Goal: Task Accomplishment & Management: Use online tool/utility

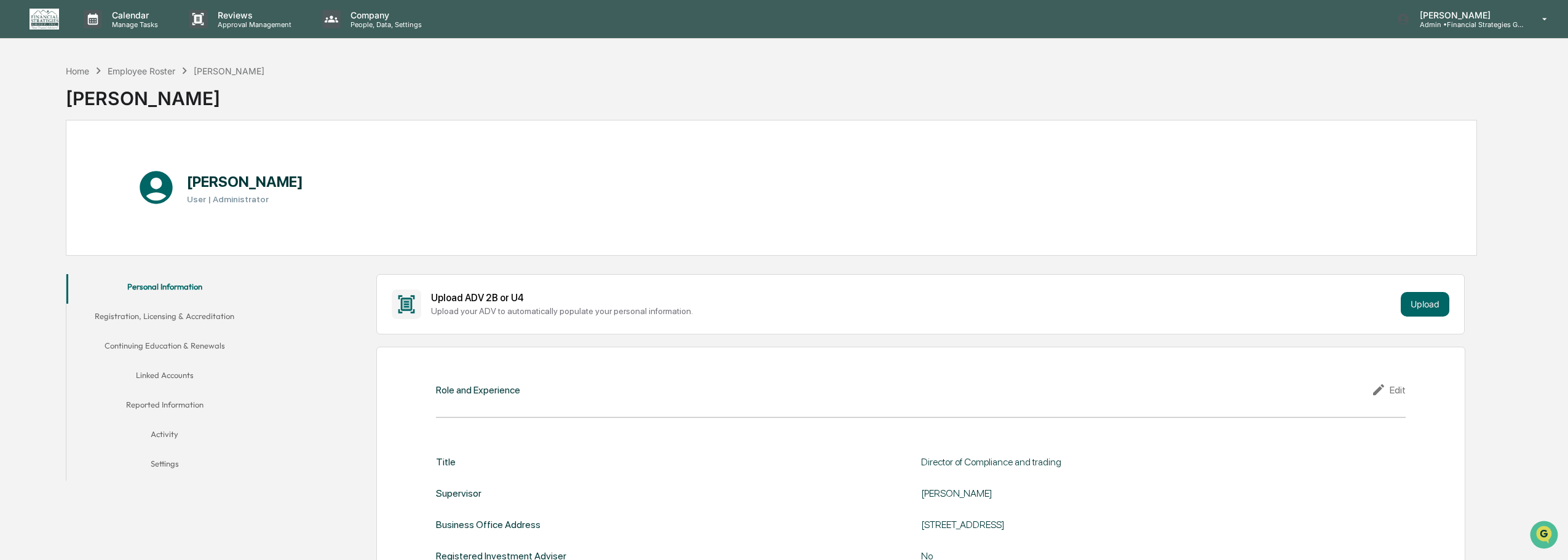
click at [160, 374] on button "Linked Accounts" at bounding box center [164, 377] width 197 height 29
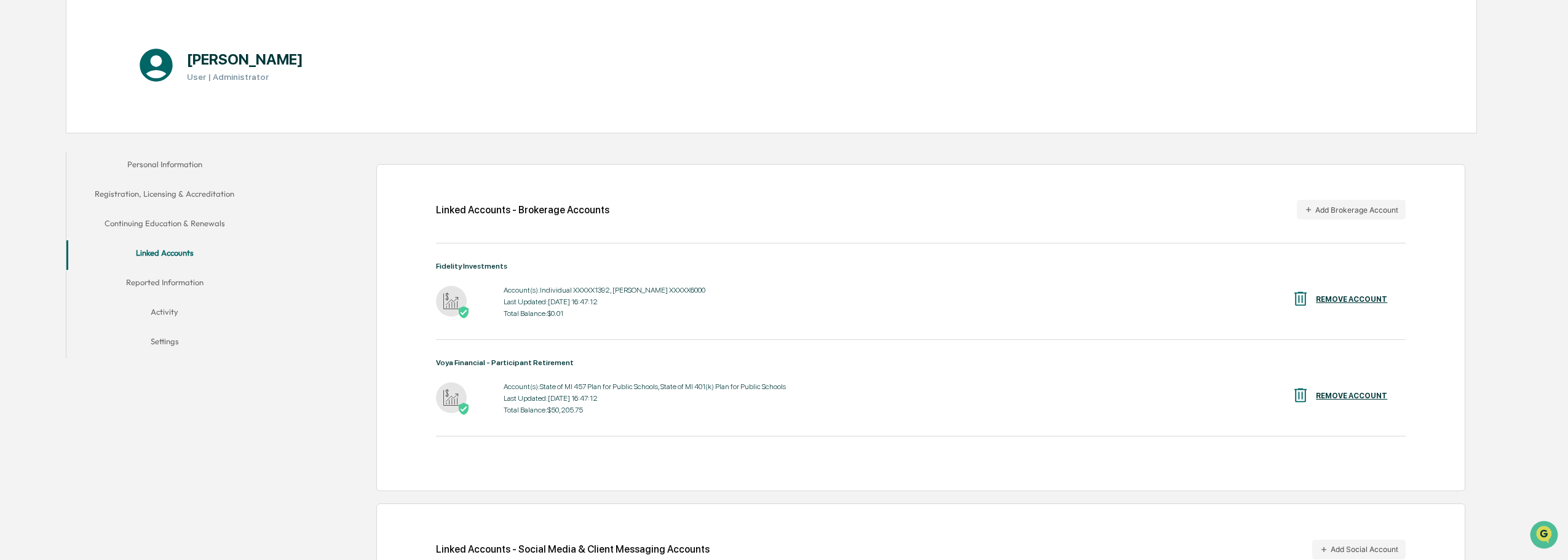
scroll to position [123, 0]
click at [447, 398] on img at bounding box center [451, 397] width 31 height 31
click at [485, 365] on div "Voya Financial - Participant Retirement" at bounding box center [921, 362] width 970 height 8
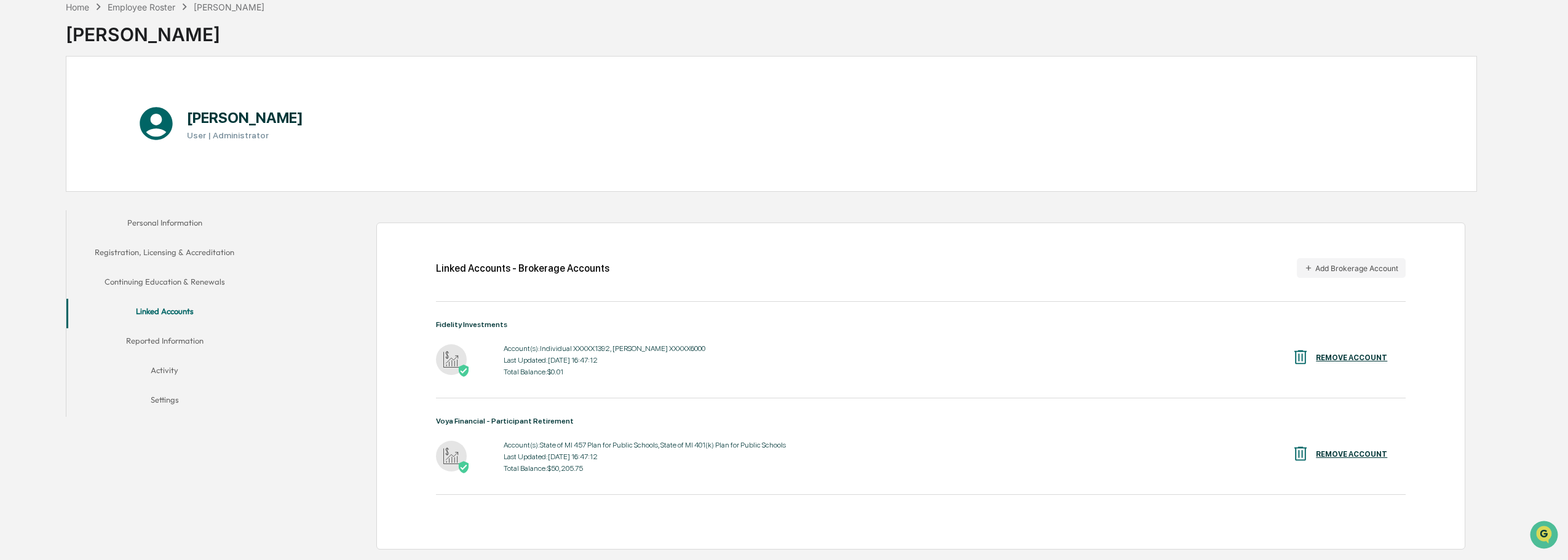
scroll to position [0, 0]
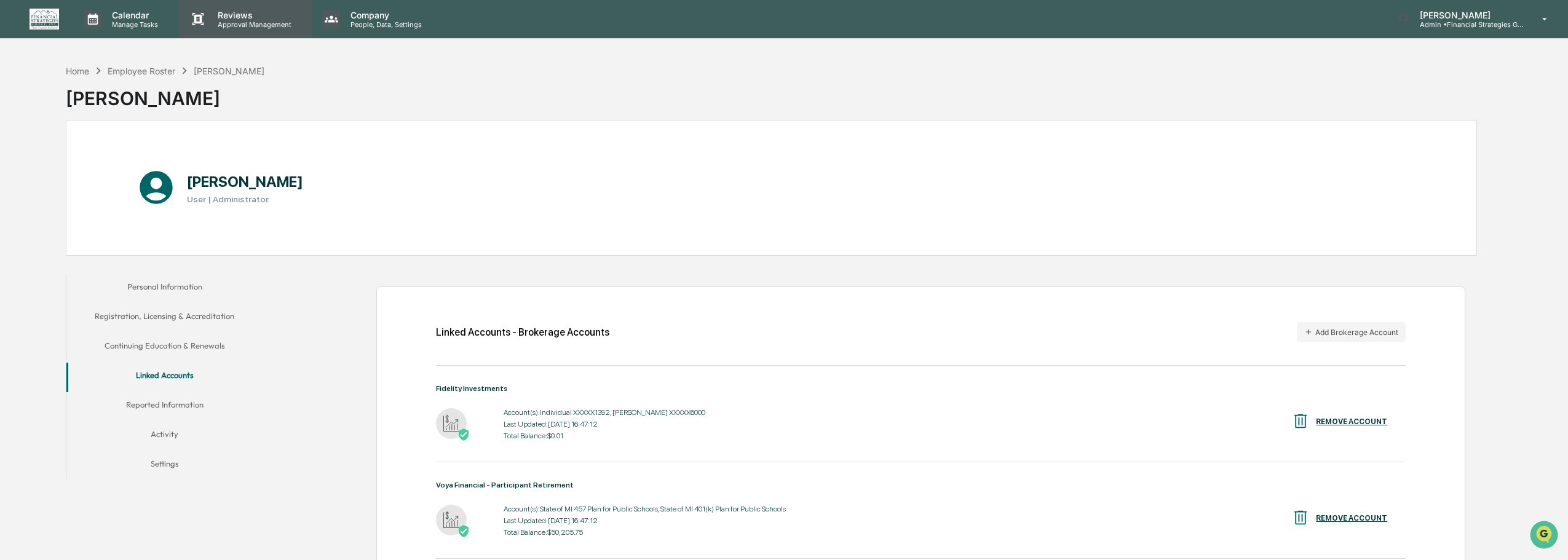
click at [238, 20] on p "Approval Management" at bounding box center [252, 24] width 90 height 8
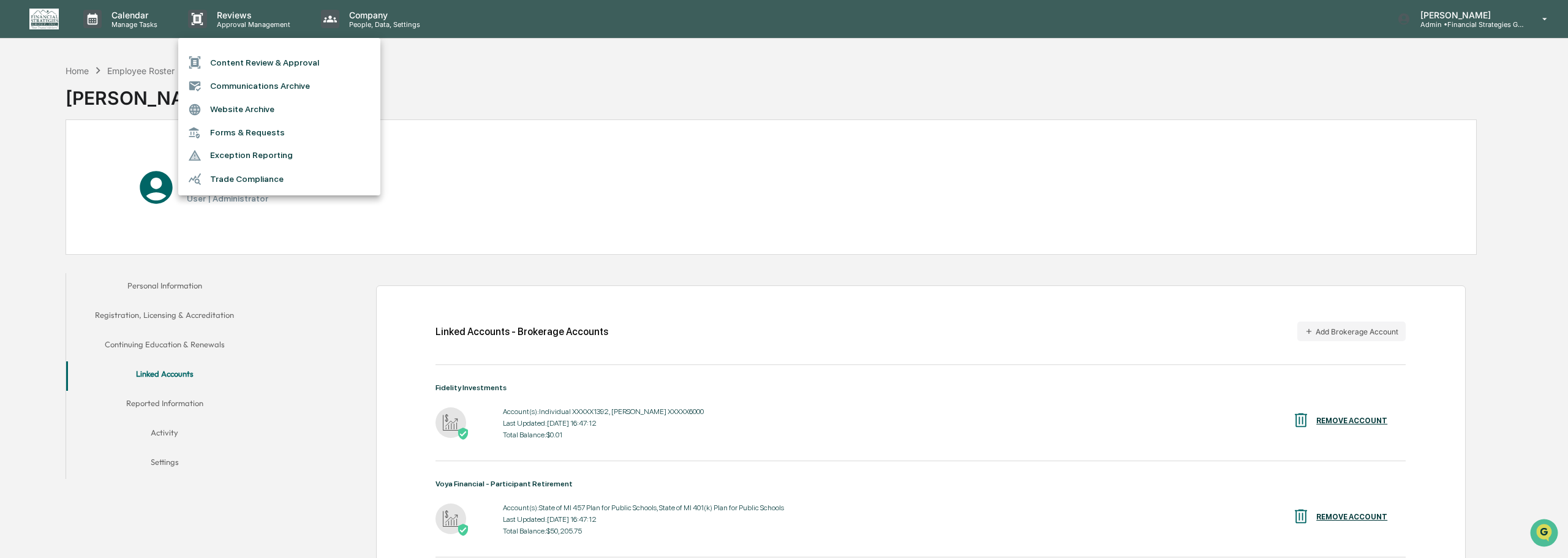
click at [117, 19] on div at bounding box center [784, 279] width 1568 height 558
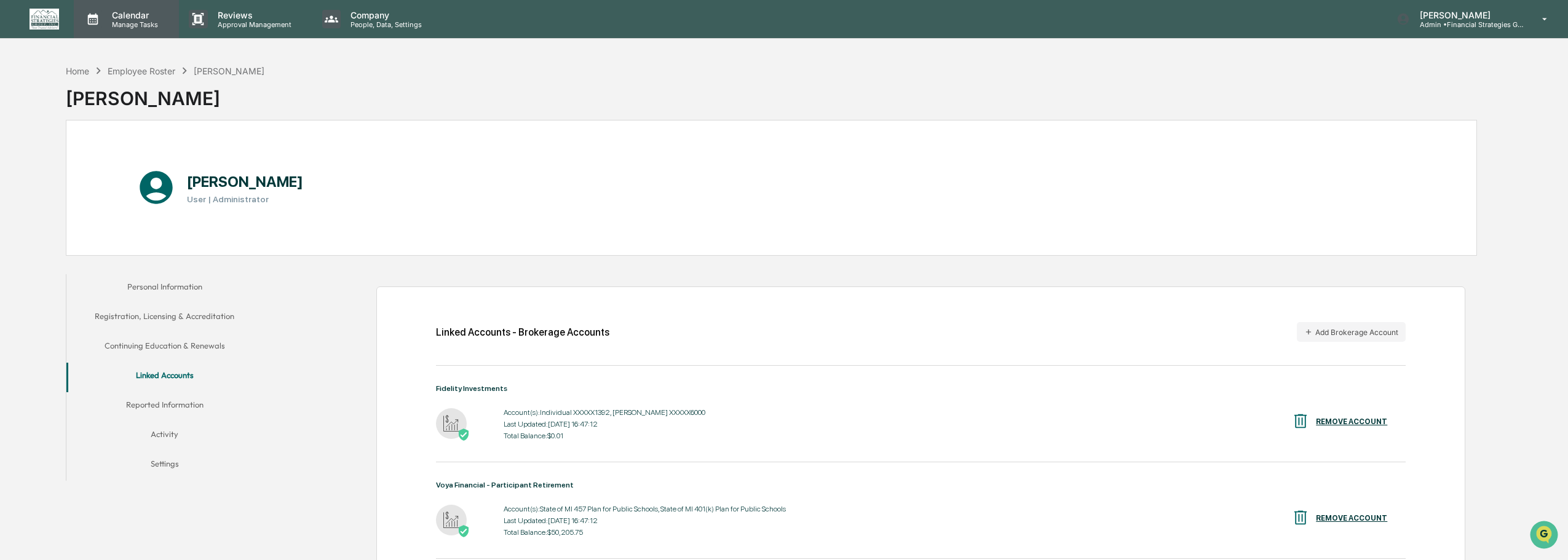
click at [131, 23] on p "Manage Tasks" at bounding box center [133, 24] width 62 height 8
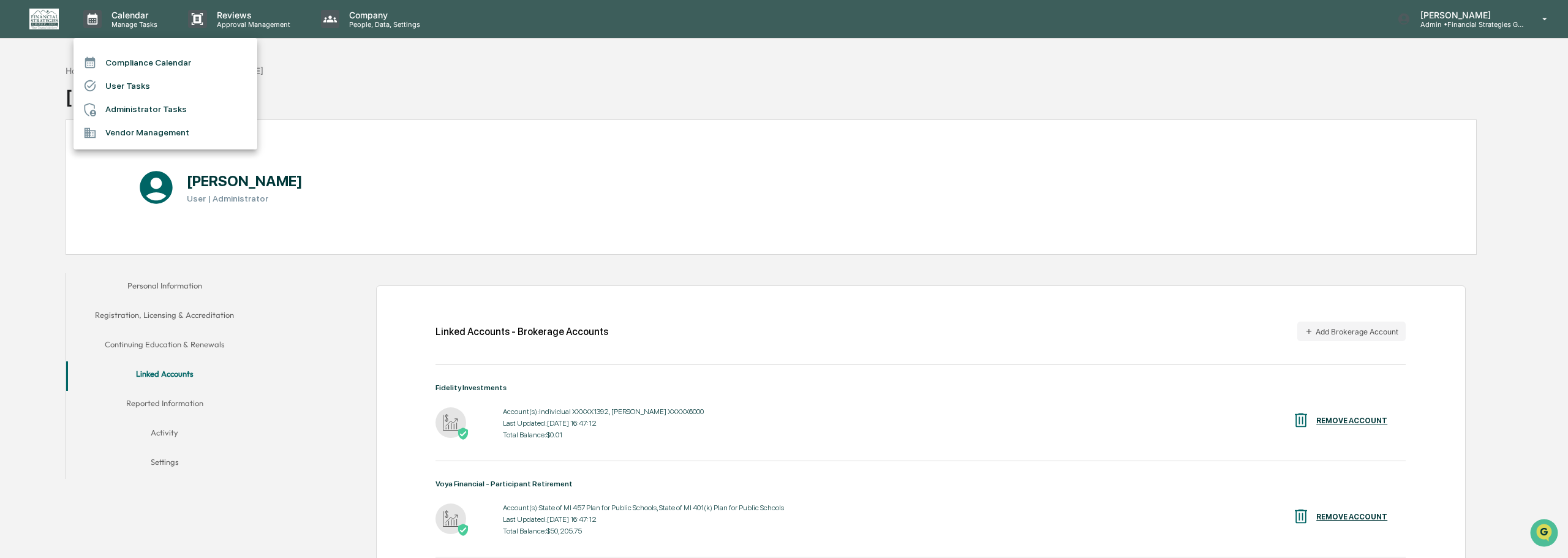
click at [133, 58] on li "Compliance Calendar" at bounding box center [165, 62] width 184 height 24
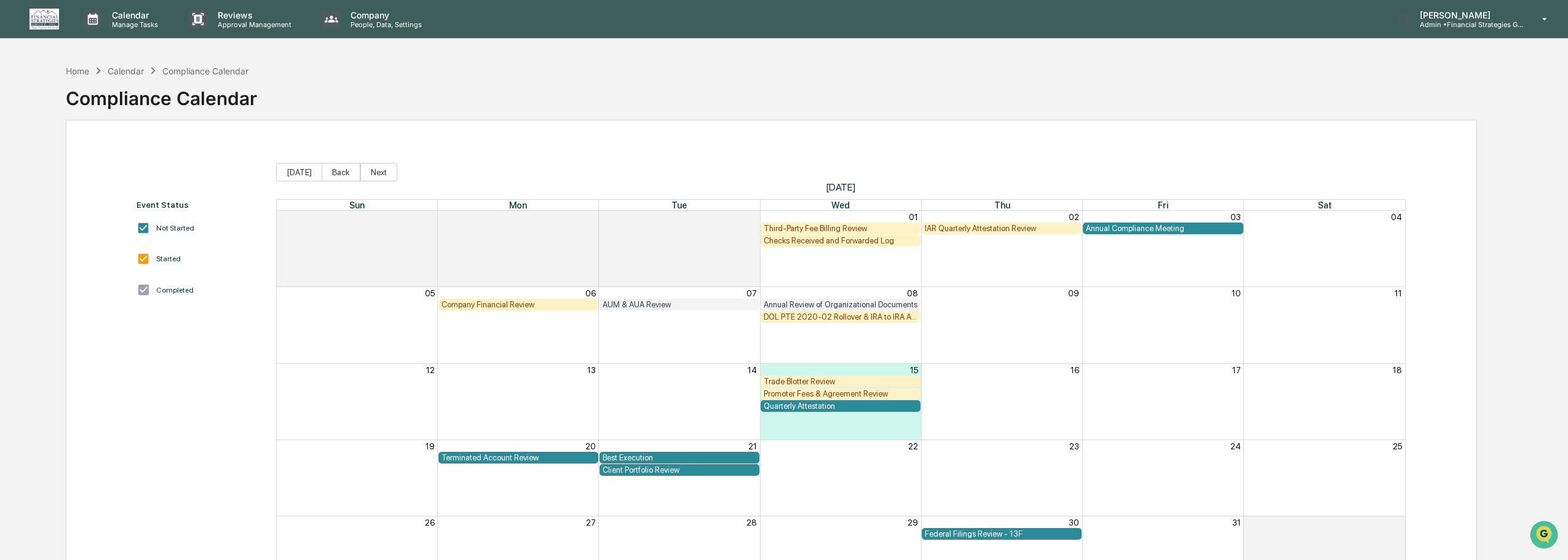
scroll to position [61, 0]
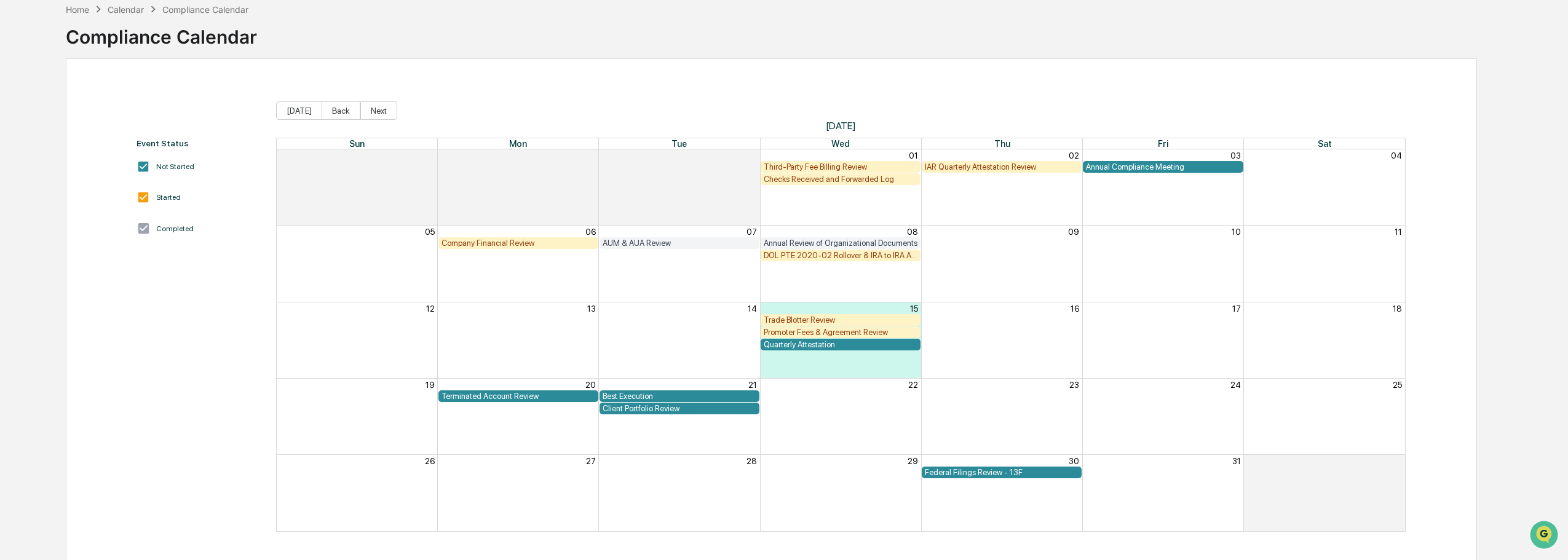
click at [978, 166] on div "IAR Quarterly Attestation Review" at bounding box center [1002, 167] width 154 height 9
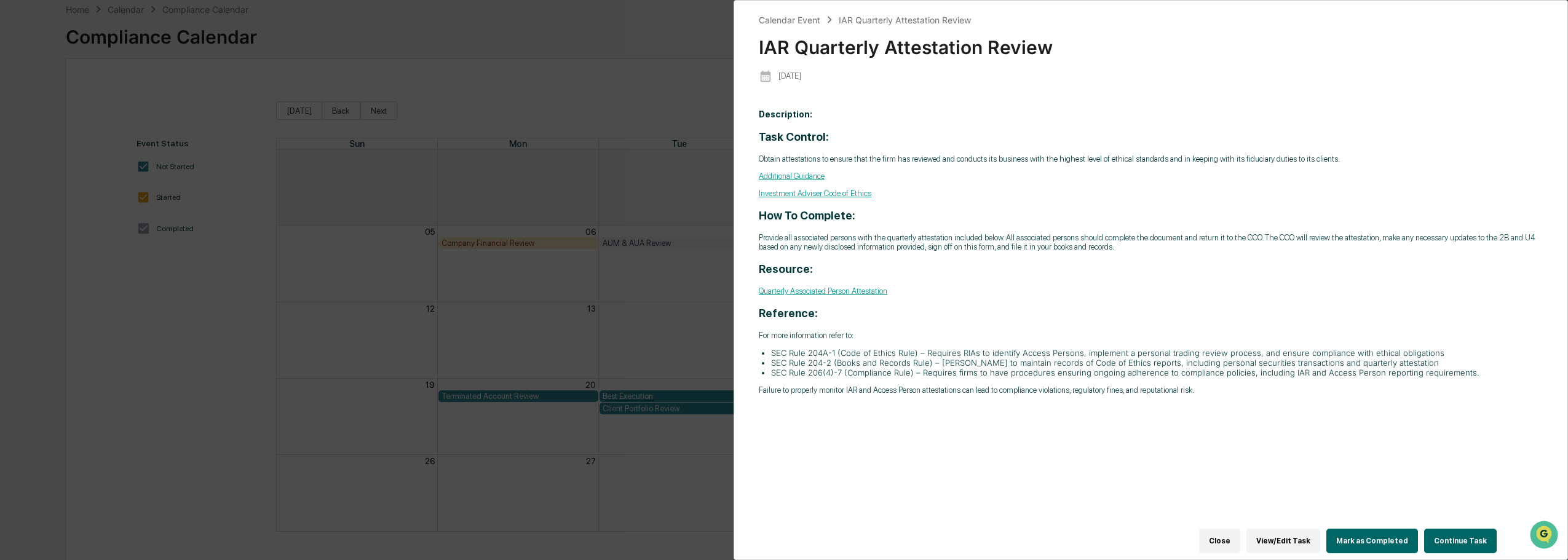
click at [834, 289] on link "Quarterly Associated Person Attestation" at bounding box center [823, 291] width 129 height 9
click at [427, 45] on div "Calendar Event IAR Quarterly Attestation Review IAR Quarterly Attestation Revie…" at bounding box center [784, 280] width 1568 height 560
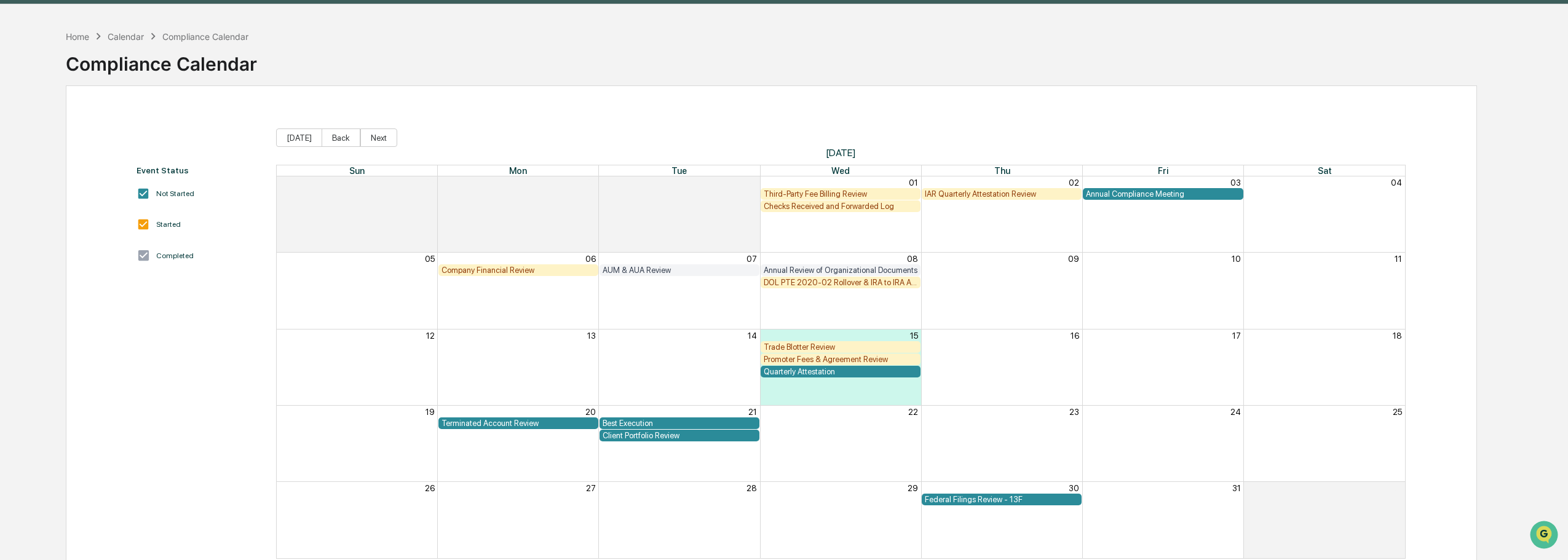
scroll to position [15, 0]
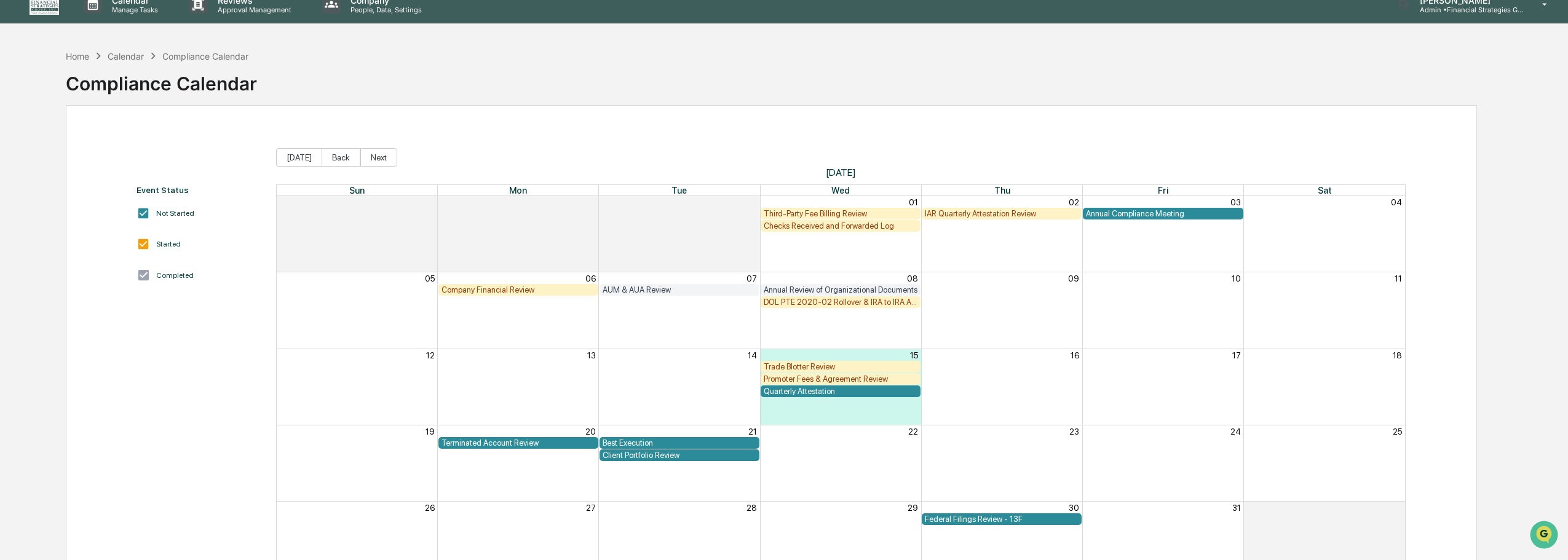
click at [826, 376] on div "Promoter Fees & Agreement Review" at bounding box center [840, 379] width 154 height 9
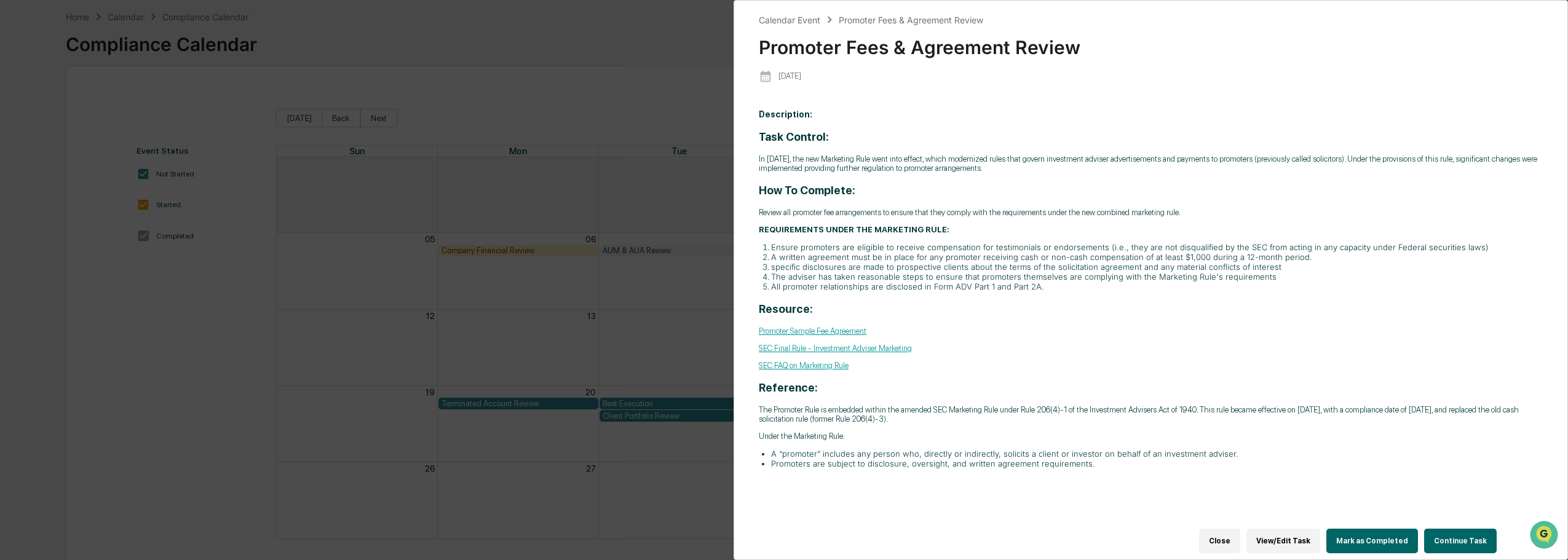
scroll to position [76, 0]
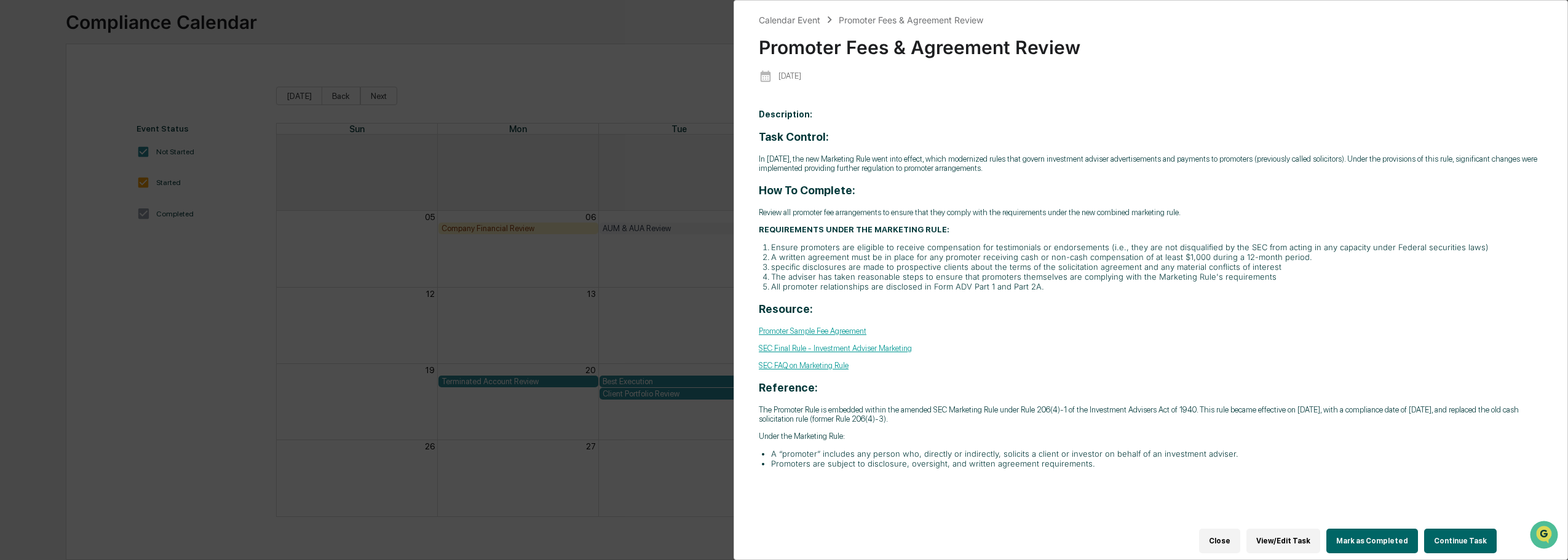
click at [726, 48] on div "Calendar Event Promoter Fees & Agreement Review Promoter Fees & Agreement Revie…" at bounding box center [784, 280] width 1568 height 560
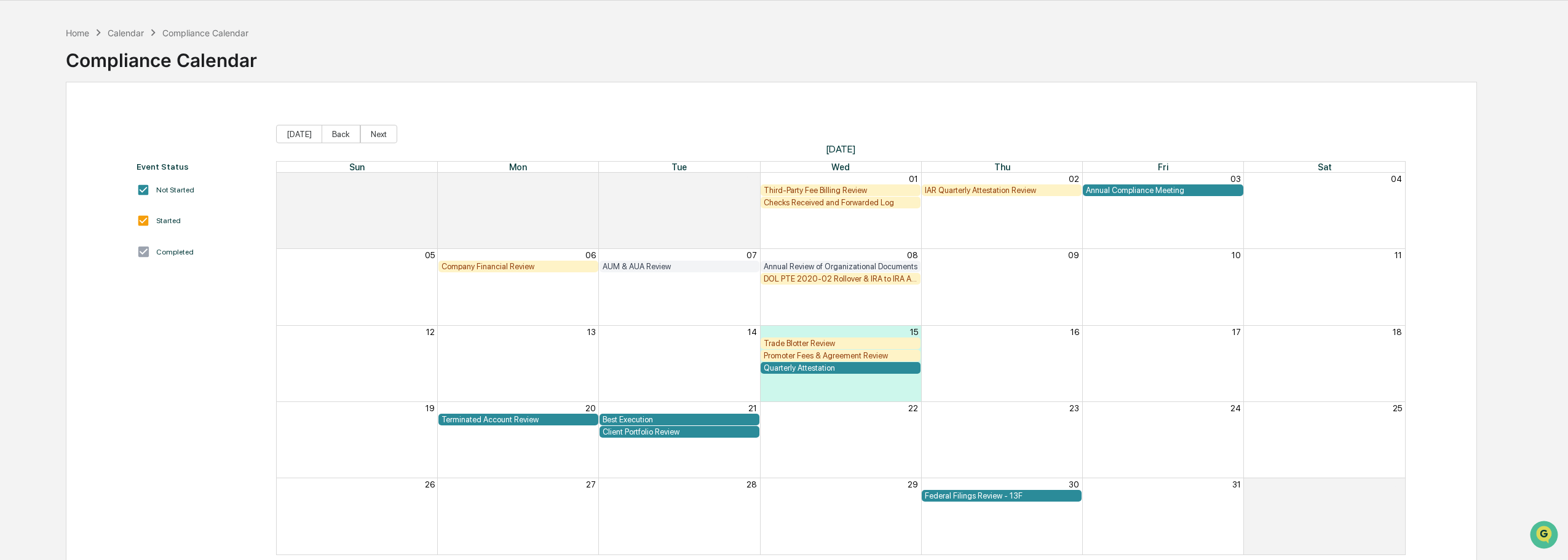
scroll to position [0, 0]
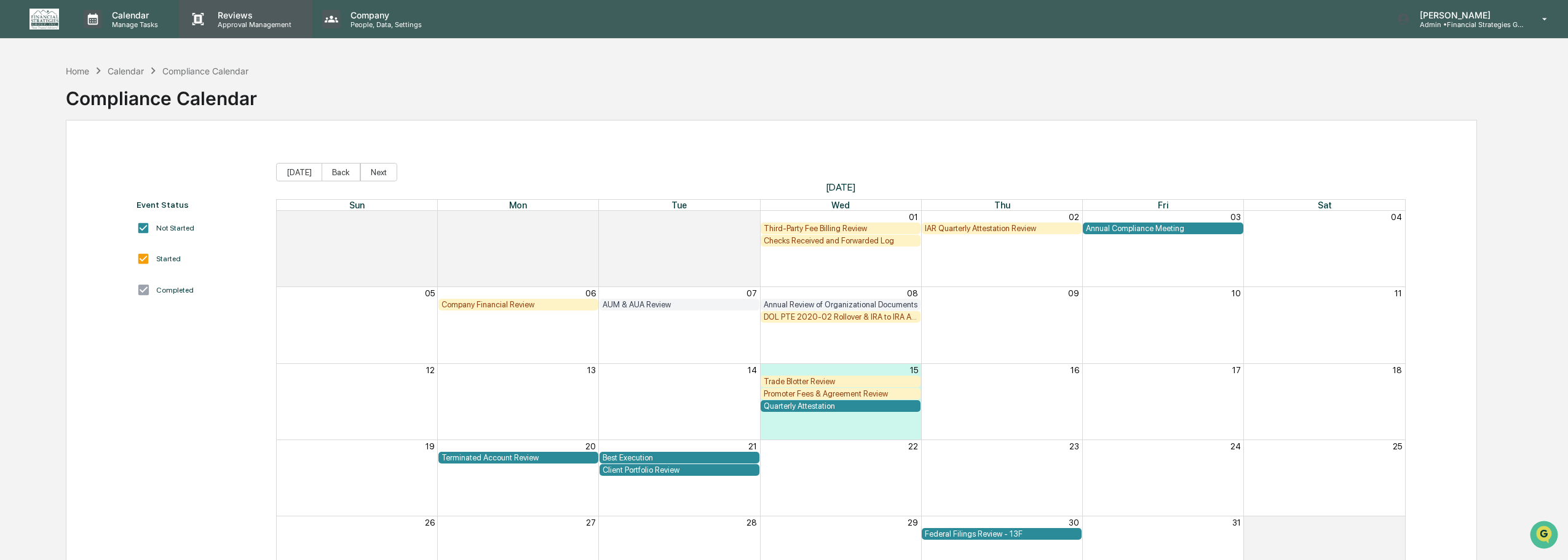
click at [233, 20] on p "Approval Management" at bounding box center [252, 24] width 90 height 8
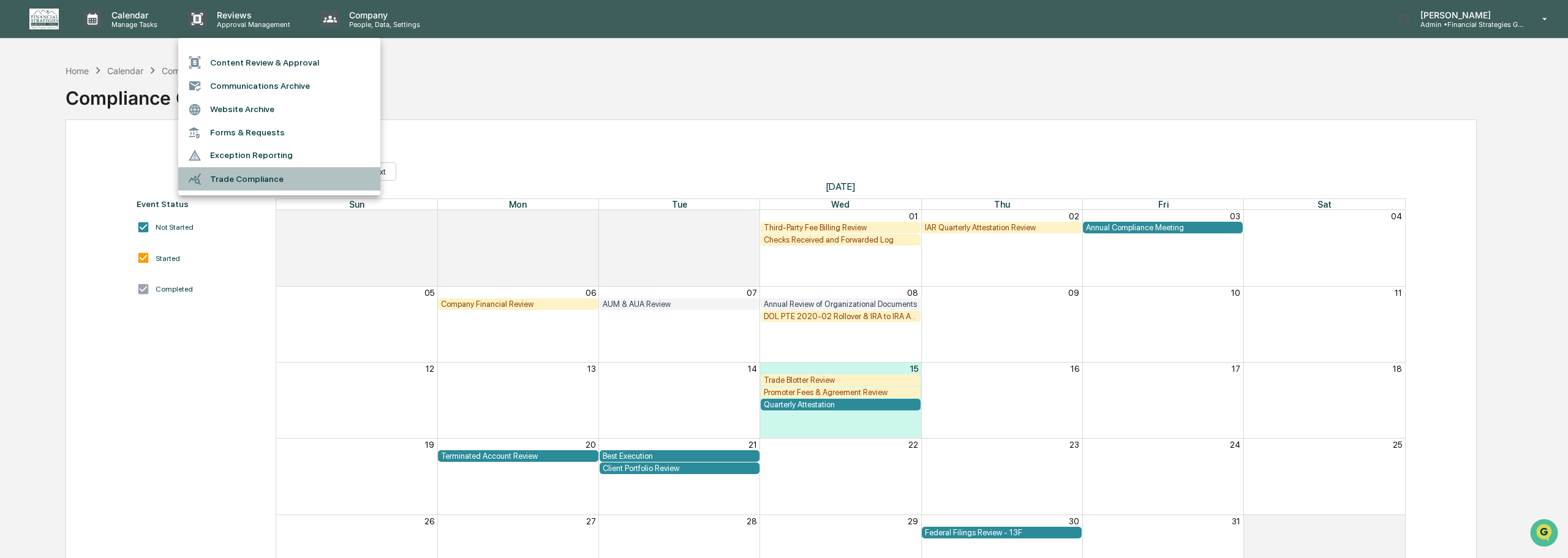
click at [238, 174] on li "Trade Compliance" at bounding box center [279, 179] width 202 height 24
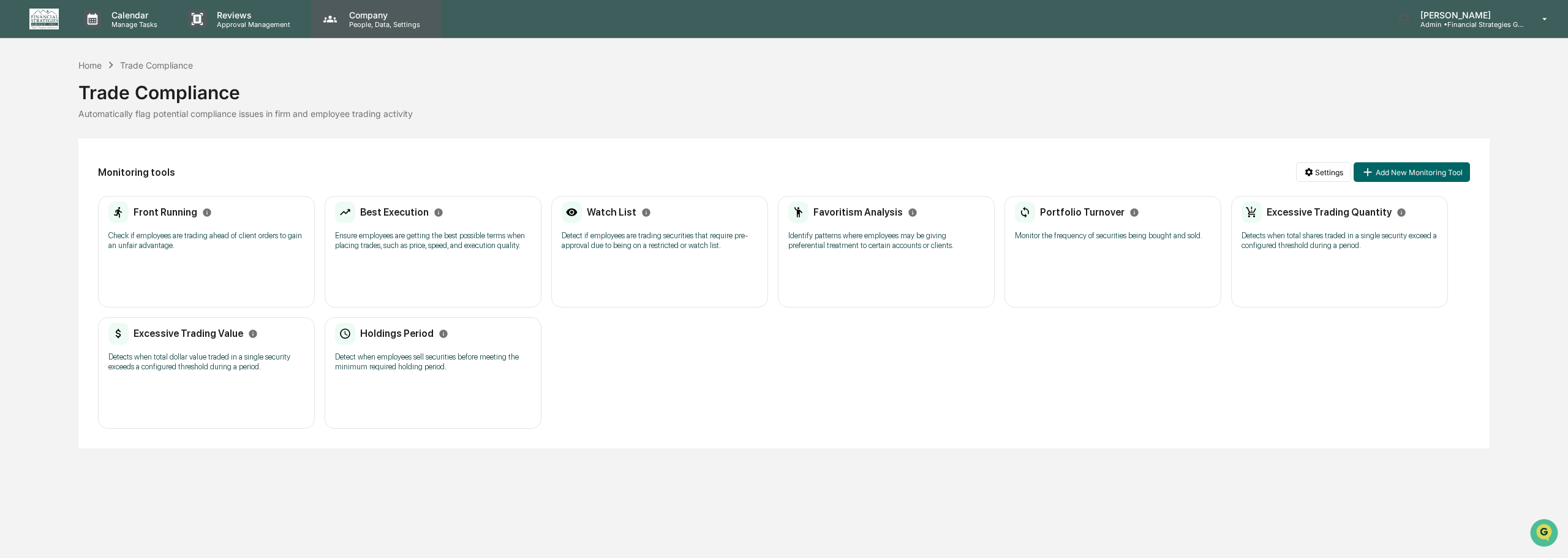
click at [371, 11] on p "Company" at bounding box center [382, 14] width 87 height 10
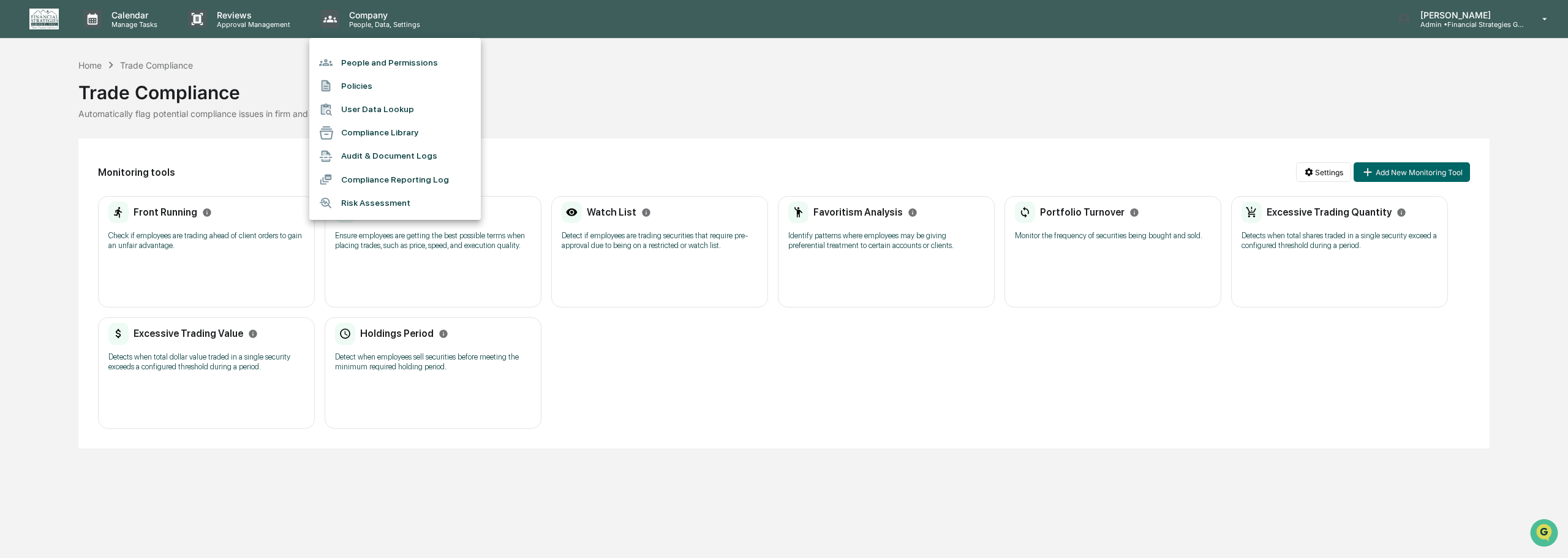
click at [374, 66] on li "People and Permissions" at bounding box center [395, 62] width 171 height 24
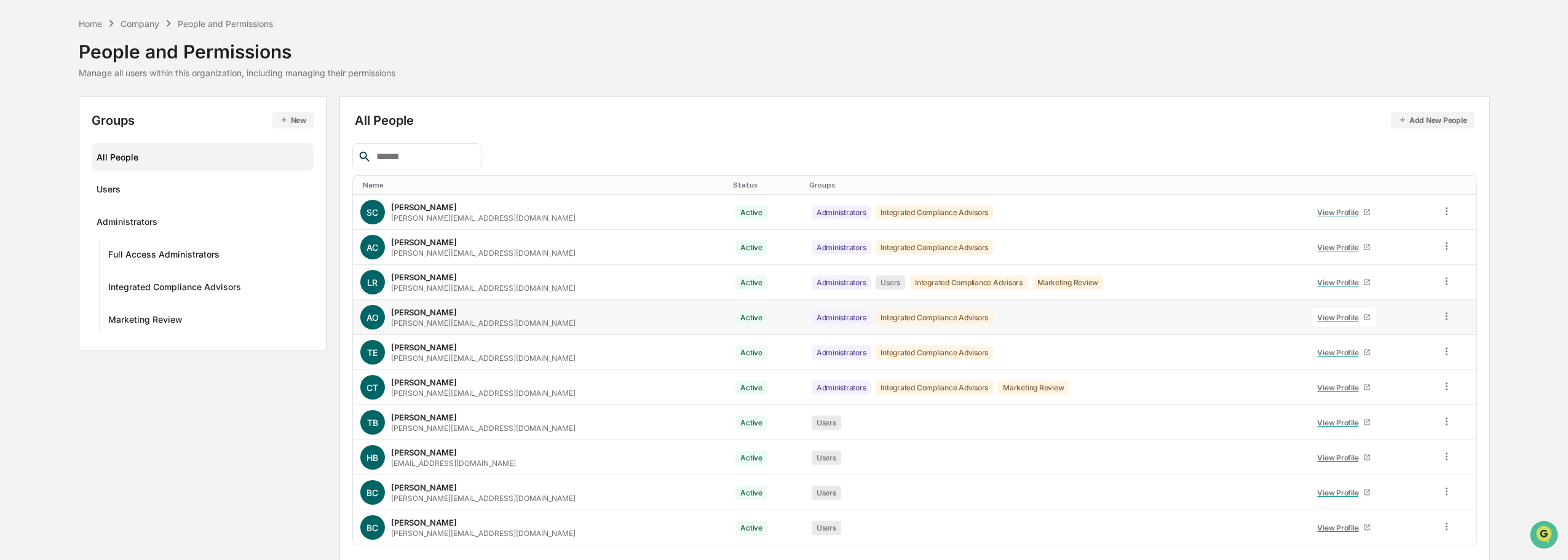
scroll to position [82, 0]
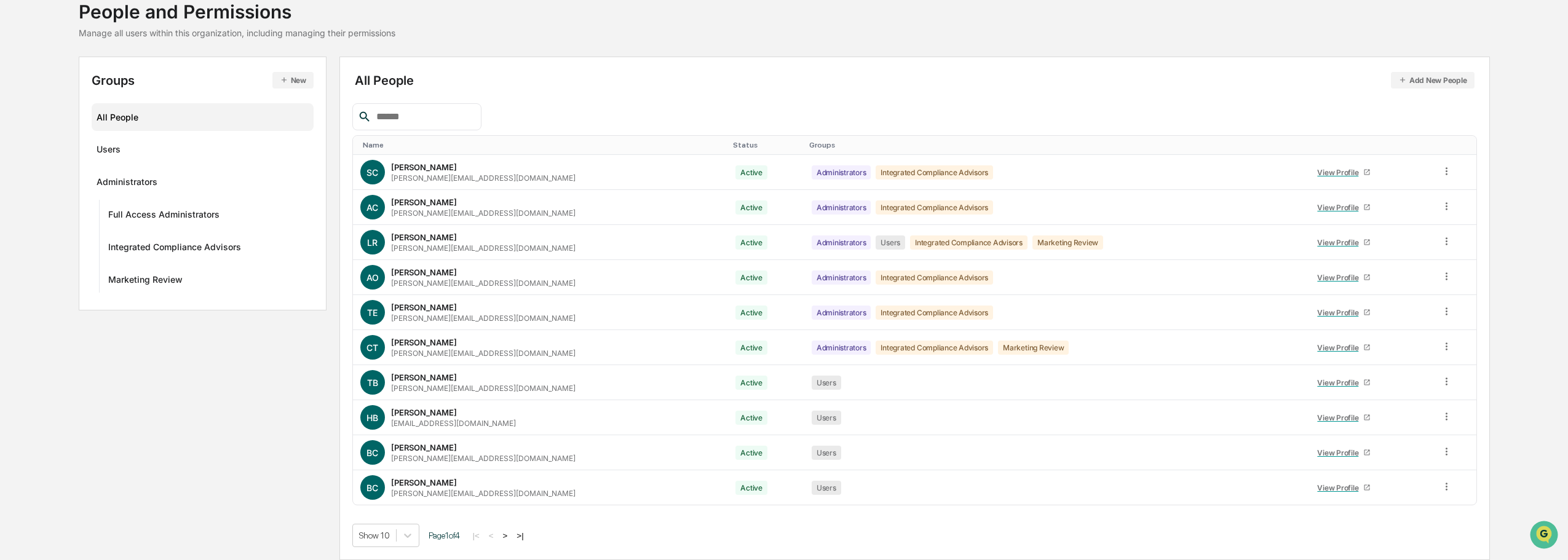
click at [511, 535] on button ">" at bounding box center [505, 535] width 12 height 10
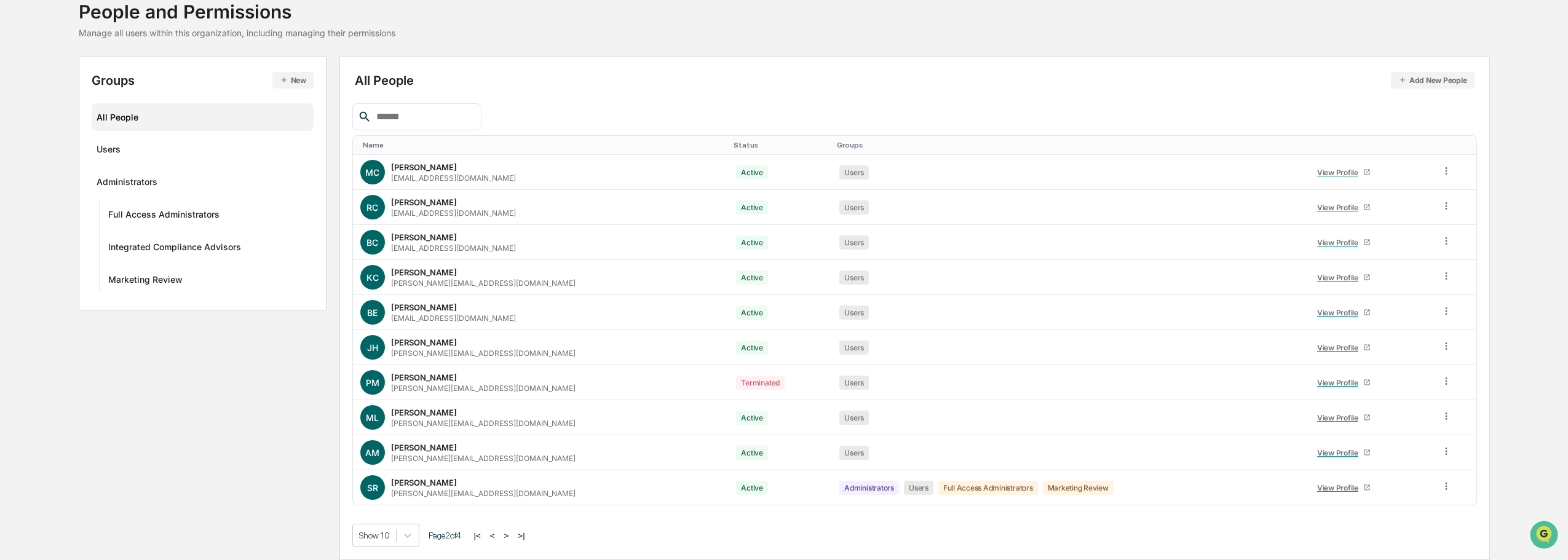
click at [512, 535] on button ">" at bounding box center [507, 535] width 12 height 10
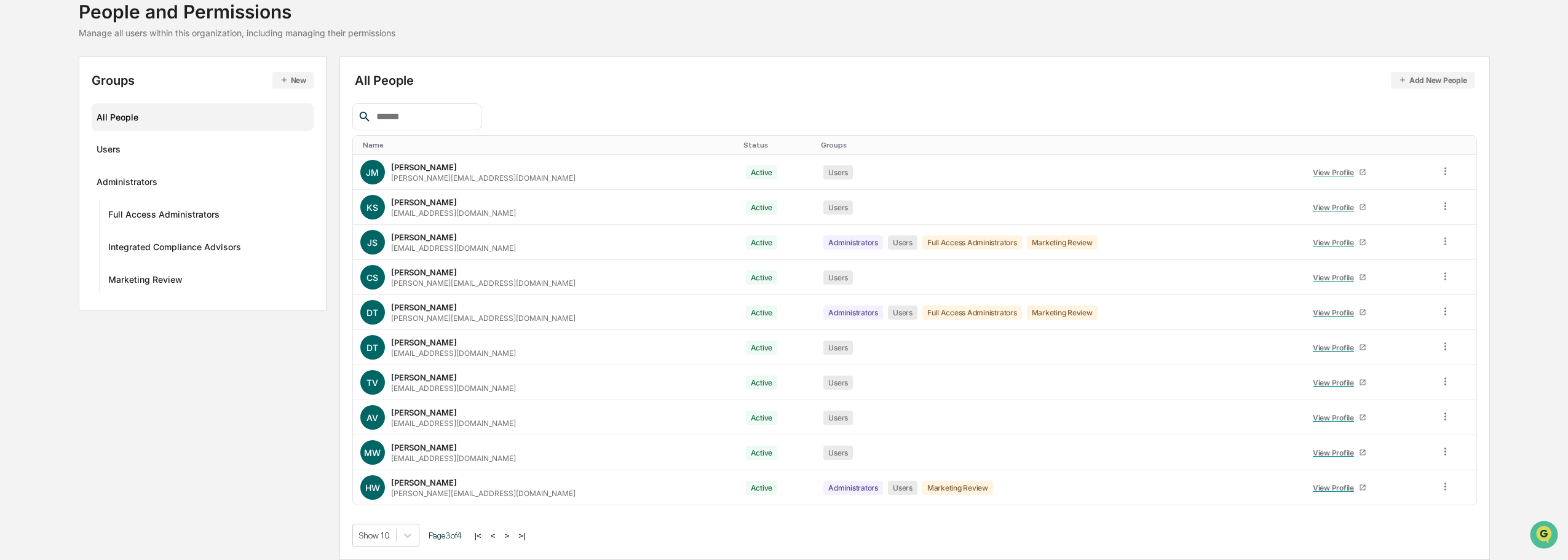
click at [512, 535] on button ">" at bounding box center [507, 535] width 12 height 10
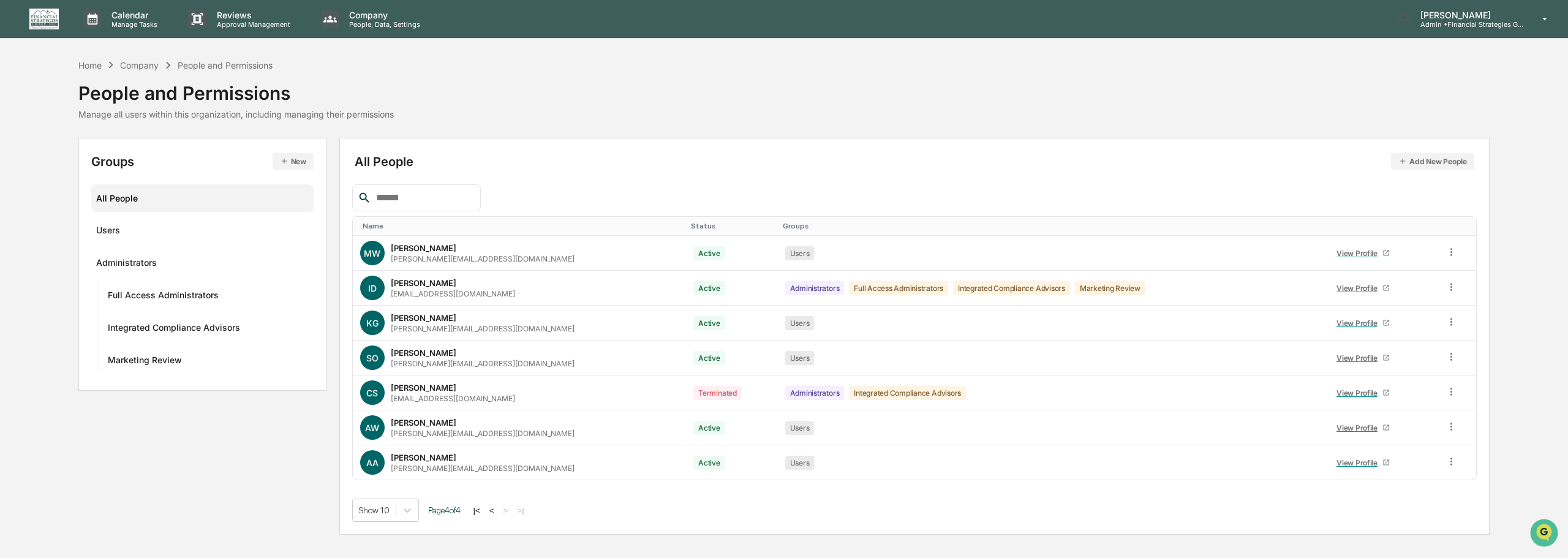
click at [483, 511] on button "|<" at bounding box center [476, 510] width 14 height 10
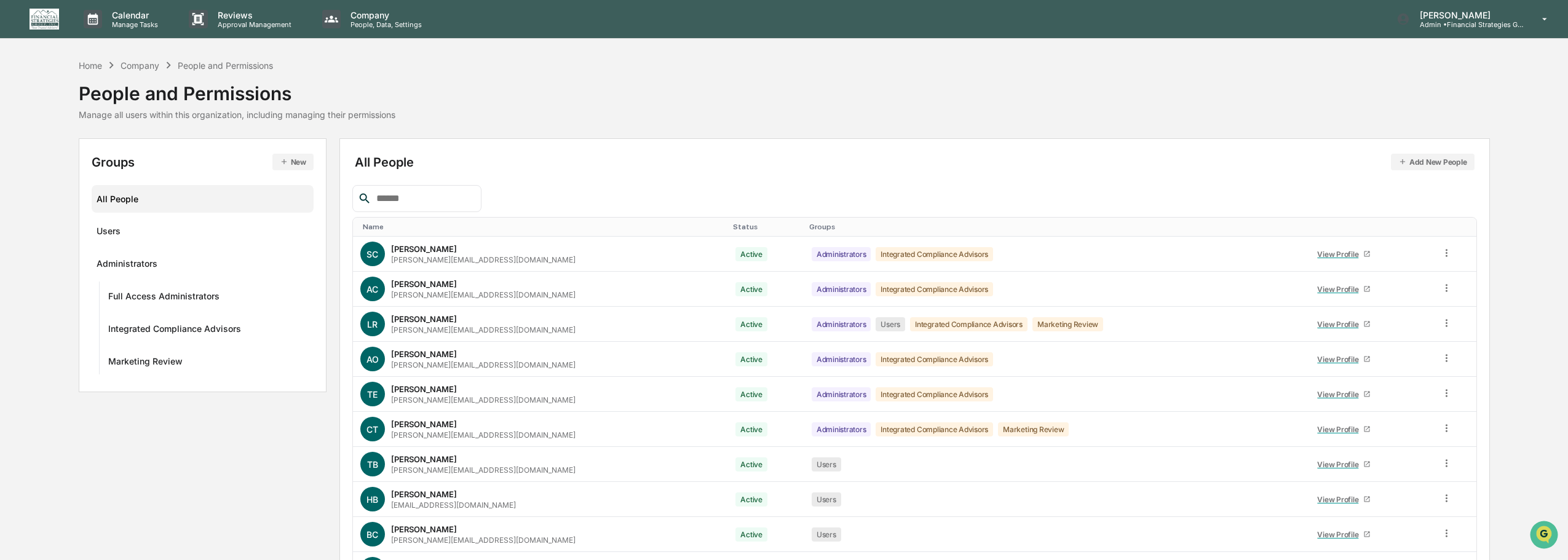
click at [396, 197] on input "text" at bounding box center [423, 198] width 105 height 16
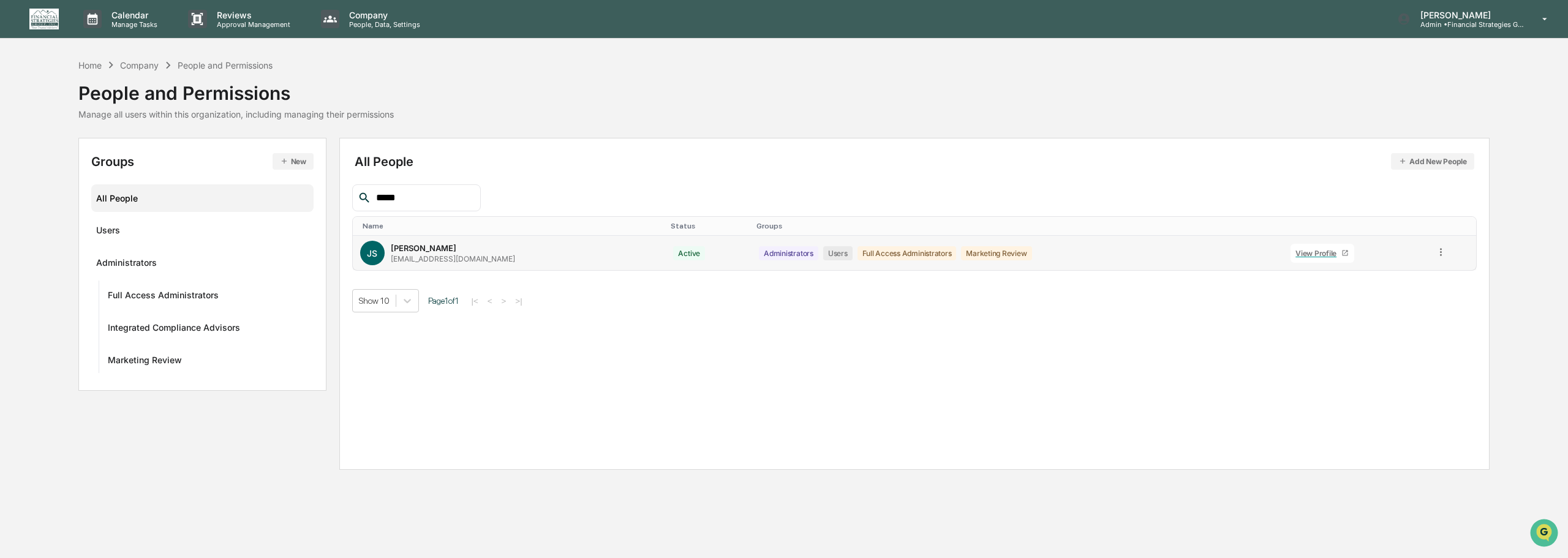
type input "*****"
click at [1295, 249] on div "View Profile" at bounding box center [1318, 253] width 46 height 9
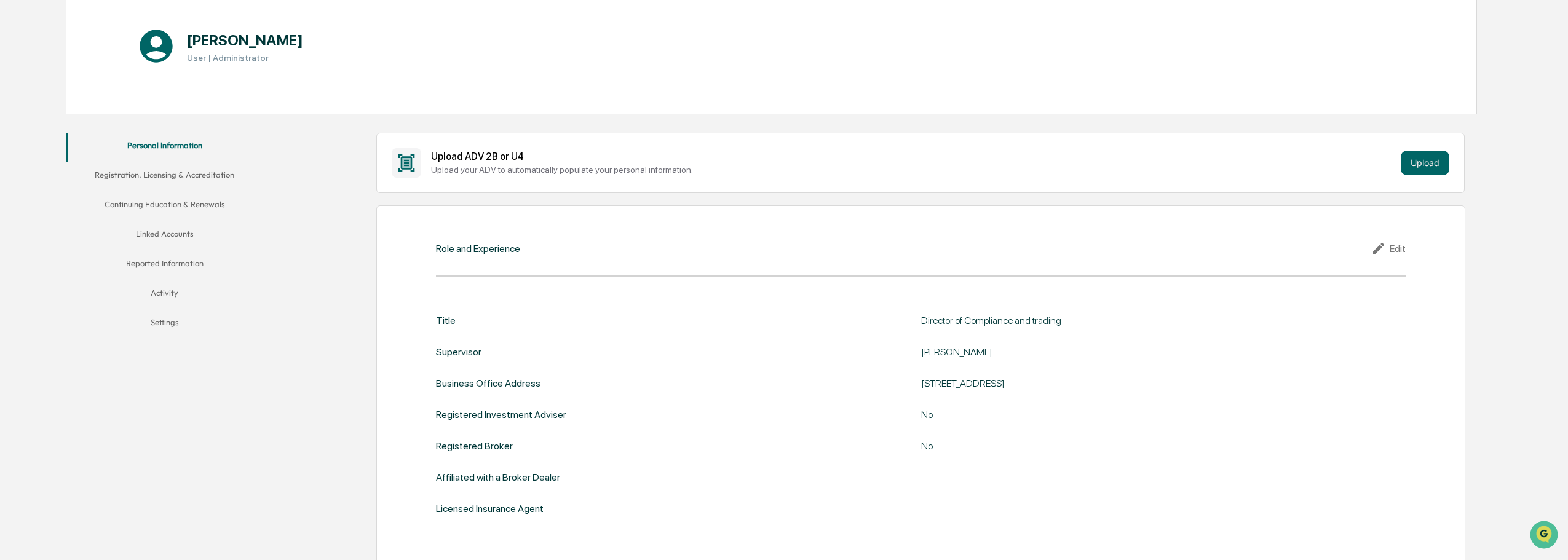
scroll to position [123, 0]
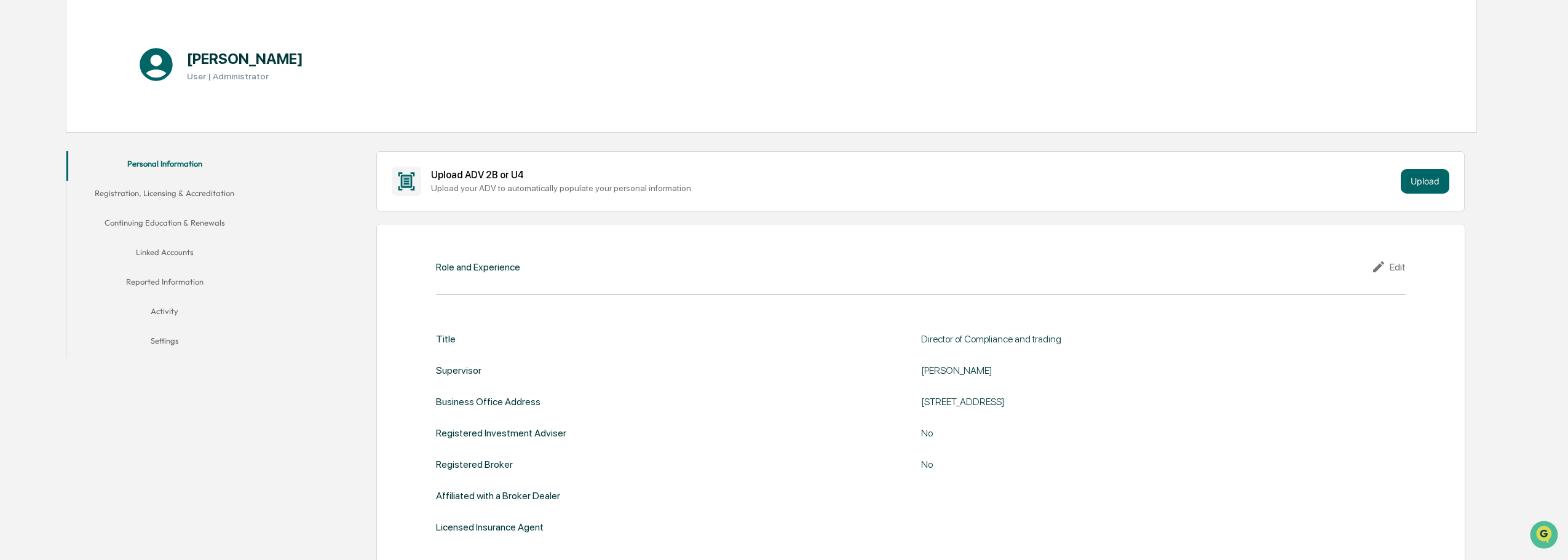
click at [163, 246] on button "Linked Accounts" at bounding box center [164, 254] width 197 height 29
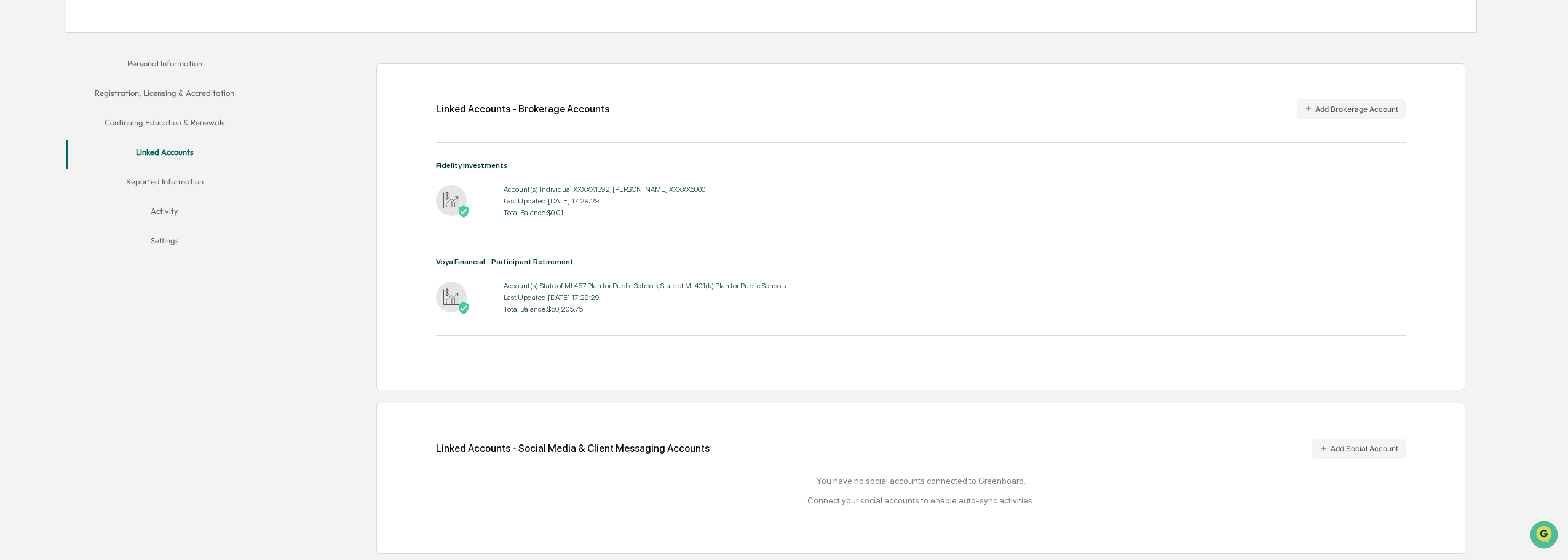
scroll to position [161, 0]
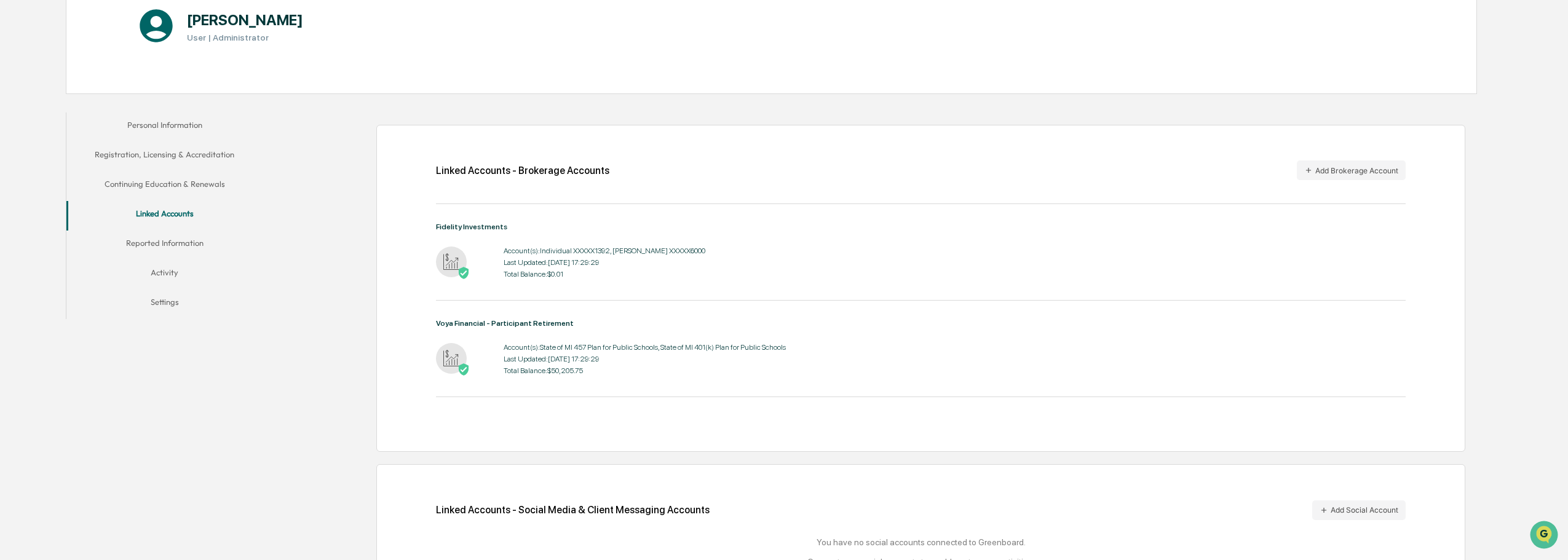
click at [172, 272] on button "Activity" at bounding box center [164, 274] width 197 height 29
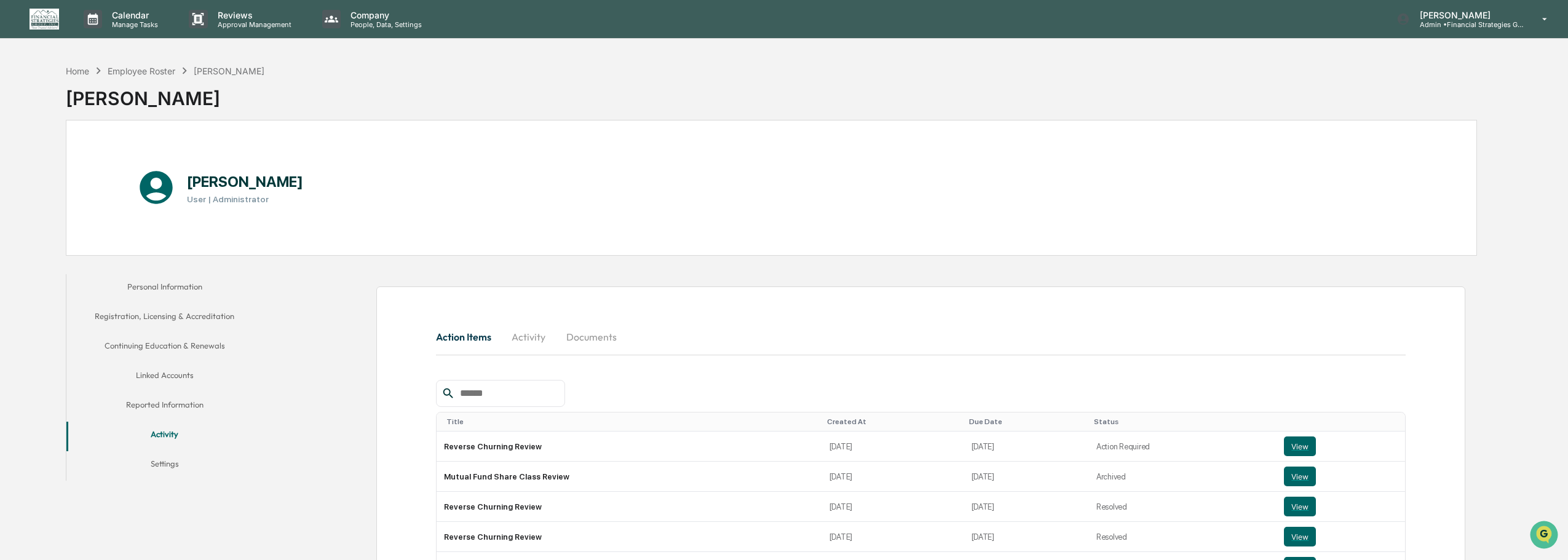
click at [185, 404] on button "Reported Information" at bounding box center [164, 406] width 197 height 29
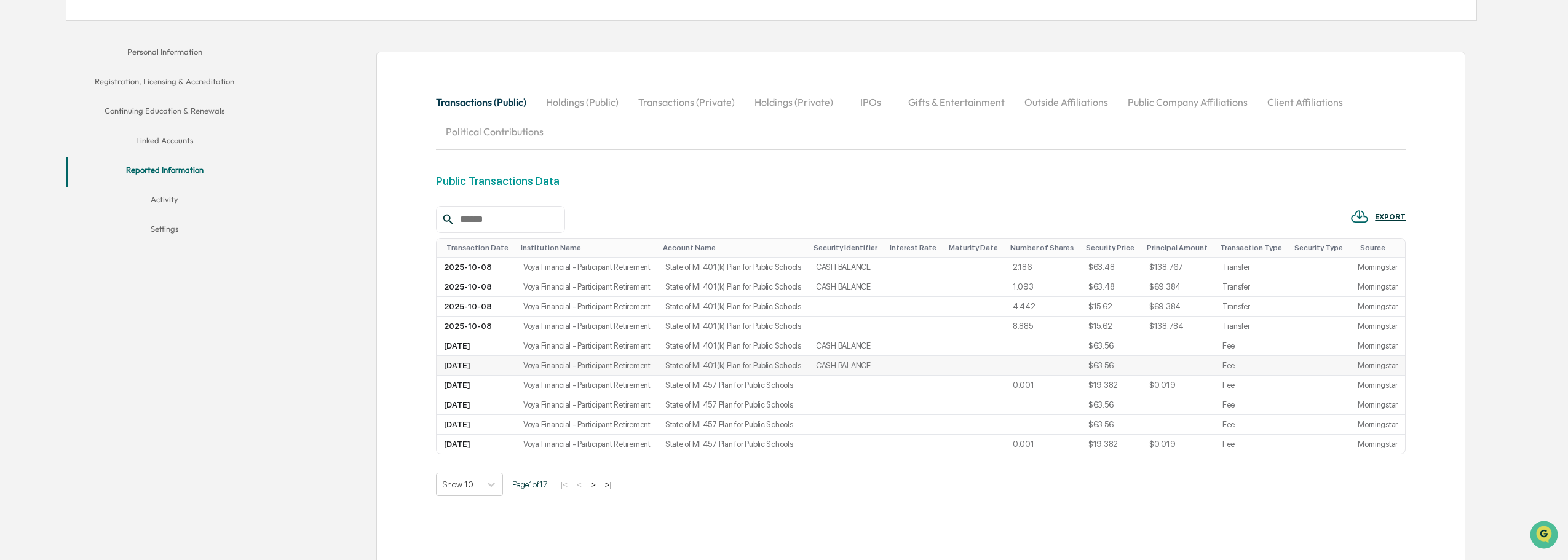
scroll to position [246, 0]
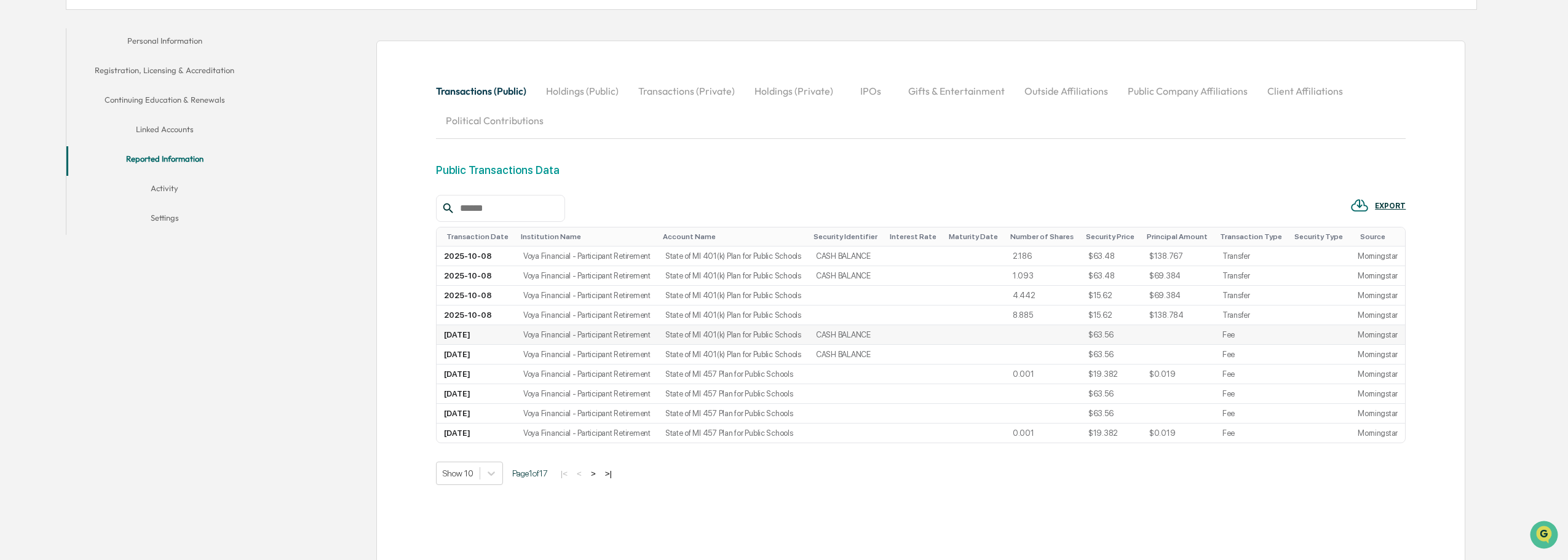
click at [905, 331] on td at bounding box center [914, 334] width 59 height 20
click at [595, 472] on button ">" at bounding box center [593, 473] width 12 height 10
click at [595, 472] on button ">" at bounding box center [594, 473] width 12 height 10
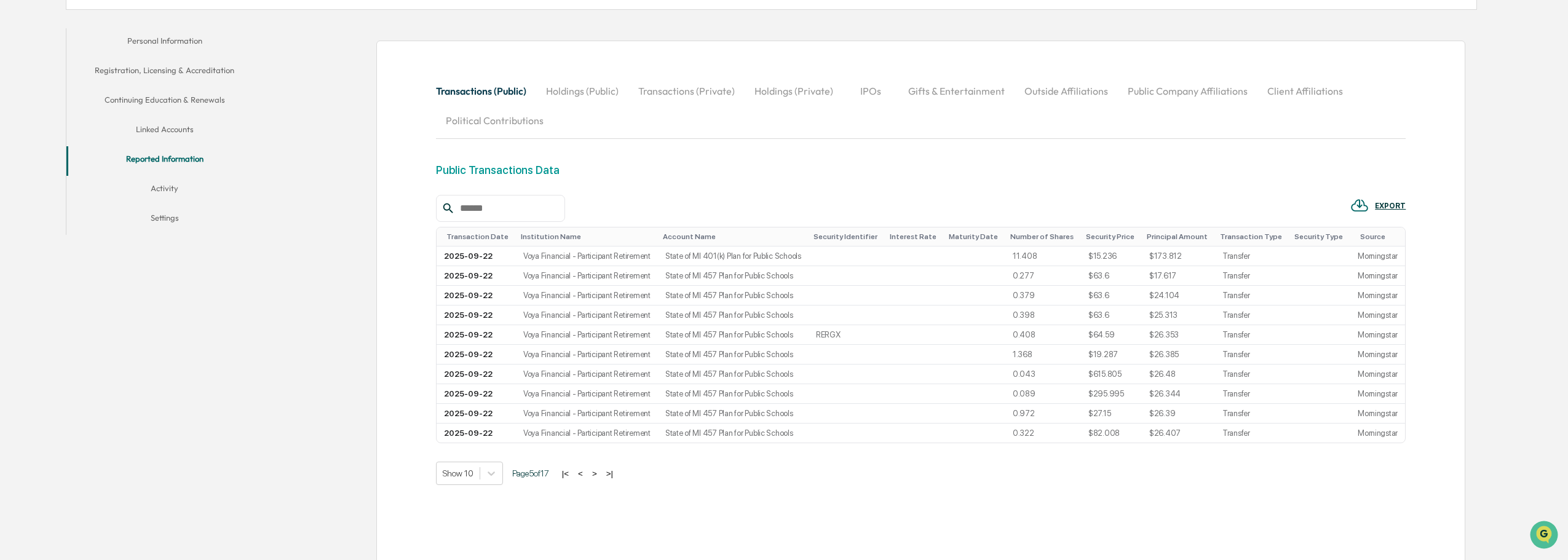
click at [595, 472] on button ">" at bounding box center [594, 473] width 12 height 10
click at [595, 472] on button ">" at bounding box center [594, 473] width 12 height 10
click at [595, 472] on button ">" at bounding box center [594, 473] width 12 height 10
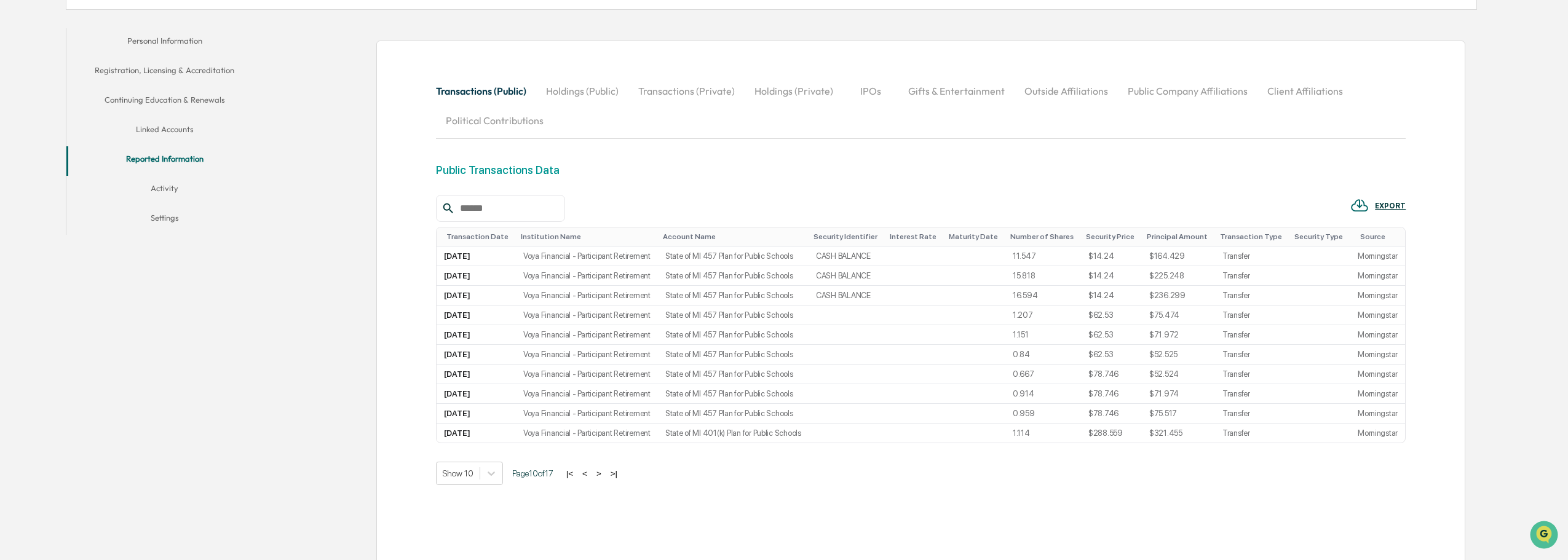
click at [591, 472] on button "<" at bounding box center [584, 473] width 12 height 10
click at [595, 472] on button ">" at bounding box center [594, 473] width 12 height 10
click at [591, 472] on button "<" at bounding box center [584, 473] width 12 height 10
click at [595, 472] on button ">" at bounding box center [594, 473] width 12 height 10
click at [591, 472] on button "<" at bounding box center [584, 473] width 12 height 10
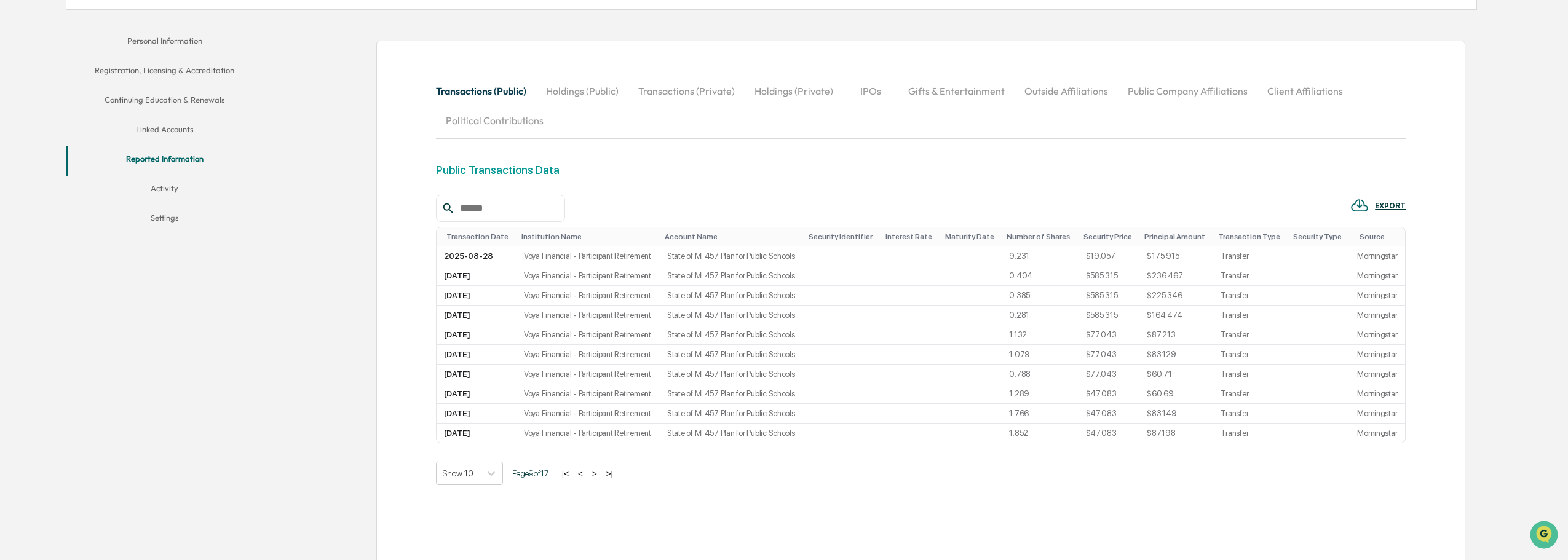
click at [595, 472] on button ">" at bounding box center [594, 473] width 12 height 10
click at [591, 472] on button "<" at bounding box center [584, 473] width 12 height 10
click at [595, 472] on button ">" at bounding box center [598, 473] width 12 height 10
click at [591, 472] on button "<" at bounding box center [584, 473] width 12 height 10
click at [595, 472] on button ">" at bounding box center [594, 473] width 12 height 10
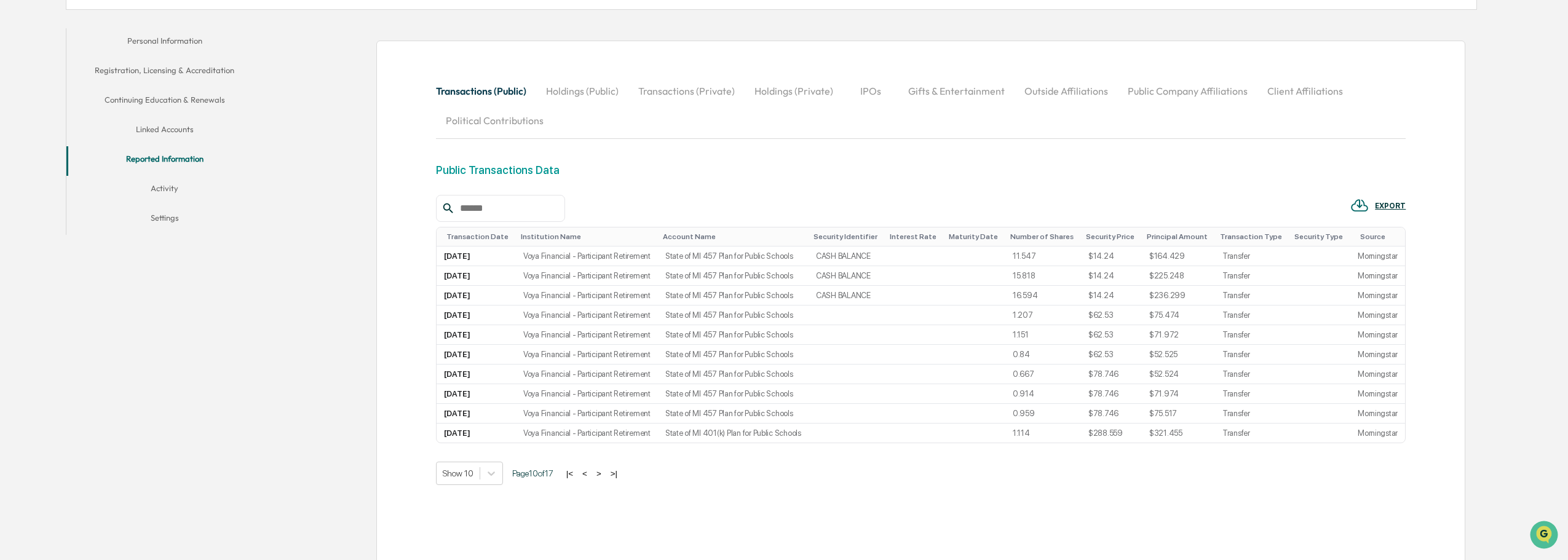
click at [591, 472] on button "<" at bounding box center [584, 473] width 12 height 10
click at [595, 472] on button ">" at bounding box center [594, 473] width 12 height 10
click at [583, 93] on button "Holdings (Public)" at bounding box center [582, 91] width 93 height 29
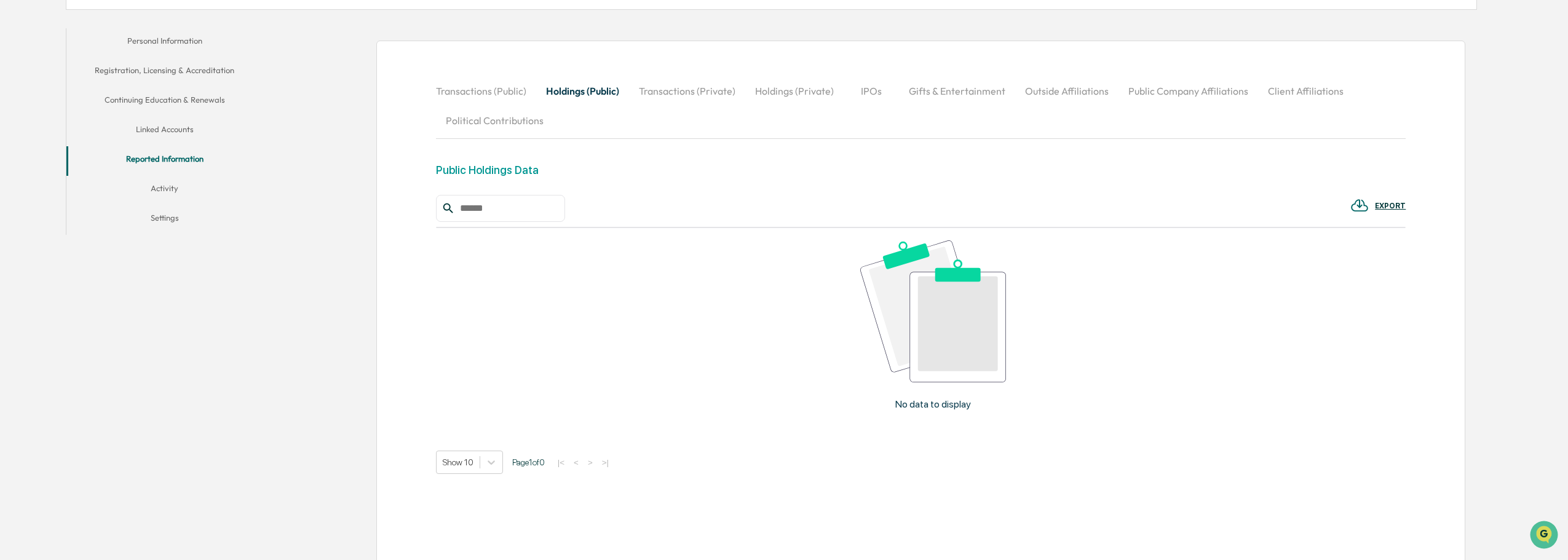
click at [671, 93] on button "Transactions (Private)" at bounding box center [687, 91] width 116 height 29
click at [960, 97] on button "Gifts & Entertainment" at bounding box center [956, 91] width 116 height 29
click at [889, 87] on button "IPOs" at bounding box center [870, 91] width 56 height 29
click at [788, 88] on button "Holdings (Private)" at bounding box center [794, 91] width 98 height 29
click at [463, 86] on button "Transactions (Public)" at bounding box center [486, 91] width 100 height 29
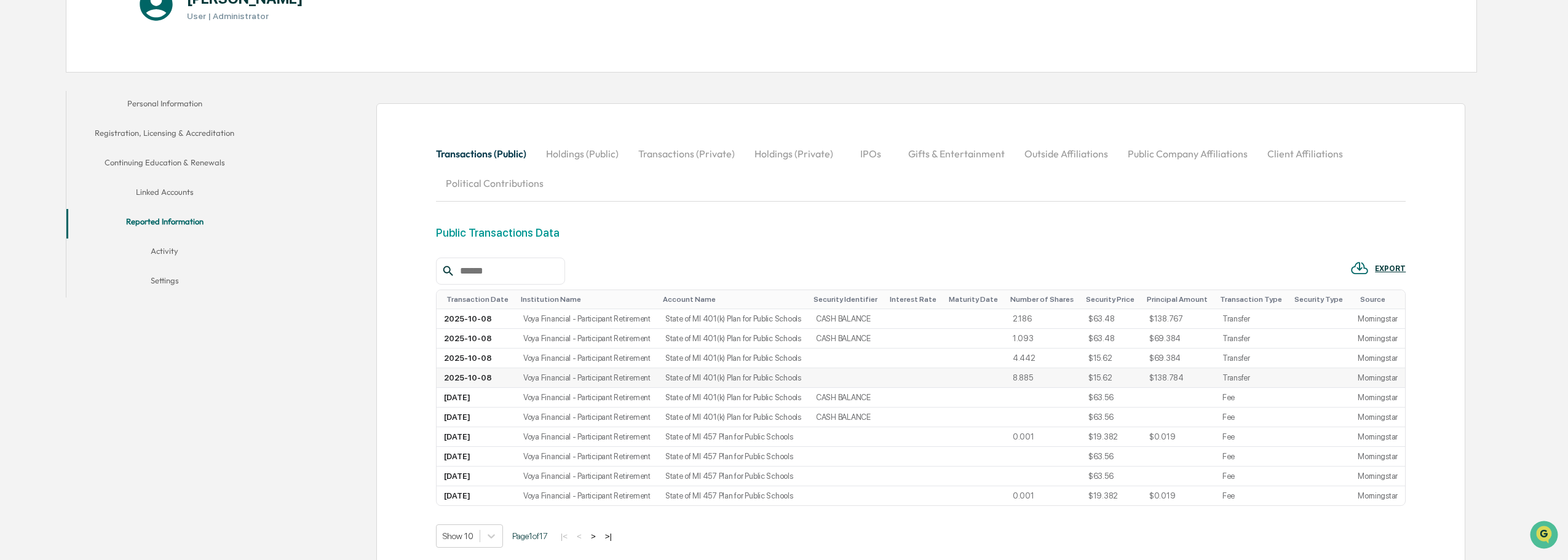
scroll to position [184, 0]
click at [646, 325] on td "Voya Financial - Participant Retirement" at bounding box center [587, 317] width 142 height 20
click at [478, 314] on td "2025-10-08" at bounding box center [476, 317] width 79 height 20
click at [1358, 317] on td "Morningstar" at bounding box center [1378, 317] width 55 height 20
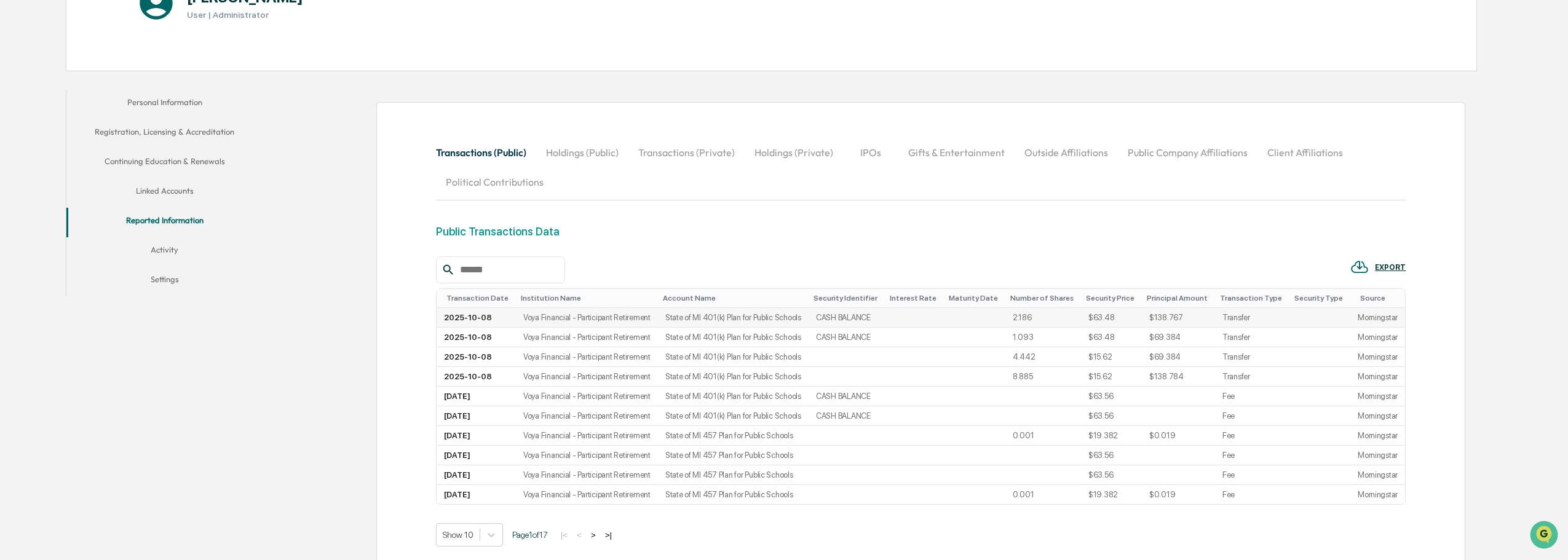
click at [1238, 323] on td "Transfer" at bounding box center [1252, 317] width 75 height 20
click at [1129, 321] on td "$63.48" at bounding box center [1111, 317] width 60 height 20
drag, startPoint x: 1129, startPoint y: 321, endPoint x: 1068, endPoint y: 323, distance: 61.0
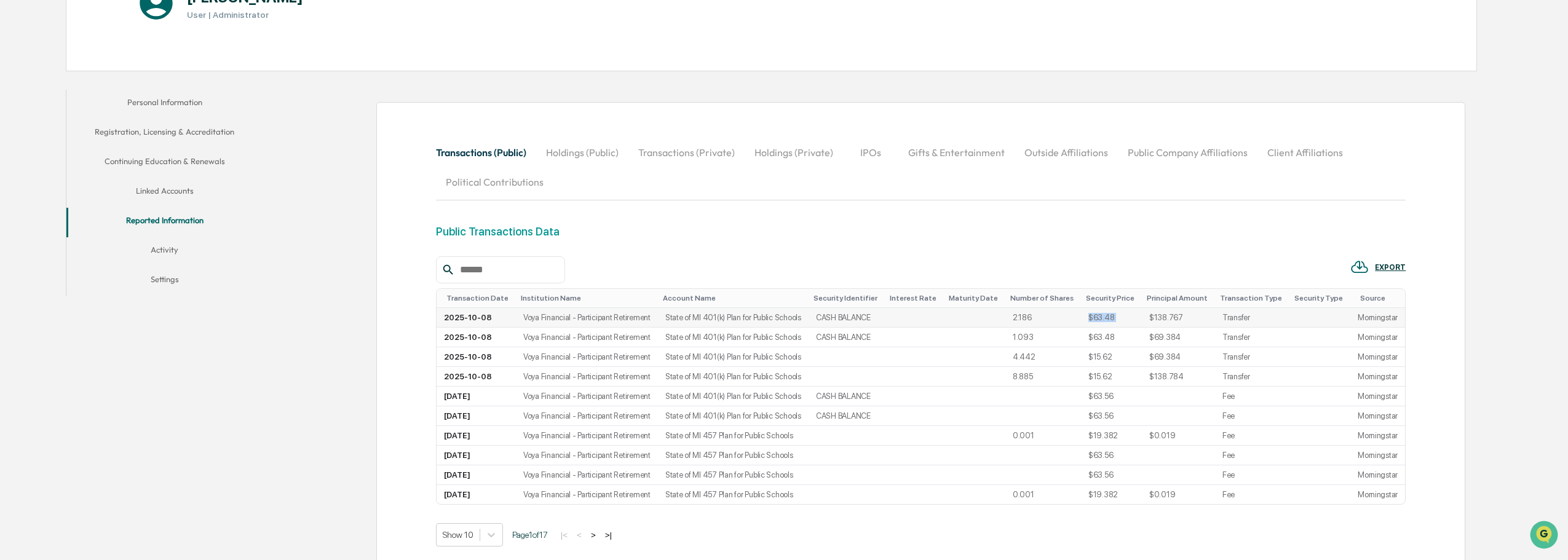
click at [1110, 323] on td "$63.48" at bounding box center [1111, 317] width 60 height 20
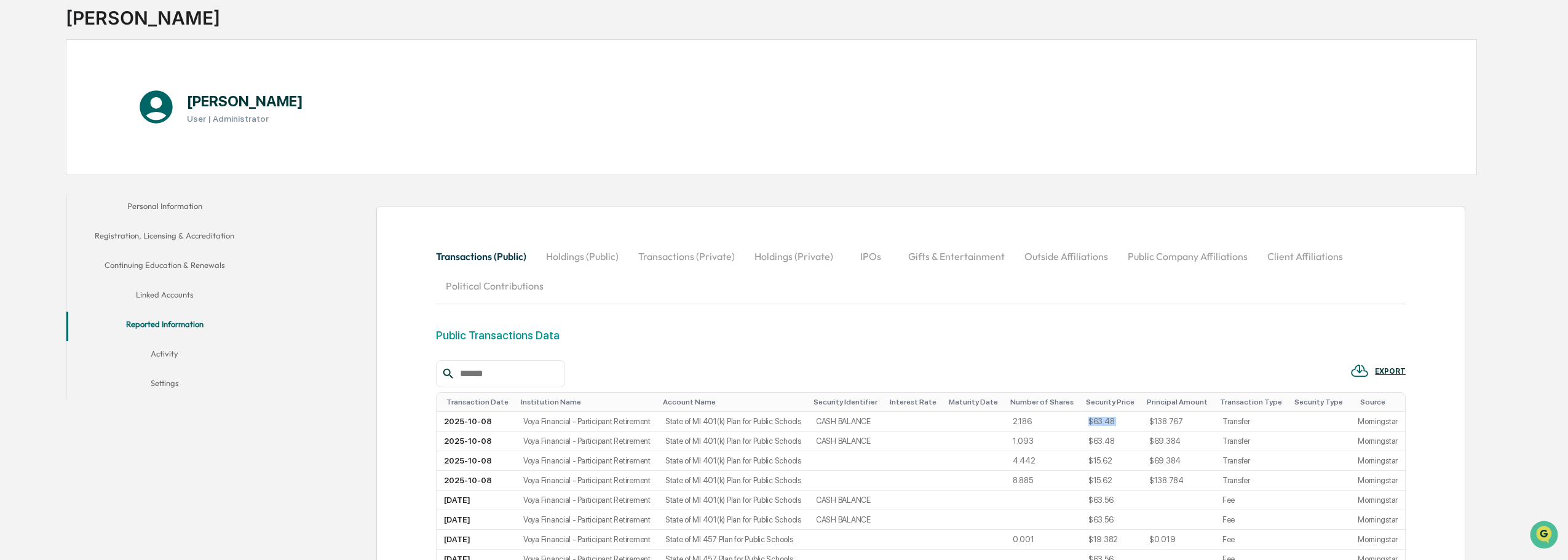
scroll to position [0, 0]
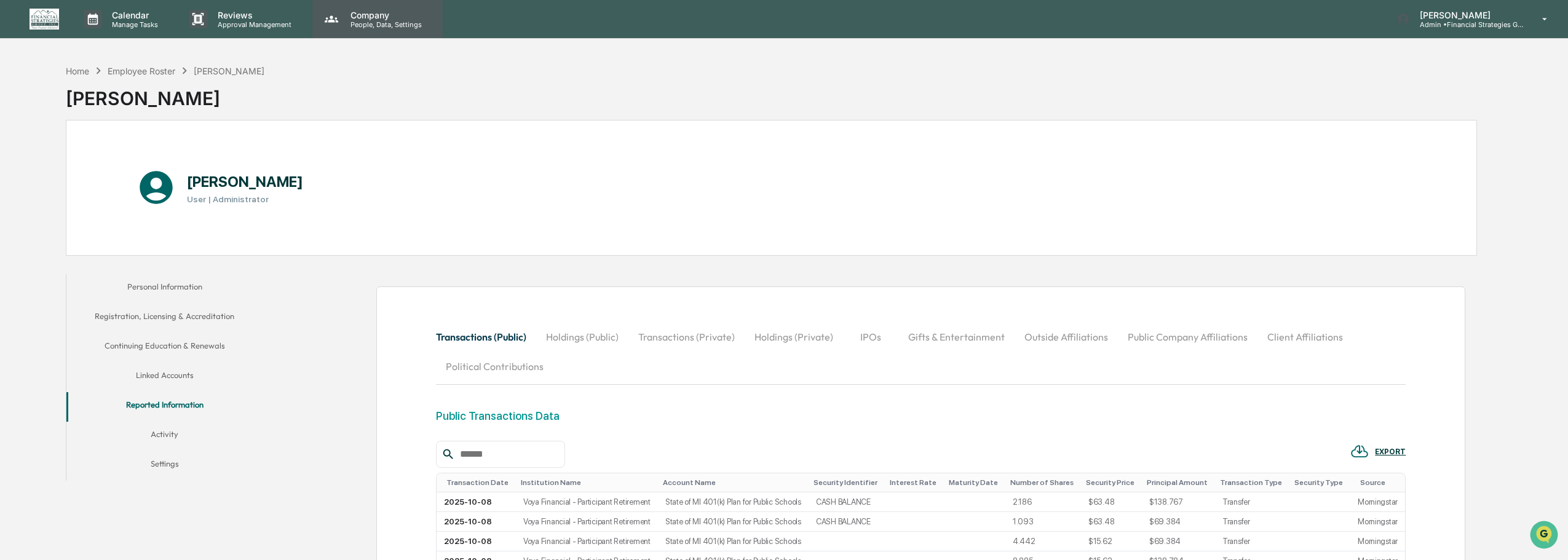
click at [369, 9] on p "Company" at bounding box center [384, 14] width 87 height 10
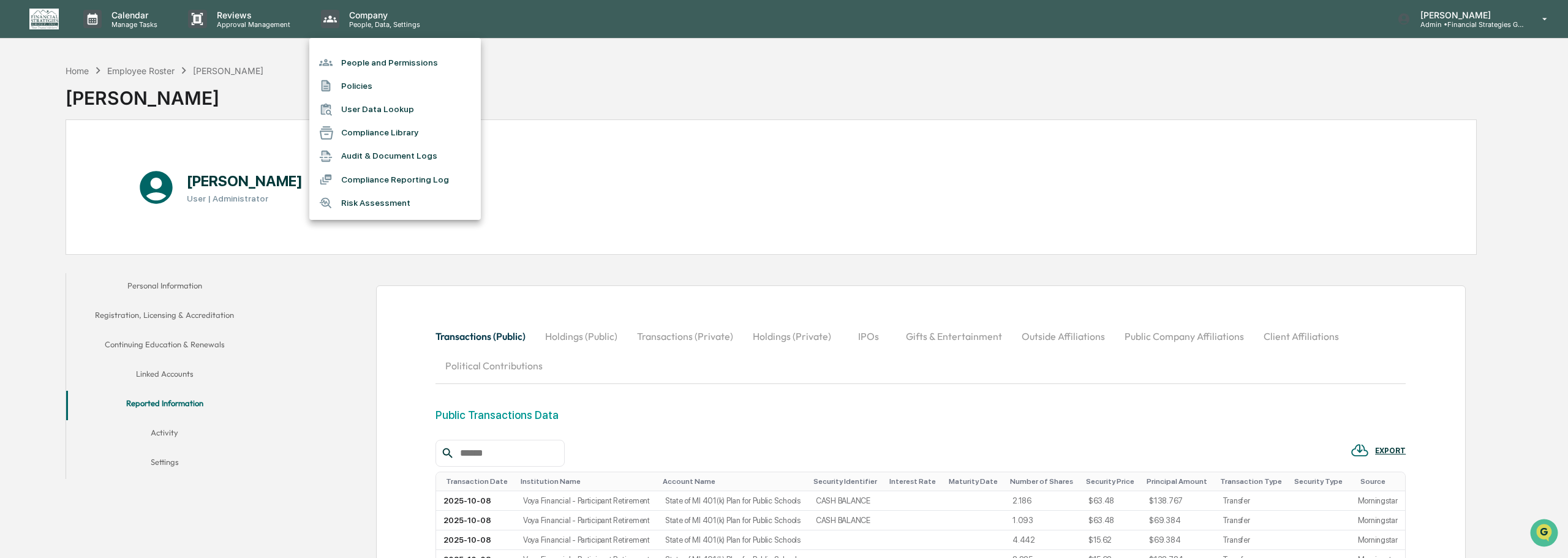
click at [245, 15] on div at bounding box center [784, 279] width 1568 height 558
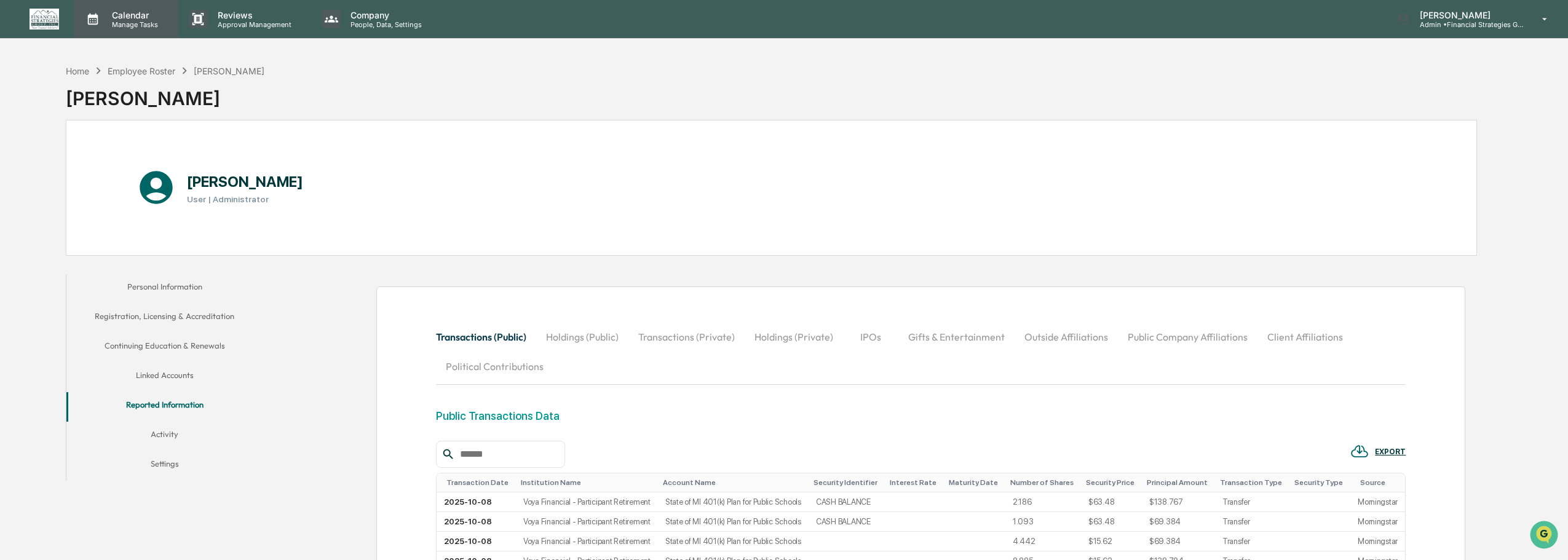
click at [129, 21] on p "Manage Tasks" at bounding box center [133, 24] width 62 height 8
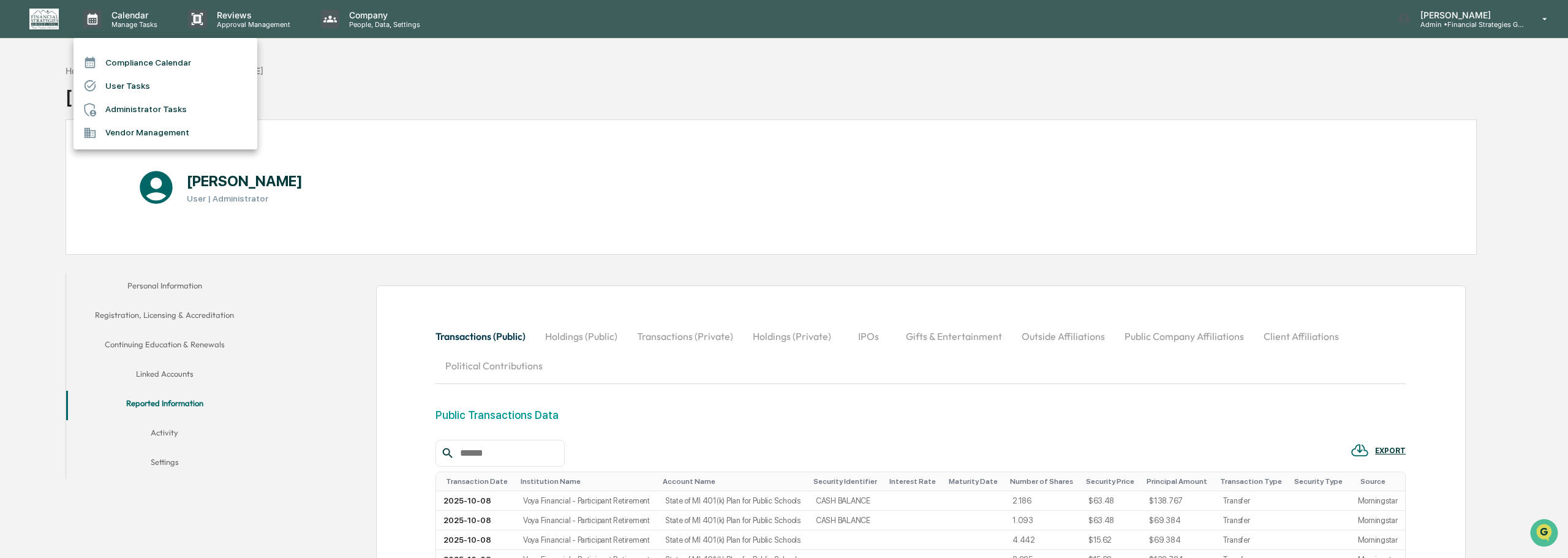
click at [136, 63] on li "Compliance Calendar" at bounding box center [165, 62] width 184 height 24
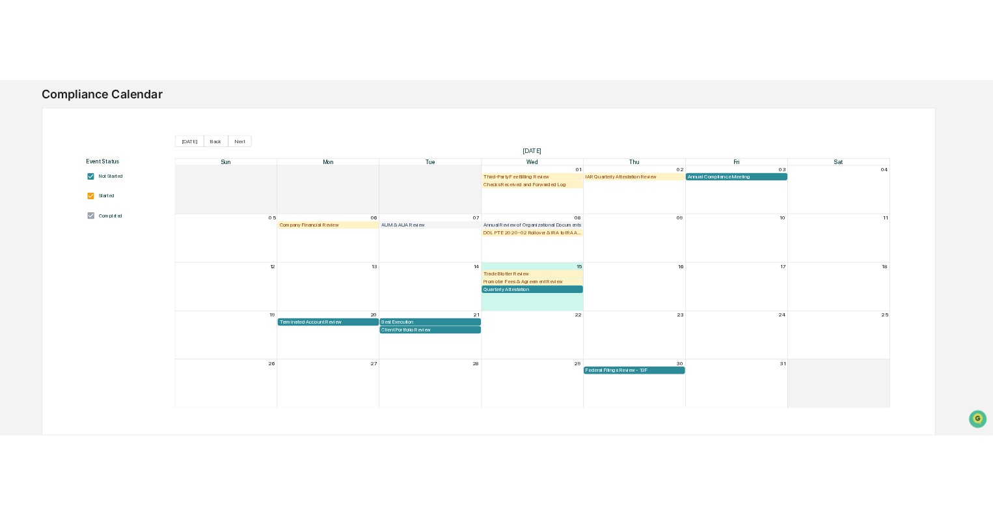
scroll to position [80, 0]
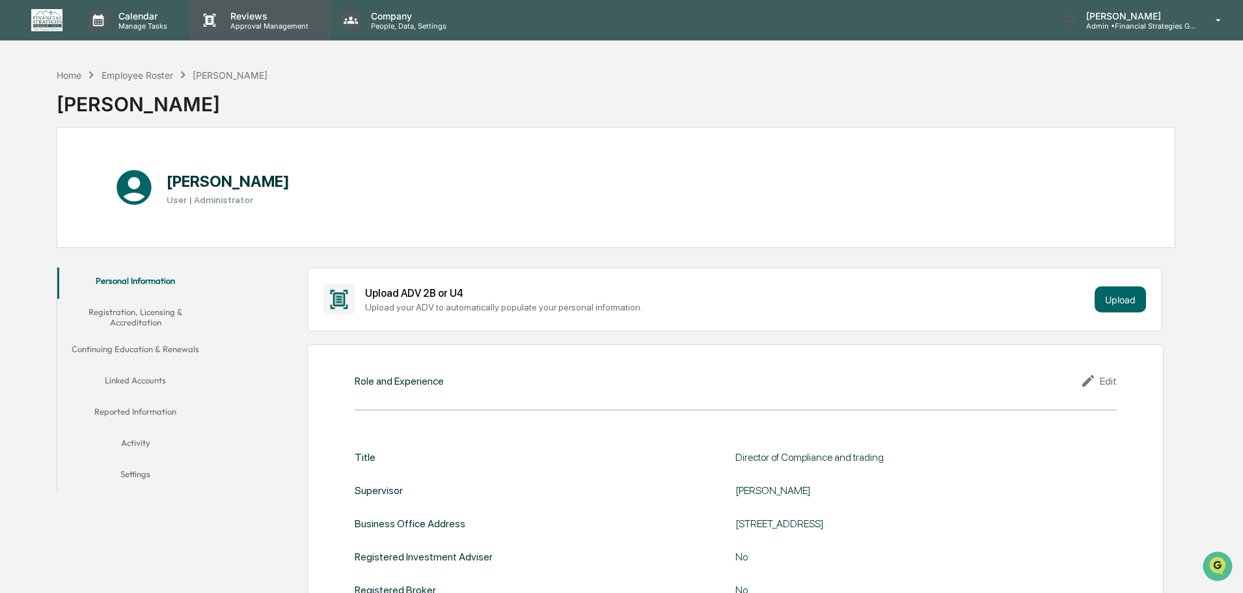
click at [260, 19] on p "Reviews" at bounding box center [267, 15] width 95 height 11
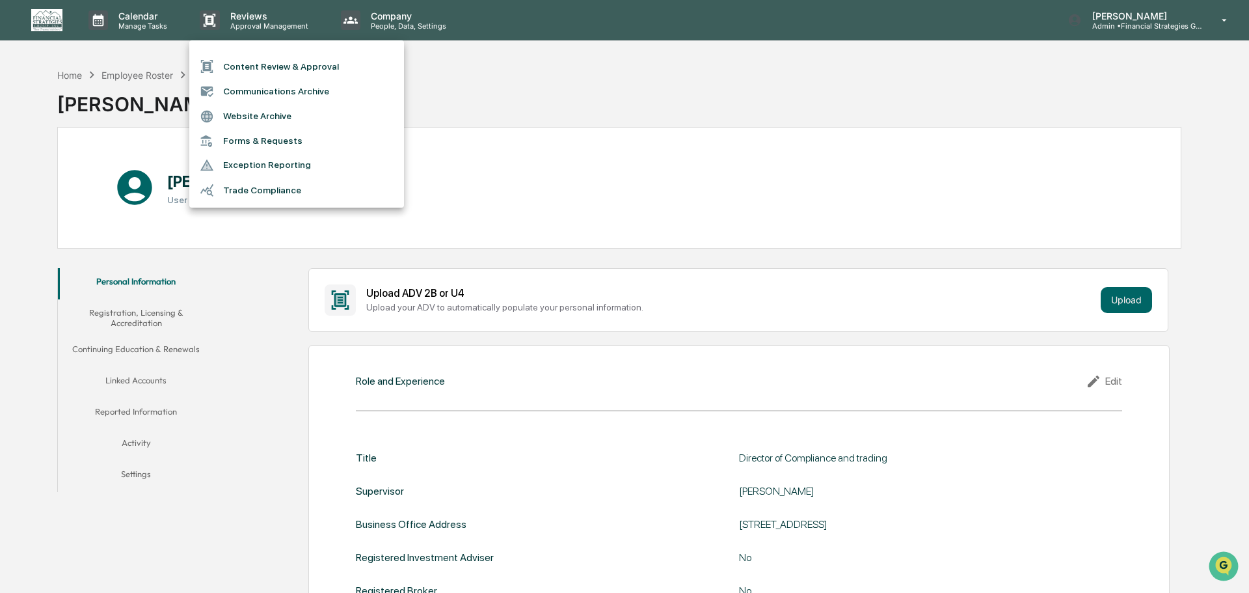
click at [256, 68] on li "Content Review & Approval" at bounding box center [296, 66] width 215 height 25
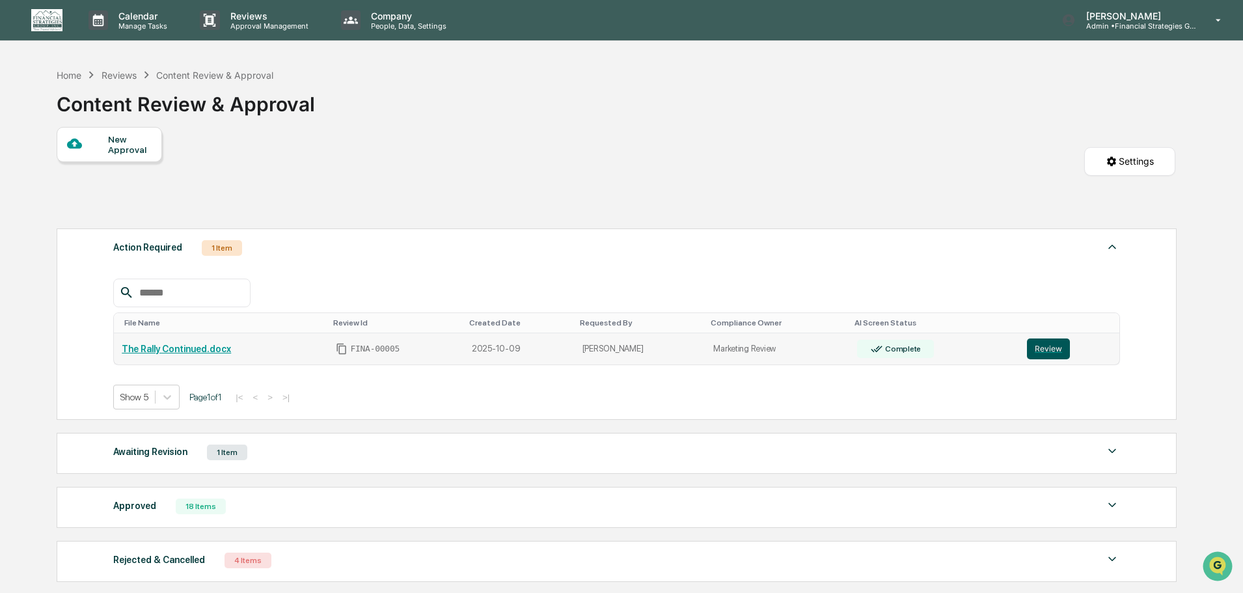
click at [1033, 349] on button "Review" at bounding box center [1048, 348] width 43 height 21
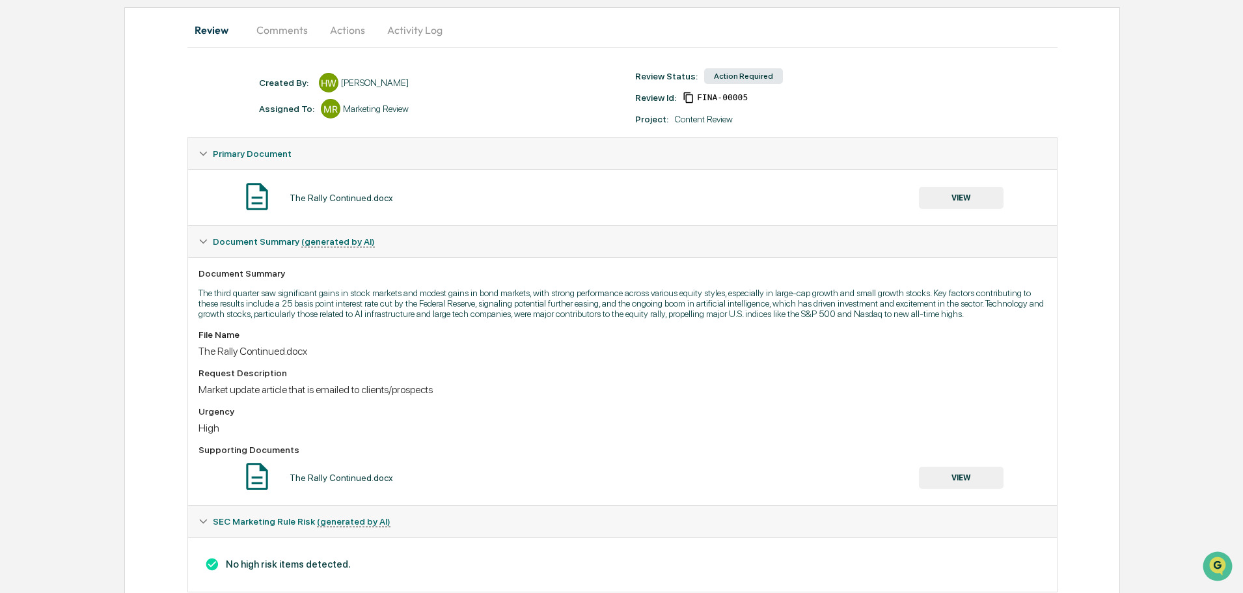
scroll to position [87, 0]
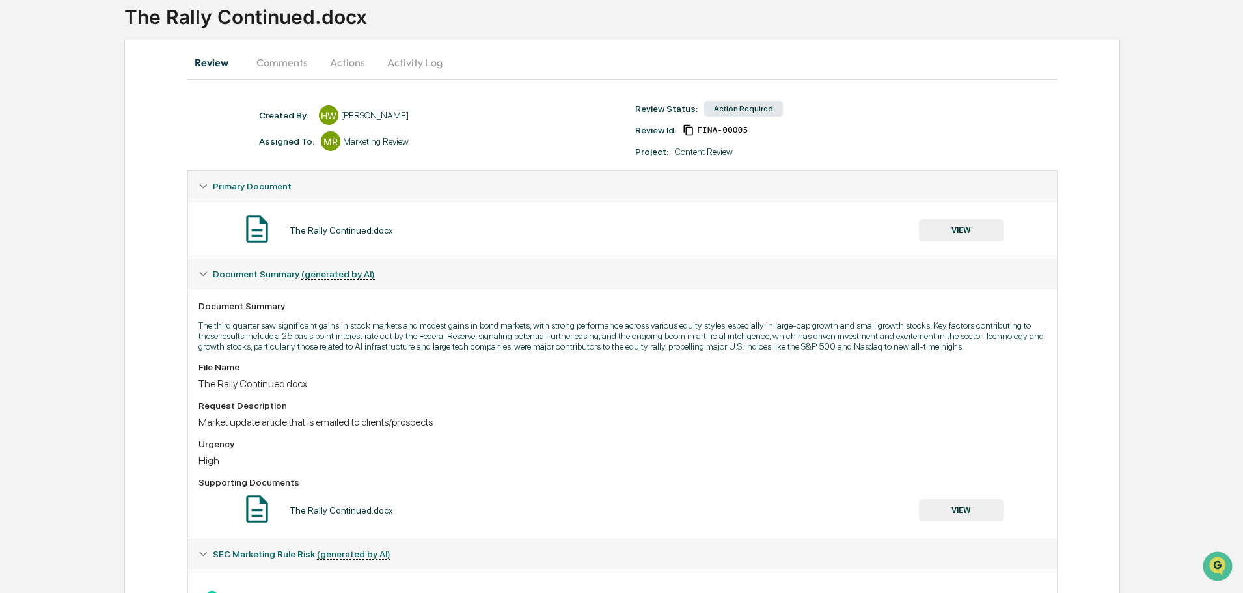
click at [334, 51] on button "Actions" at bounding box center [347, 62] width 59 height 31
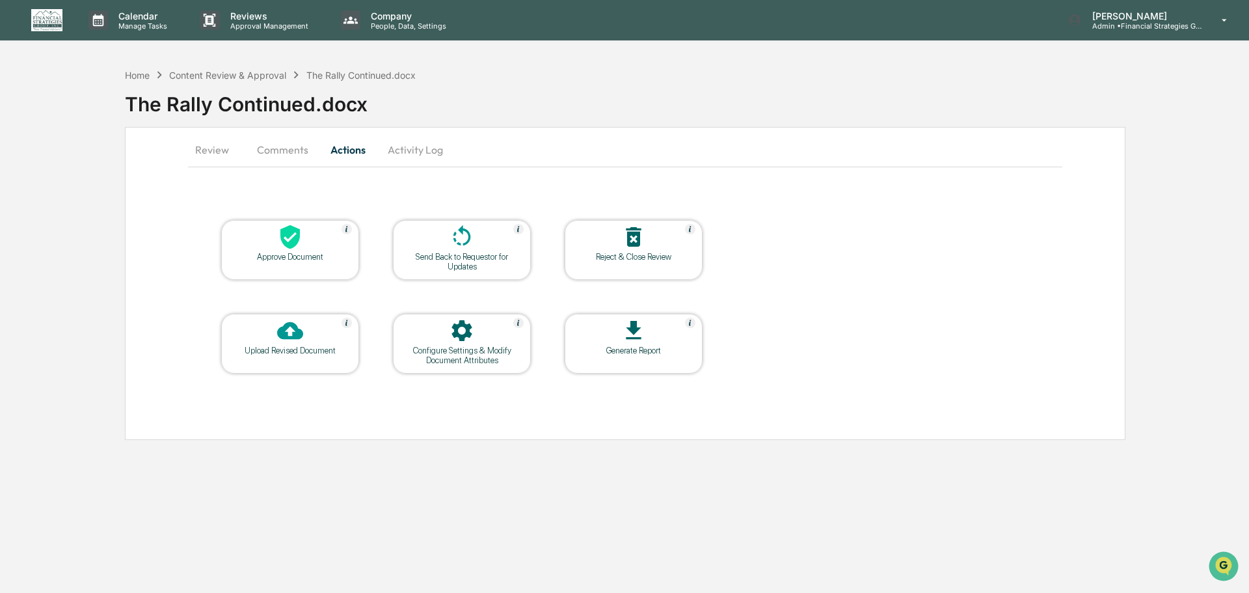
click at [211, 154] on button "Review" at bounding box center [217, 149] width 59 height 31
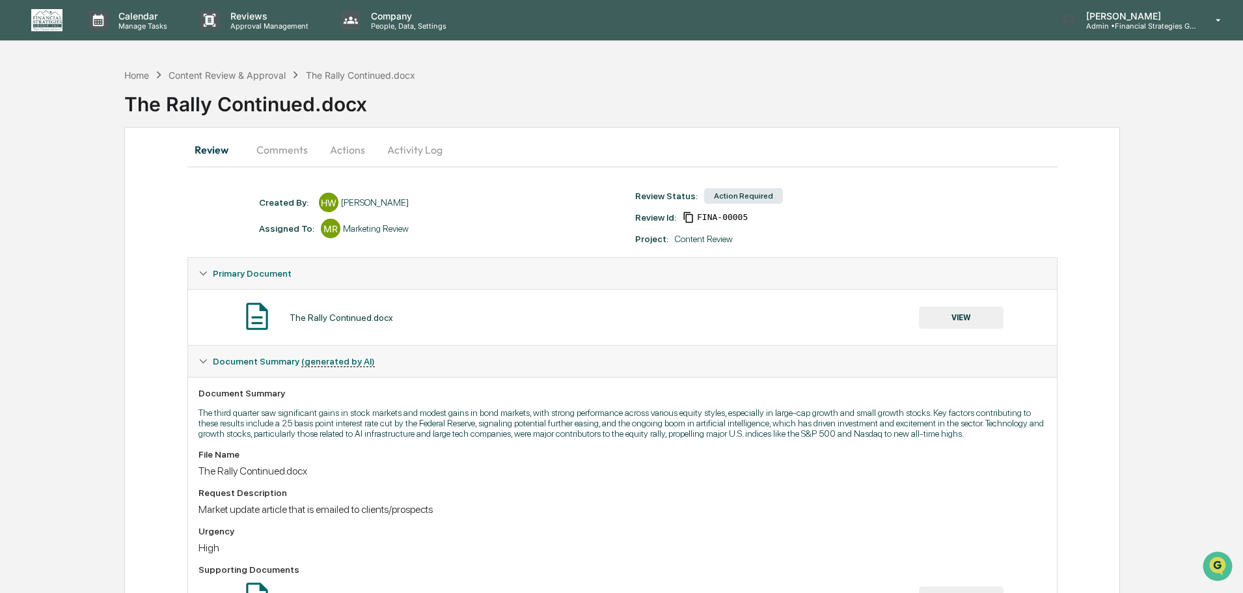
click at [411, 156] on button "Activity Log" at bounding box center [415, 149] width 76 height 31
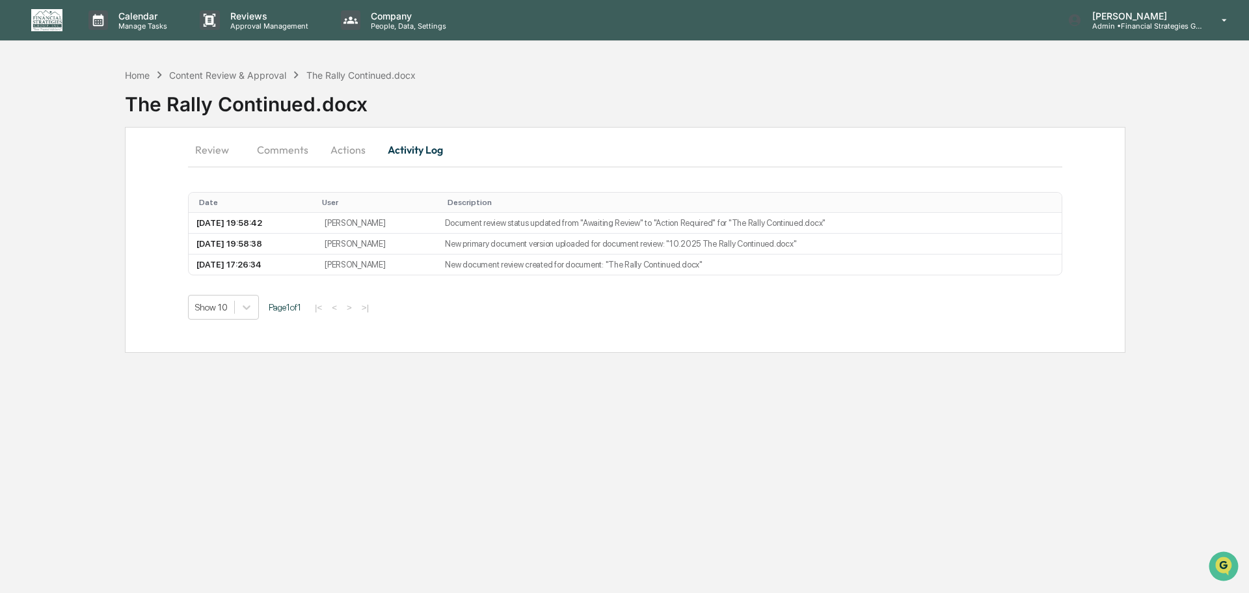
click at [349, 139] on button "Actions" at bounding box center [348, 149] width 59 height 31
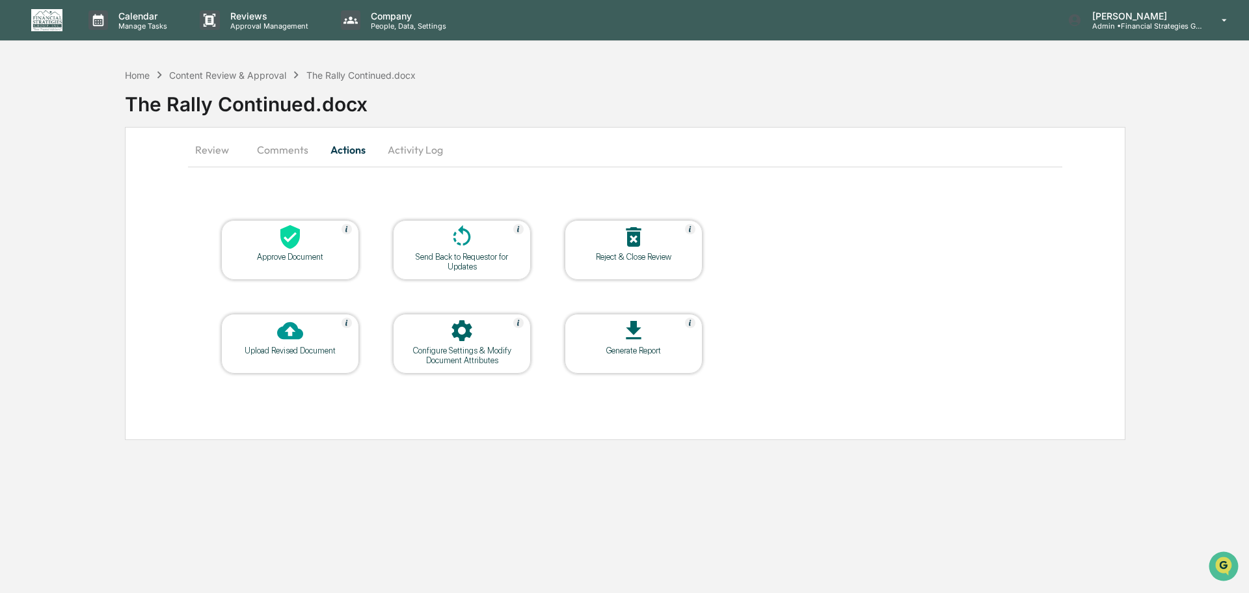
click at [210, 155] on button "Review" at bounding box center [217, 149] width 59 height 31
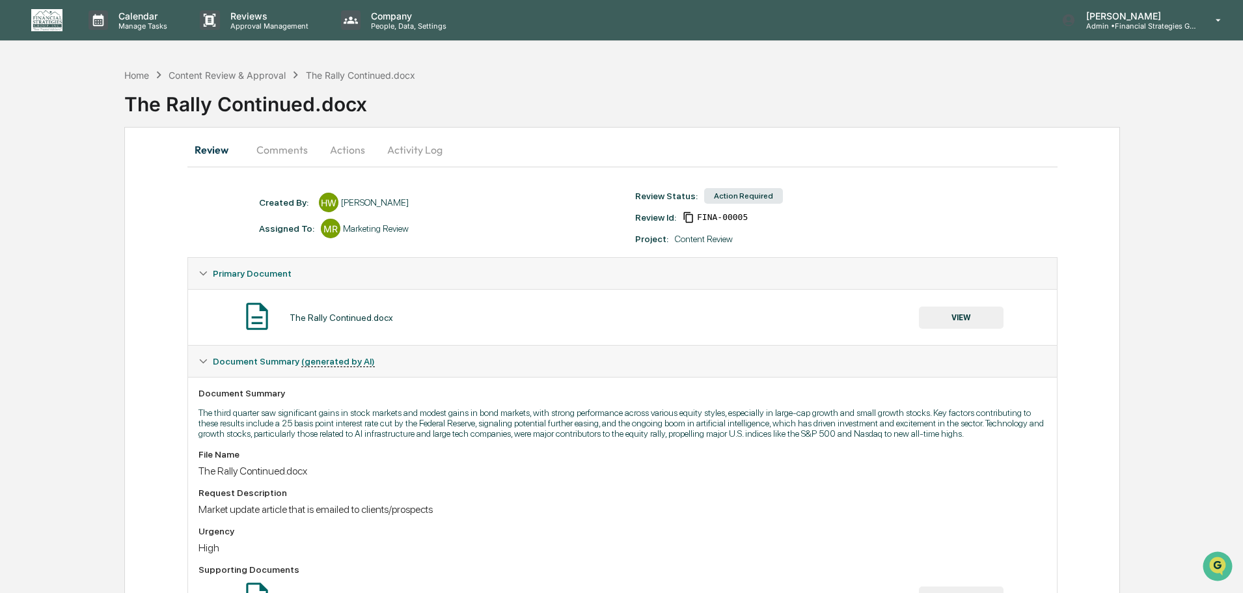
click at [332, 148] on button "Actions" at bounding box center [347, 149] width 59 height 31
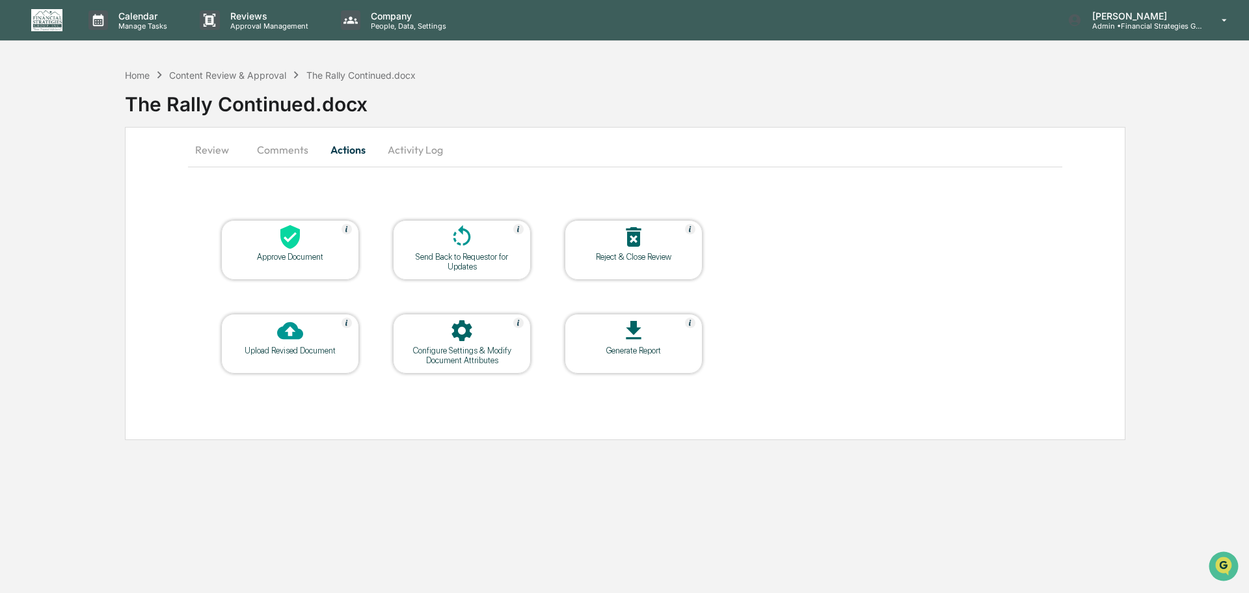
click at [413, 146] on button "Activity Log" at bounding box center [415, 149] width 76 height 31
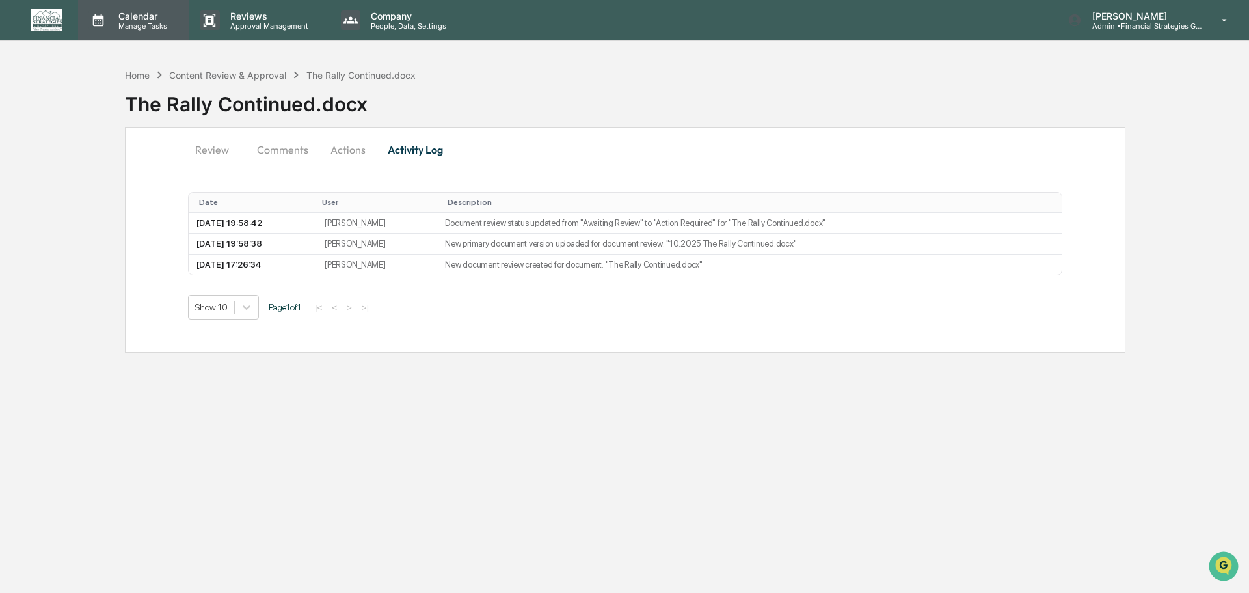
click at [126, 15] on p "Calendar" at bounding box center [141, 15] width 66 height 11
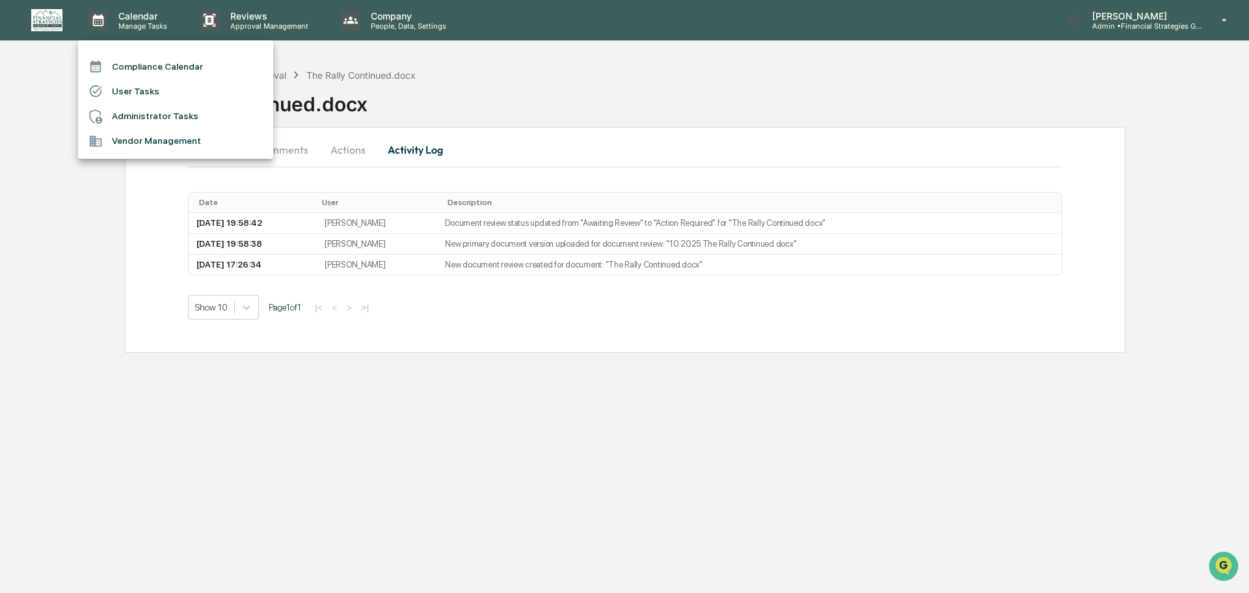
click at [148, 66] on li "Compliance Calendar" at bounding box center [175, 66] width 195 height 25
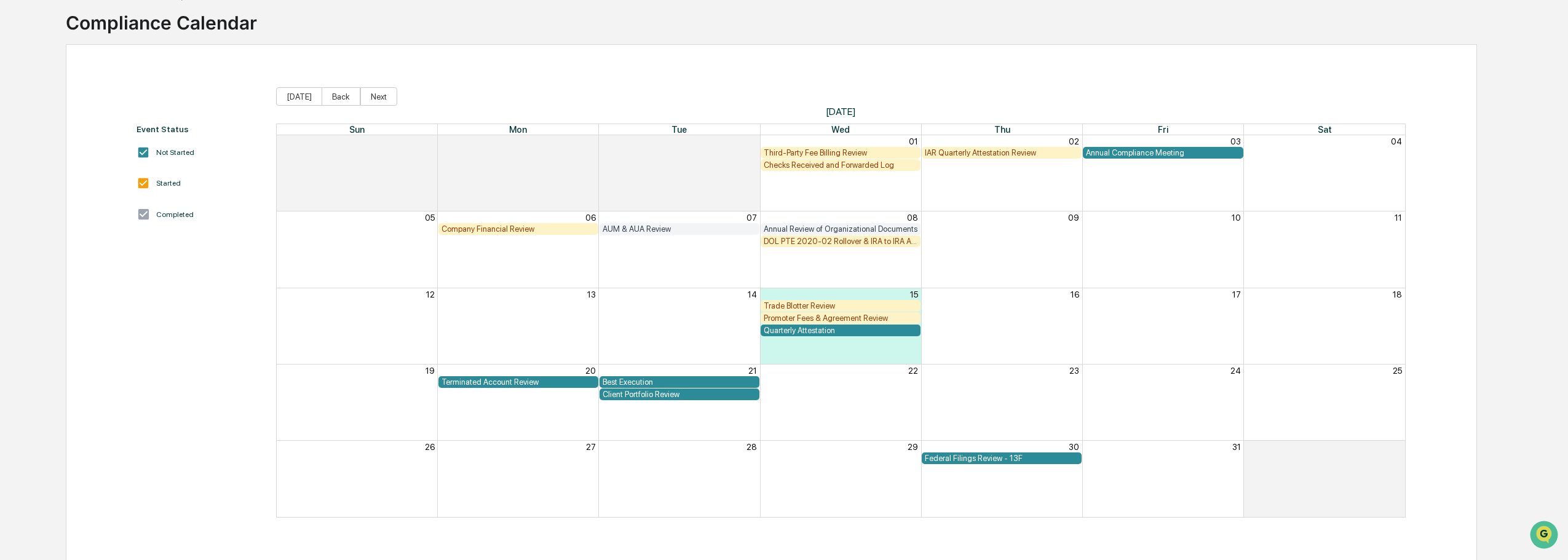
scroll to position [76, 0]
click at [821, 169] on div "Checks Received and Forwarded Log" at bounding box center [840, 165] width 154 height 9
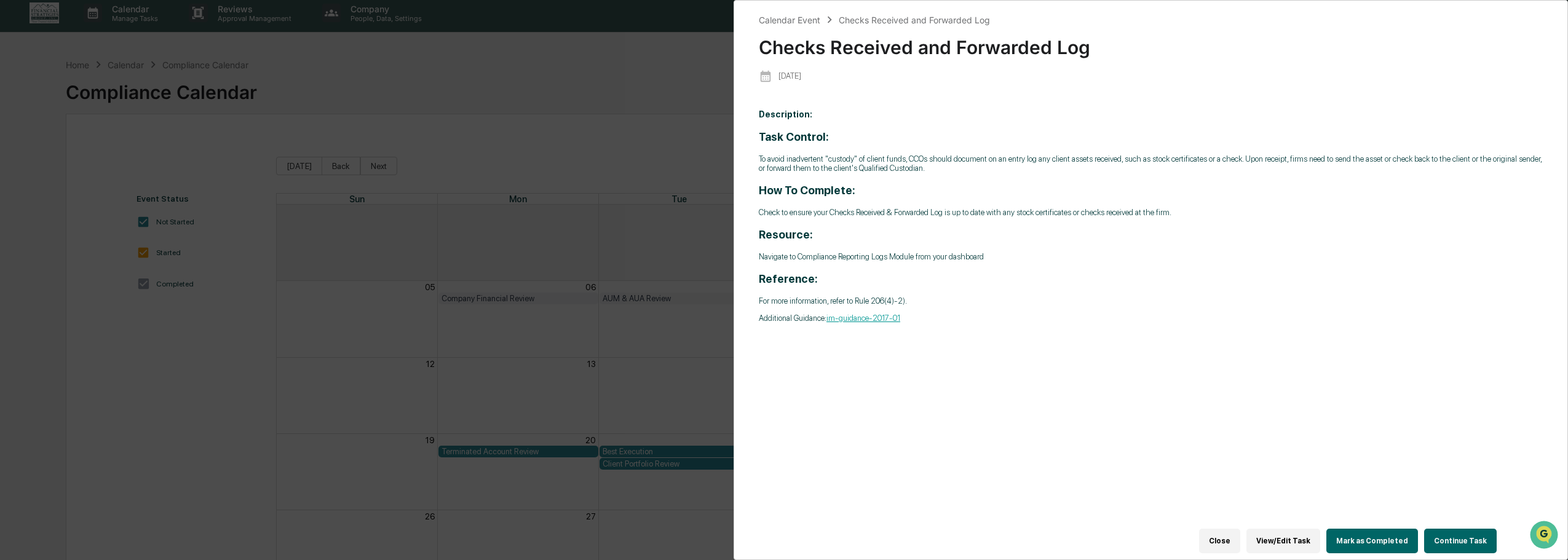
scroll to position [0, 0]
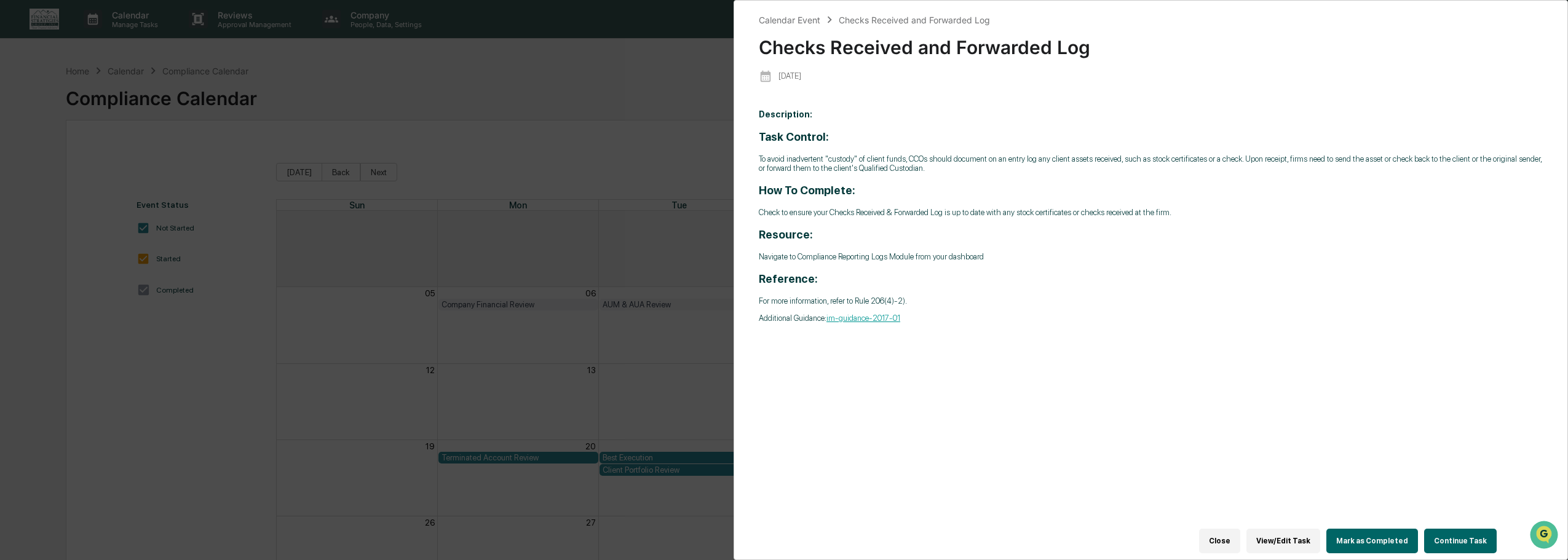
click at [601, 142] on div "Calendar Event Checks Received and Forwarded Log Checks Received and Forwarded …" at bounding box center [784, 280] width 1568 height 560
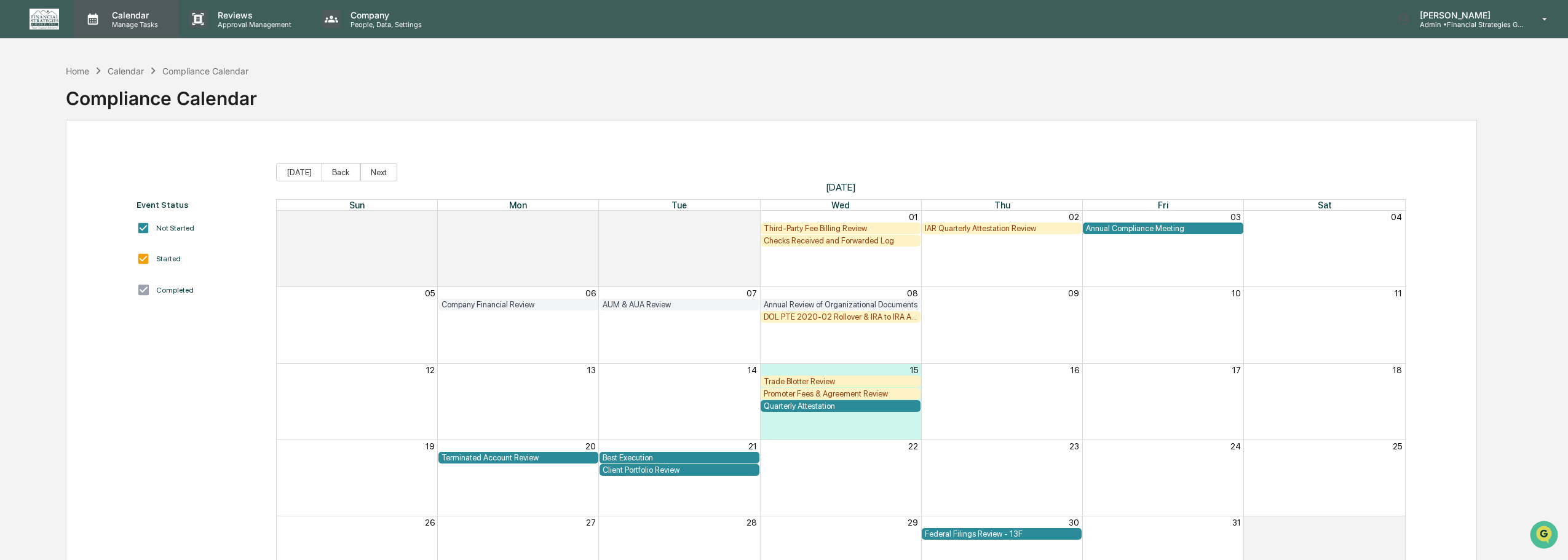
click at [145, 24] on p "Manage Tasks" at bounding box center [133, 24] width 62 height 8
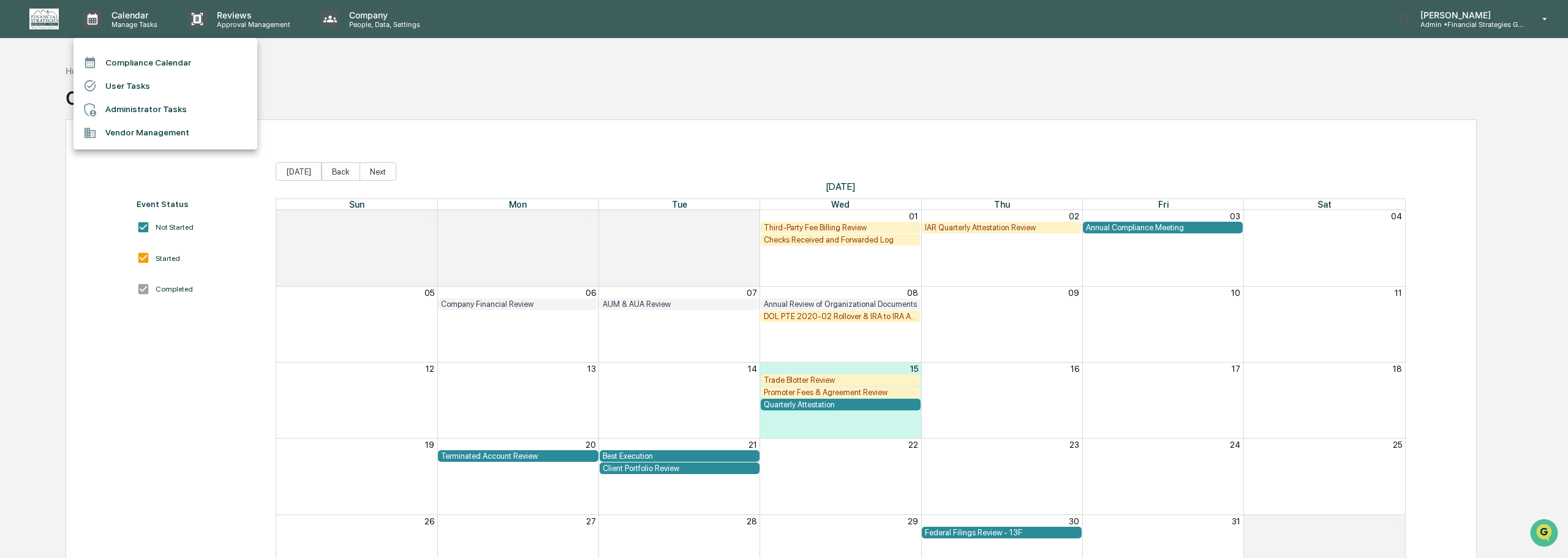
click at [222, 22] on div at bounding box center [784, 279] width 1568 height 558
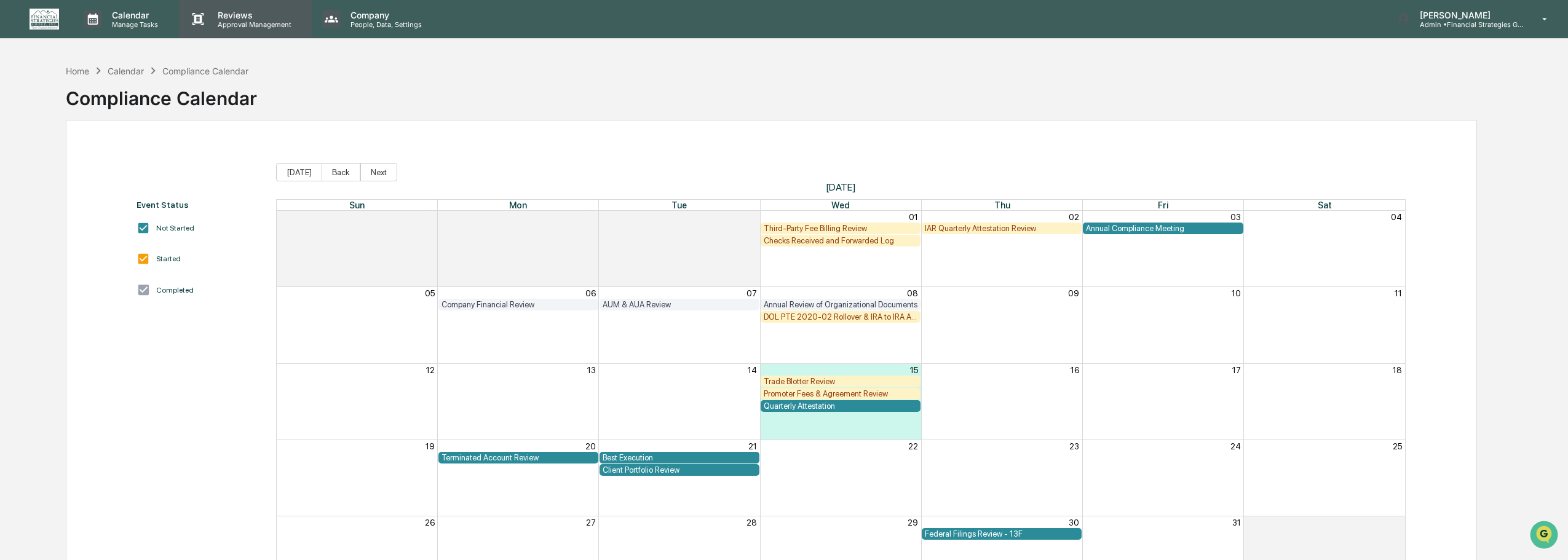
click at [232, 25] on p "Approval Management" at bounding box center [252, 24] width 90 height 8
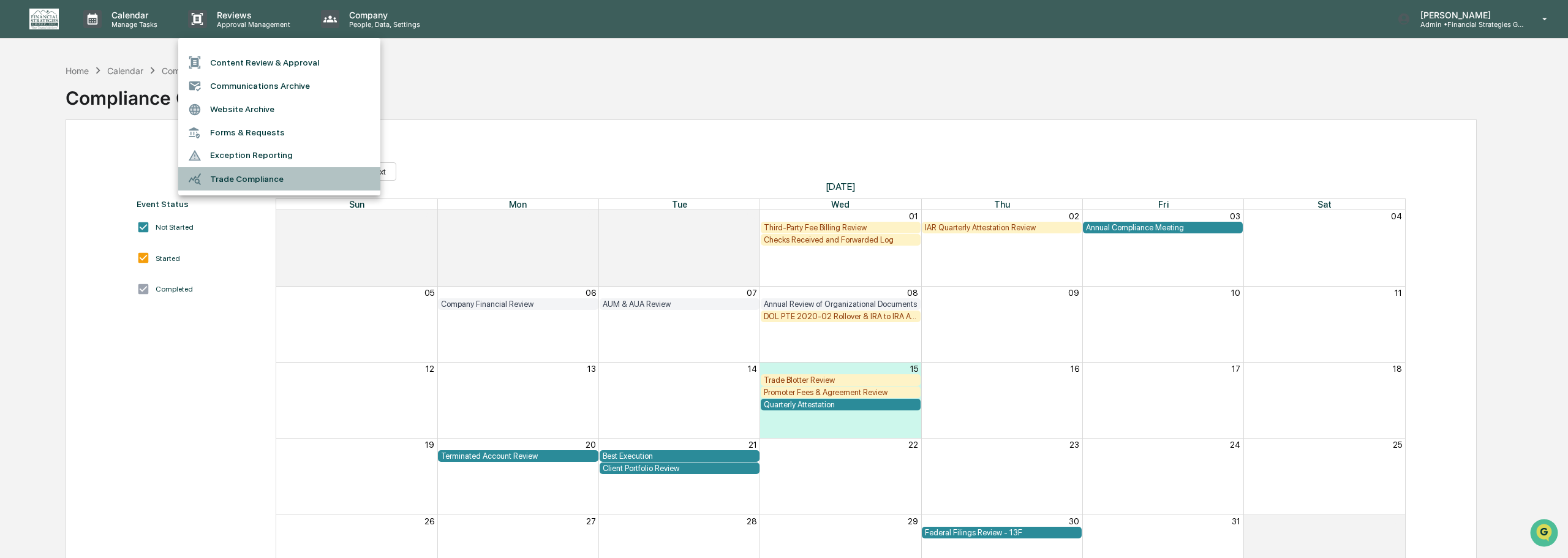
click at [239, 184] on li "Trade Compliance" at bounding box center [279, 179] width 202 height 24
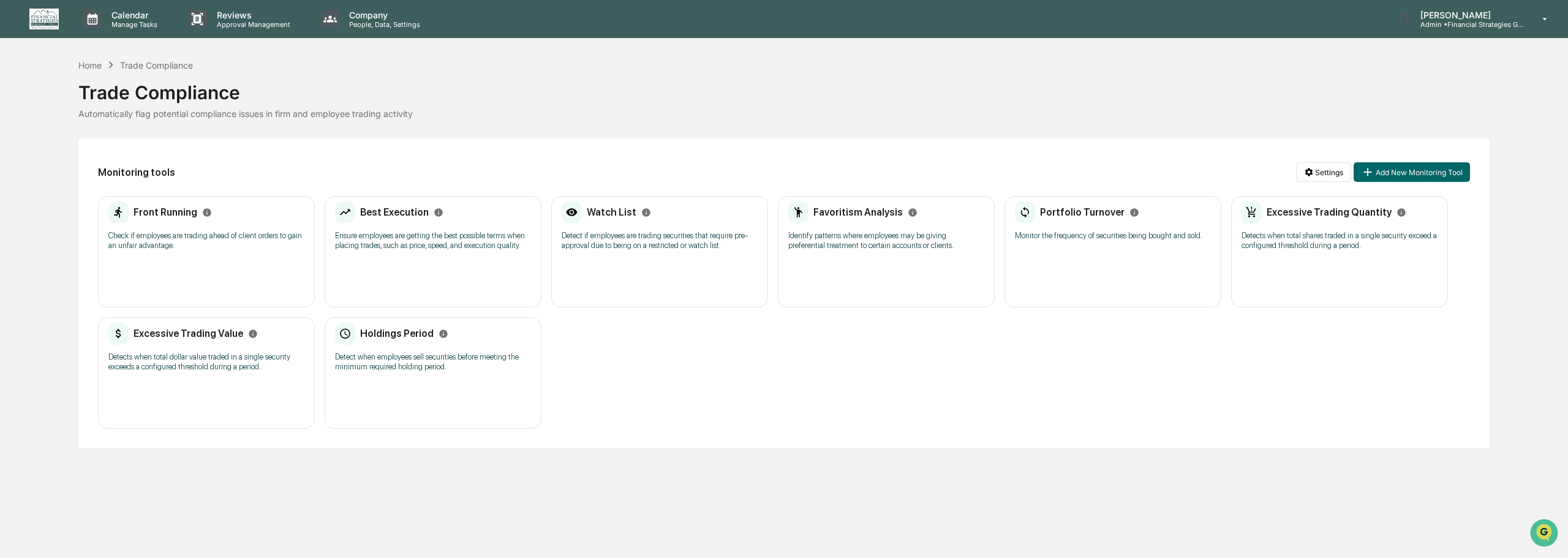
click at [173, 231] on div "Front Running Check if employees are trading ahead of client orders to gain an …" at bounding box center [206, 230] width 196 height 57
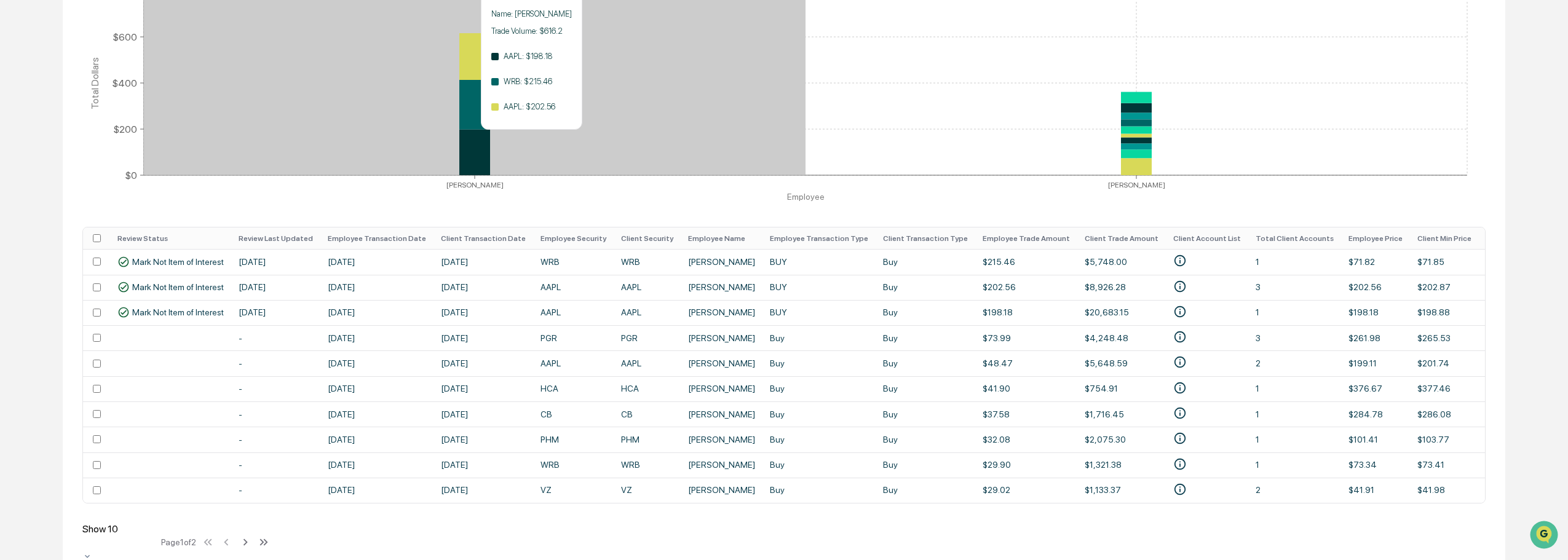
scroll to position [284, 0]
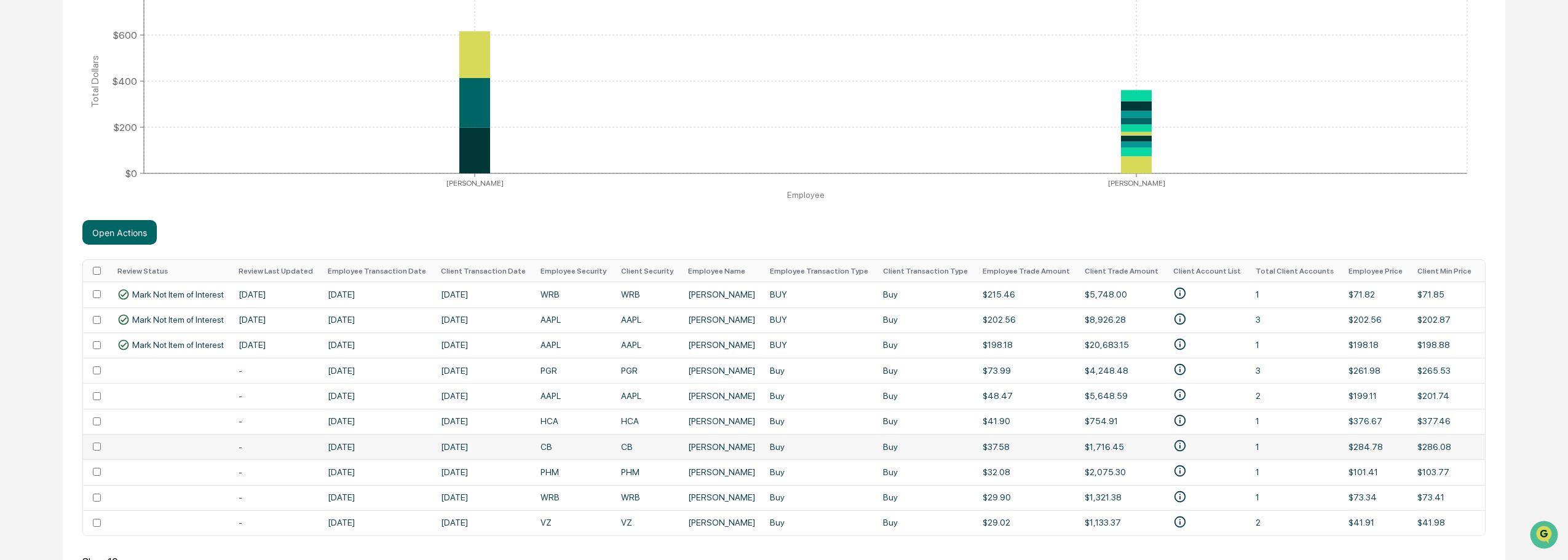
click at [95, 440] on td at bounding box center [96, 446] width 27 height 25
click at [96, 485] on td at bounding box center [96, 522] width 27 height 25
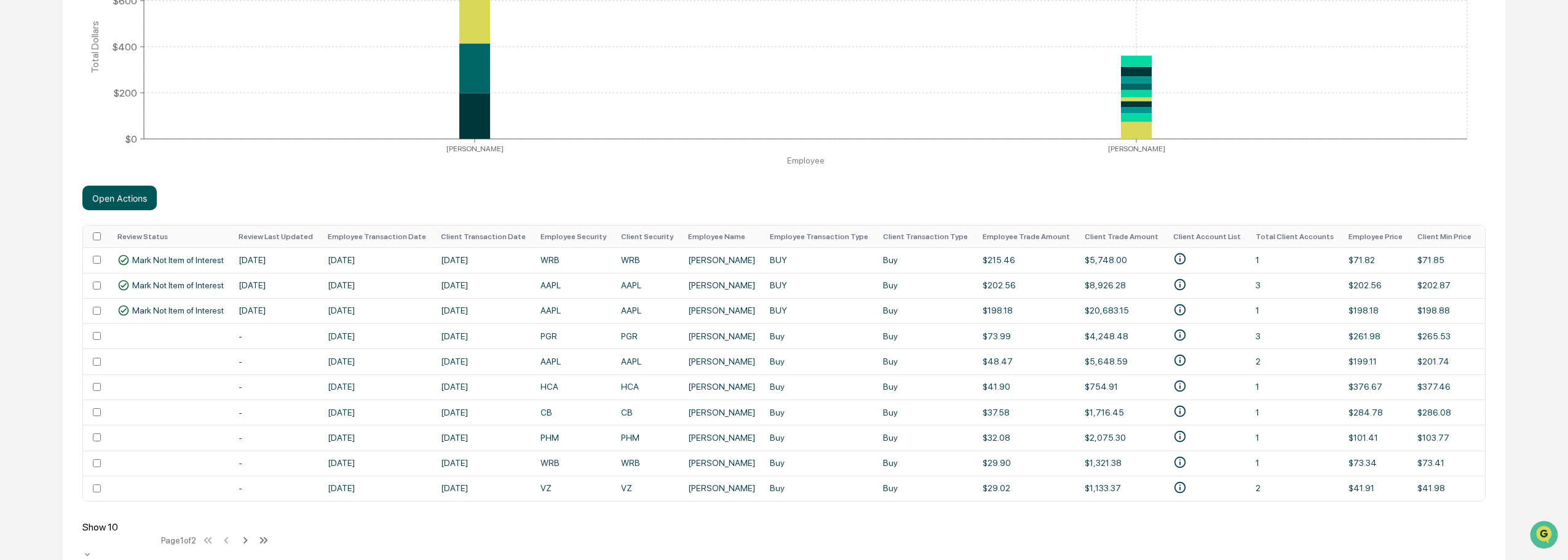
click at [116, 189] on button "Open Actions" at bounding box center [119, 198] width 75 height 25
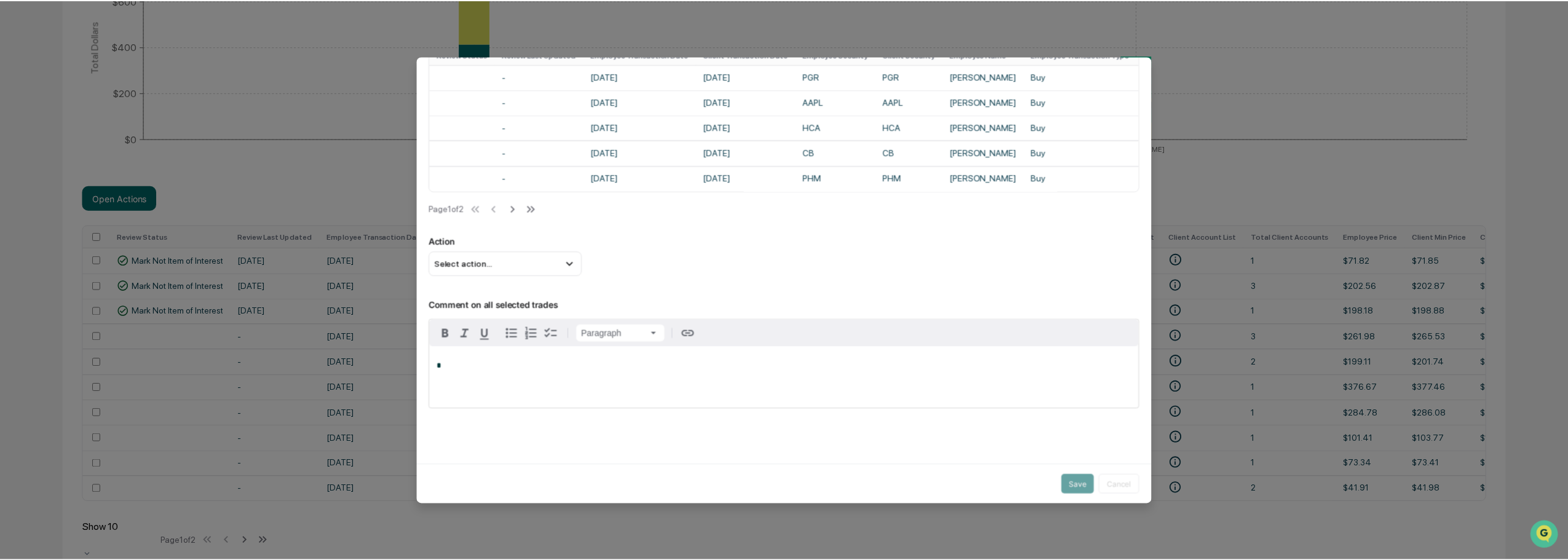
scroll to position [107, 0]
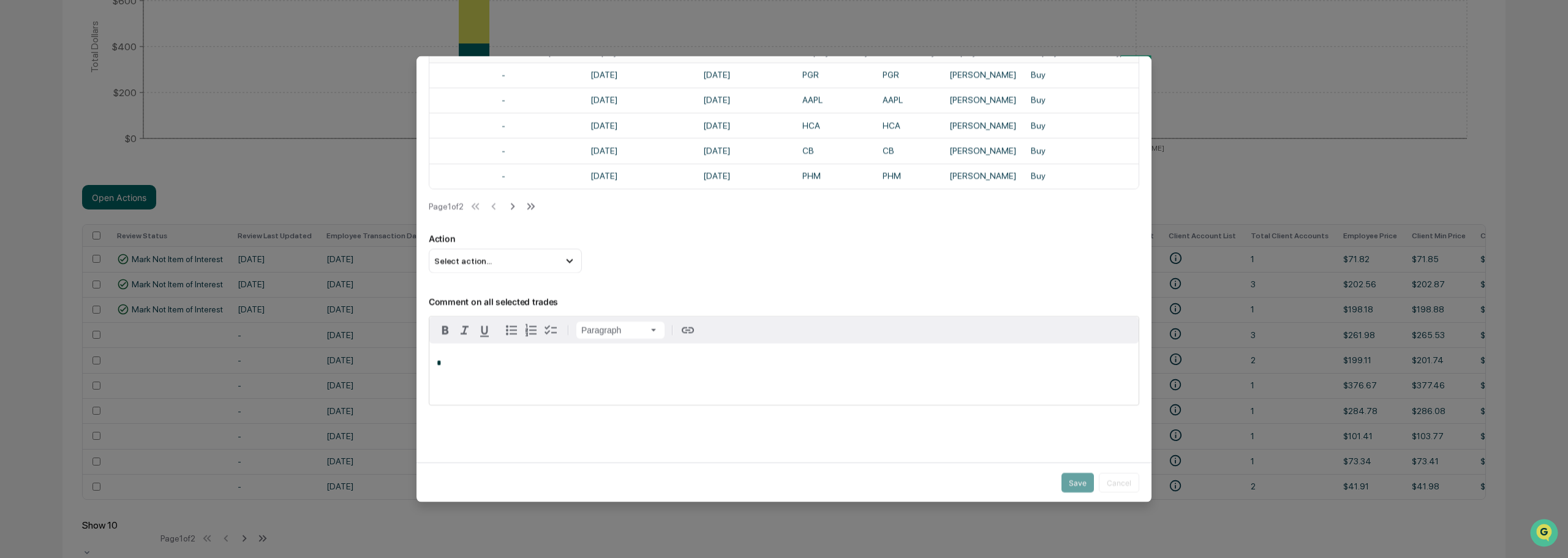
click at [518, 360] on p "*" at bounding box center [784, 362] width 695 height 8
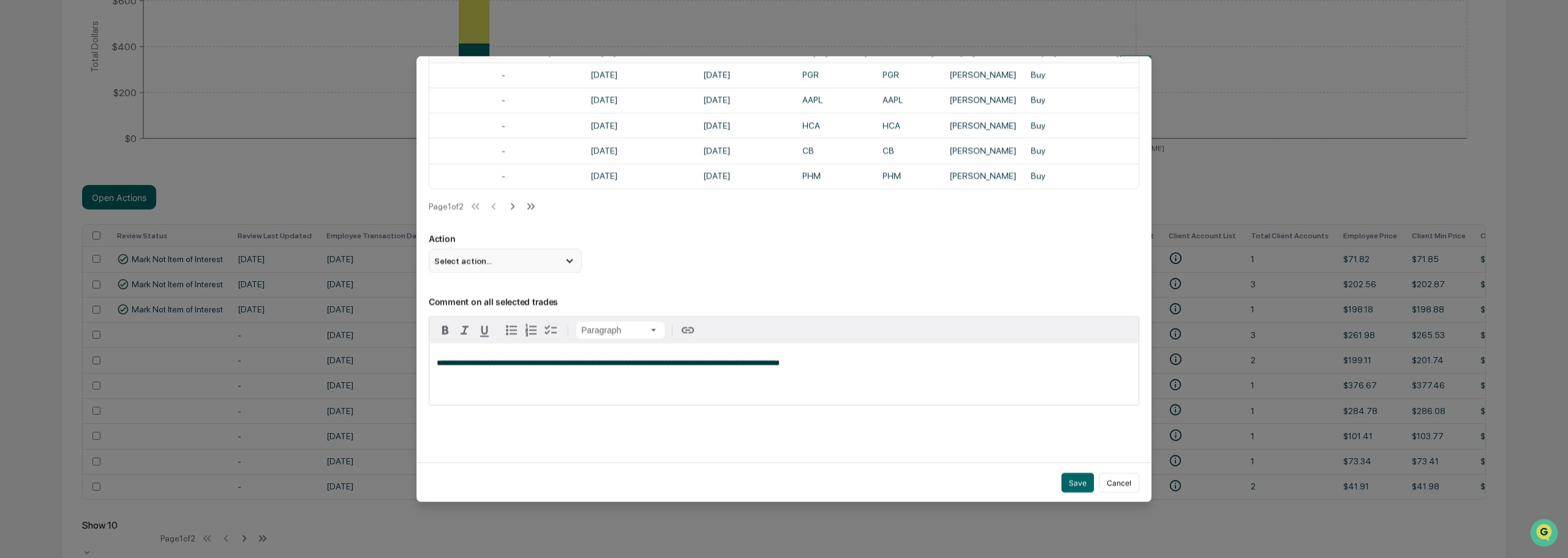
click at [504, 258] on div "Select action..." at bounding box center [504, 261] width 153 height 24
click at [493, 302] on div "Mark Not Item of Interest" at bounding box center [505, 309] width 143 height 13
click at [934, 484] on button "Save" at bounding box center [1078, 482] width 32 height 20
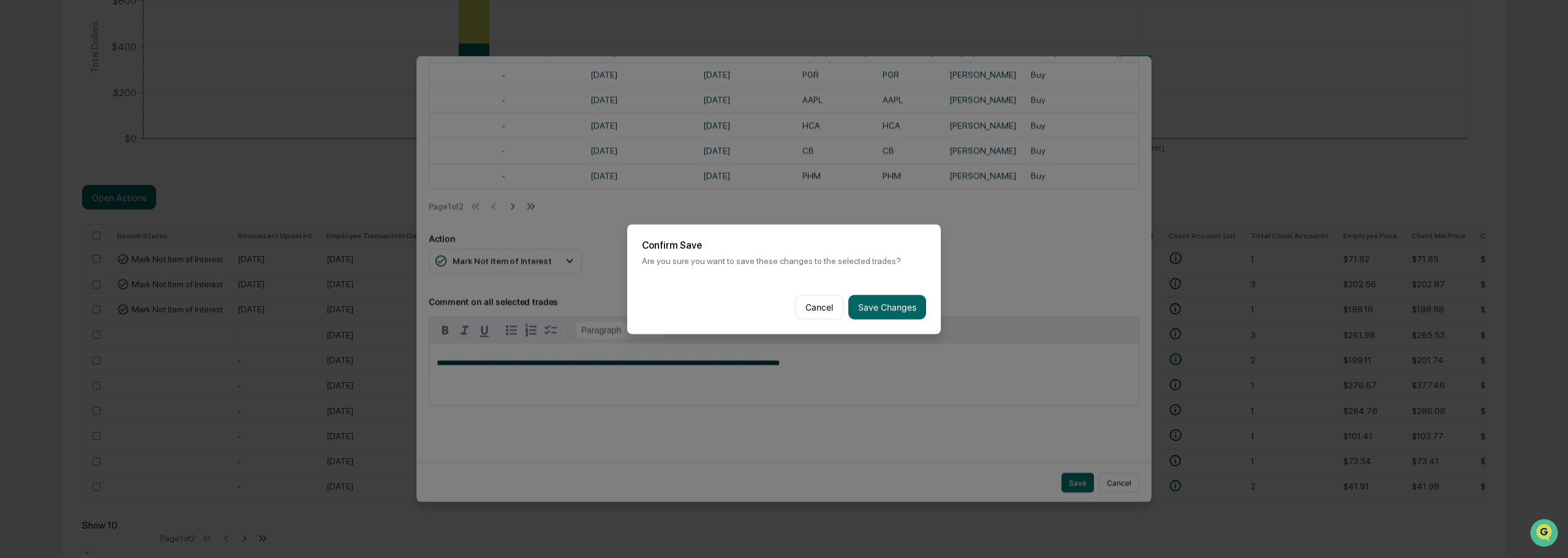
click at [856, 296] on button "Save Changes" at bounding box center [887, 307] width 78 height 24
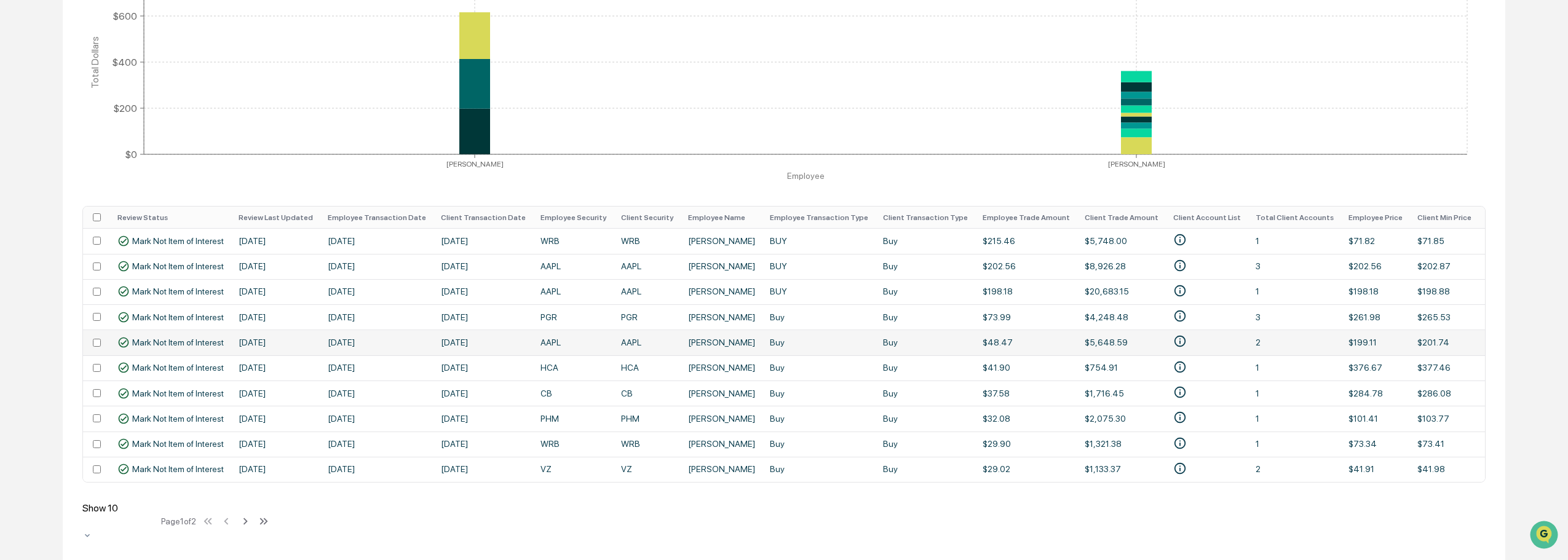
scroll to position [284, 0]
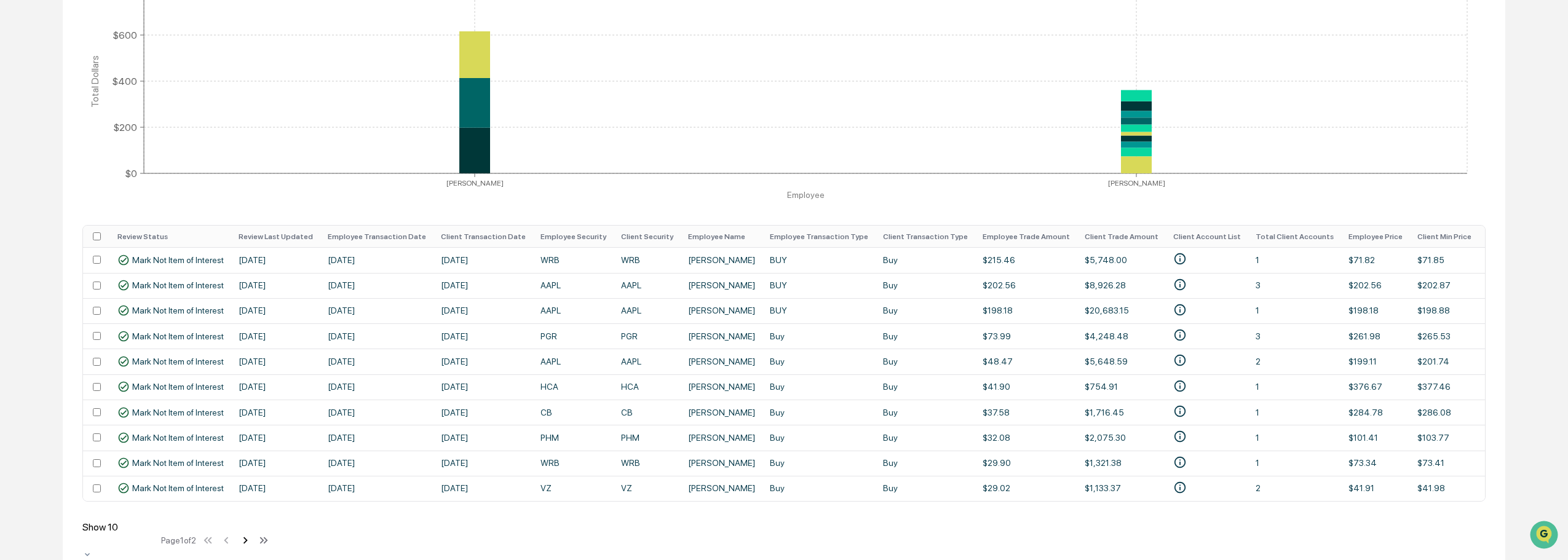
click at [246, 485] on icon at bounding box center [245, 540] width 13 height 13
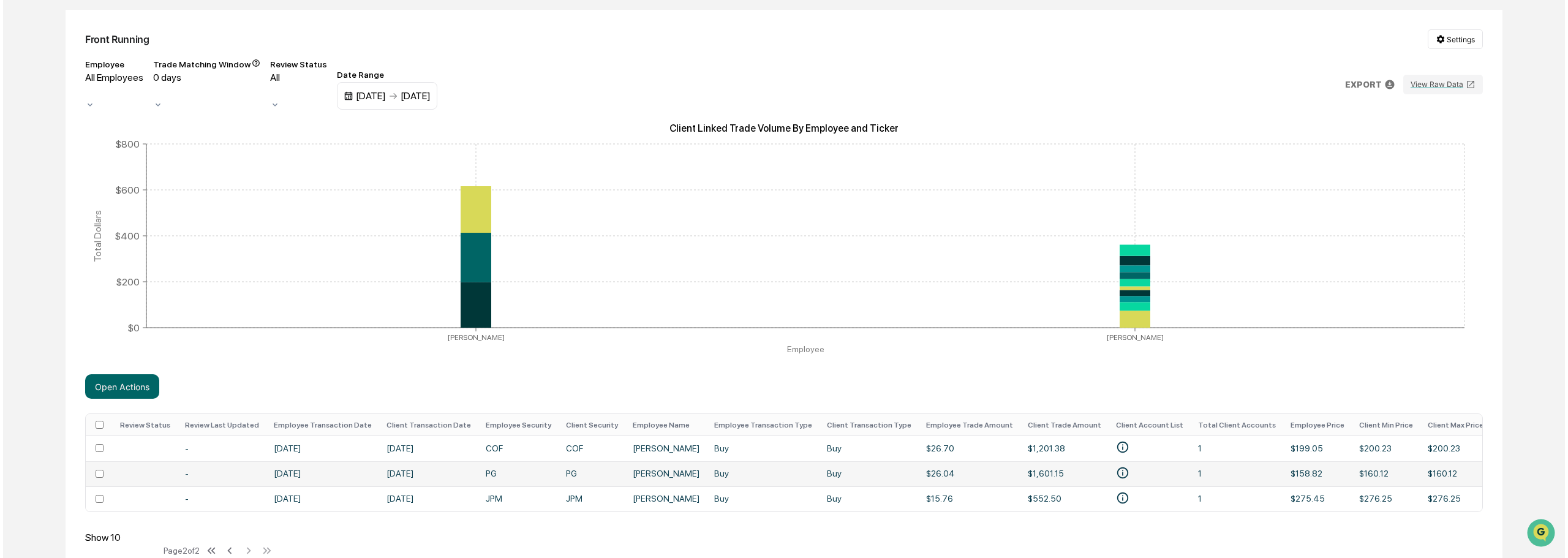
scroll to position [141, 0]
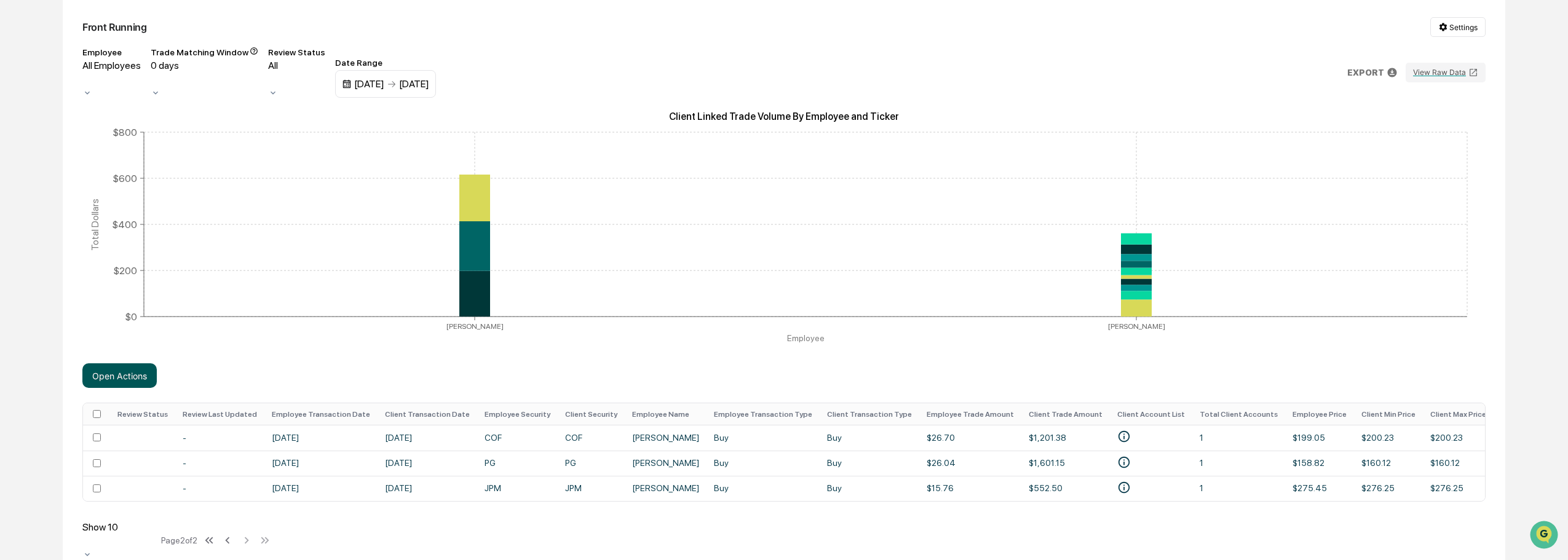
click at [136, 365] on button "Open Actions" at bounding box center [119, 376] width 75 height 25
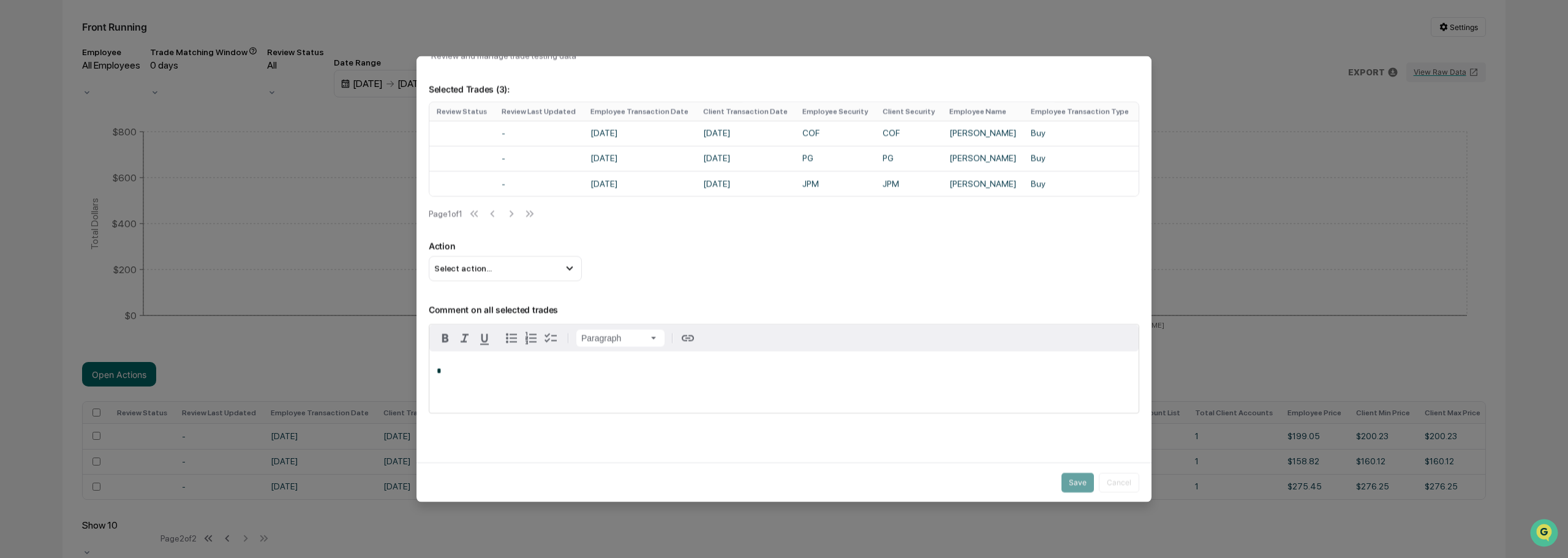
scroll to position [56, 0]
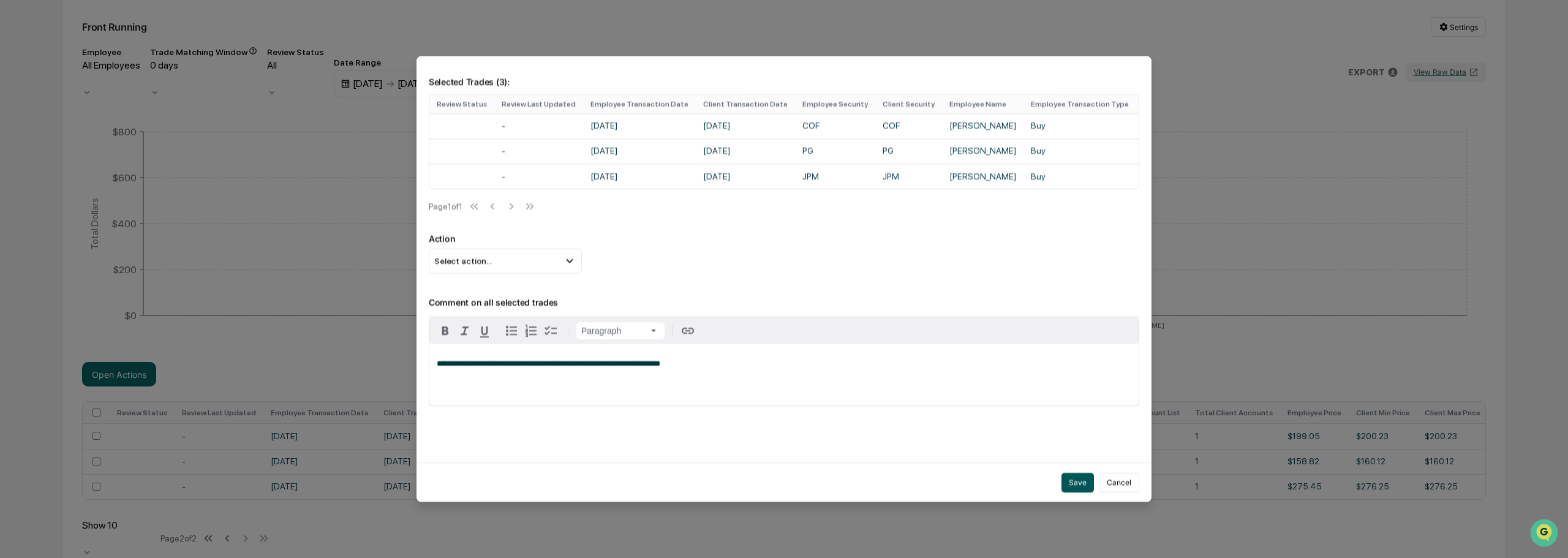
click at [934, 474] on button "Save" at bounding box center [1078, 482] width 32 height 20
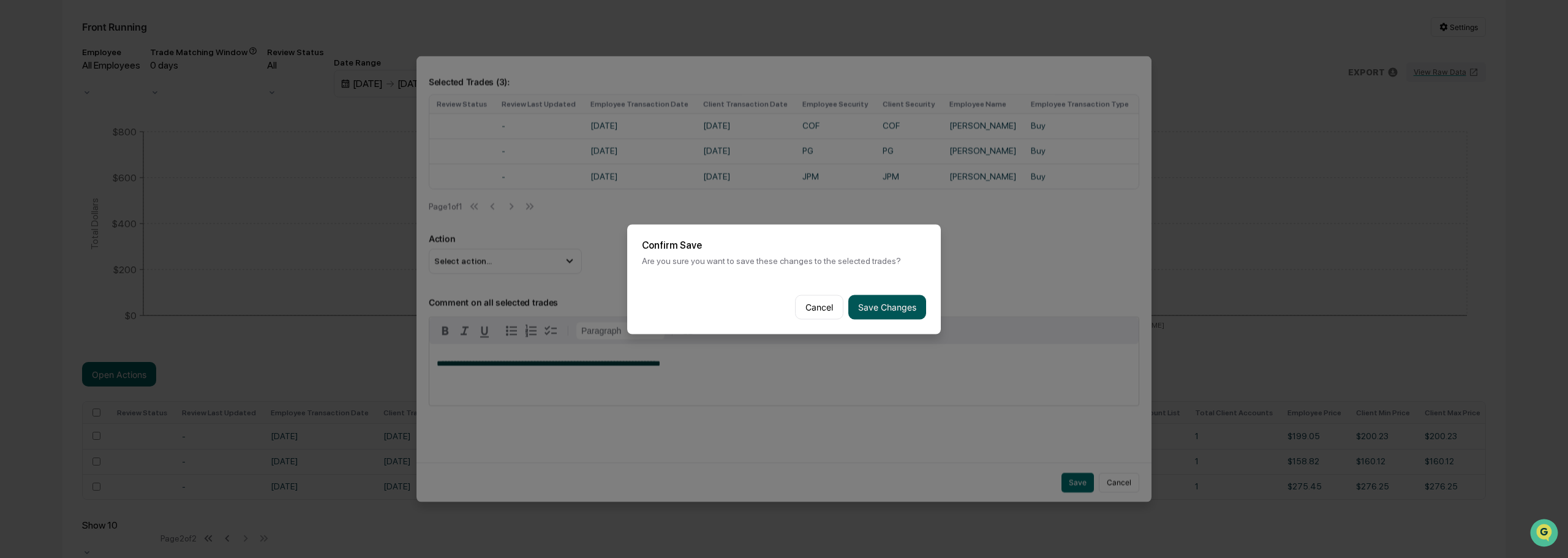
click at [869, 306] on button "Save Changes" at bounding box center [887, 307] width 78 height 24
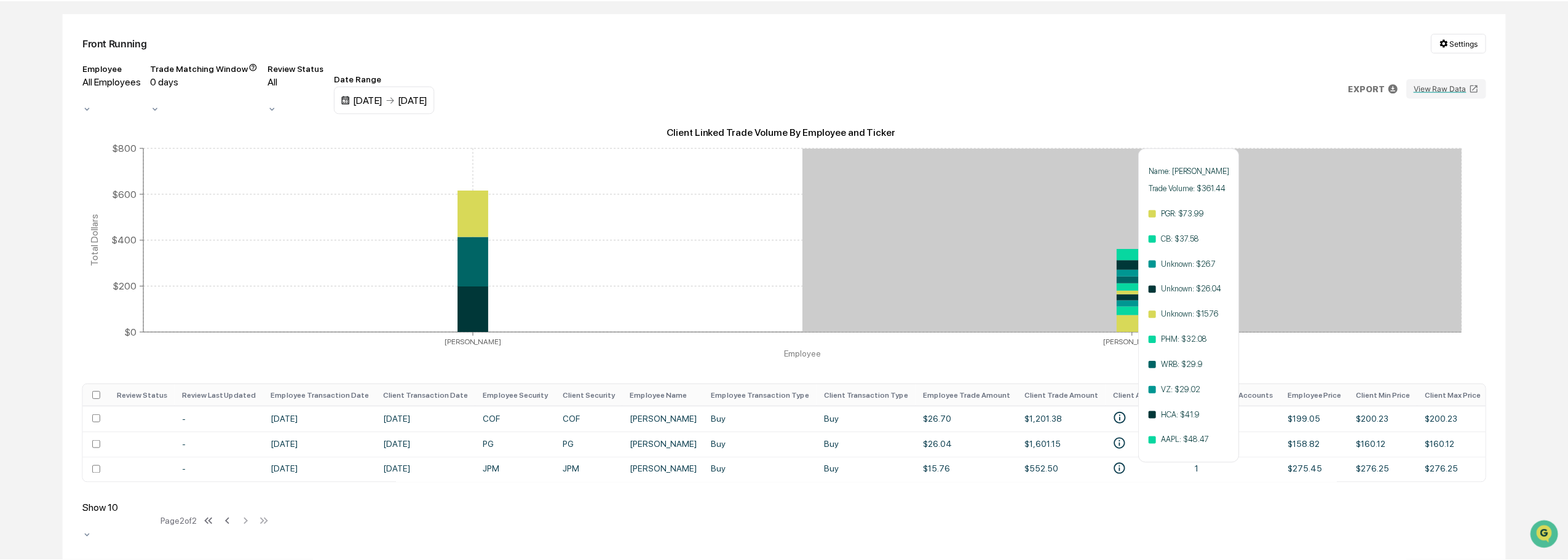
scroll to position [107, 0]
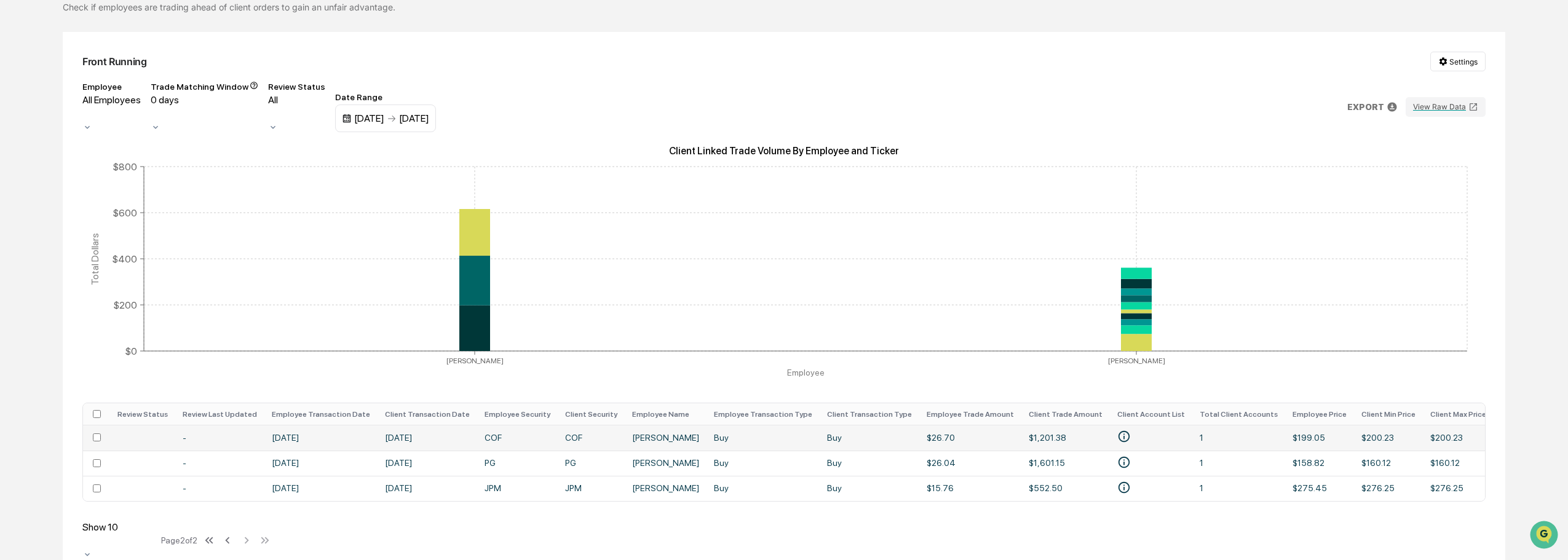
click at [91, 430] on td at bounding box center [96, 437] width 27 height 25
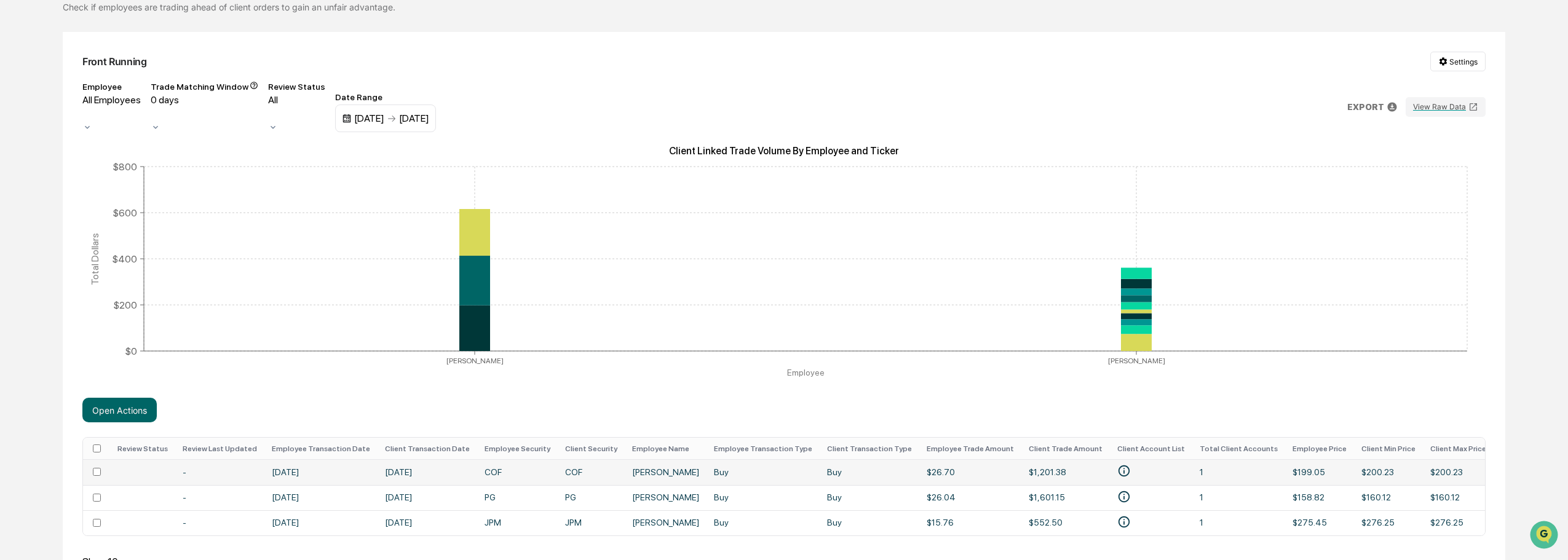
scroll to position [142, 0]
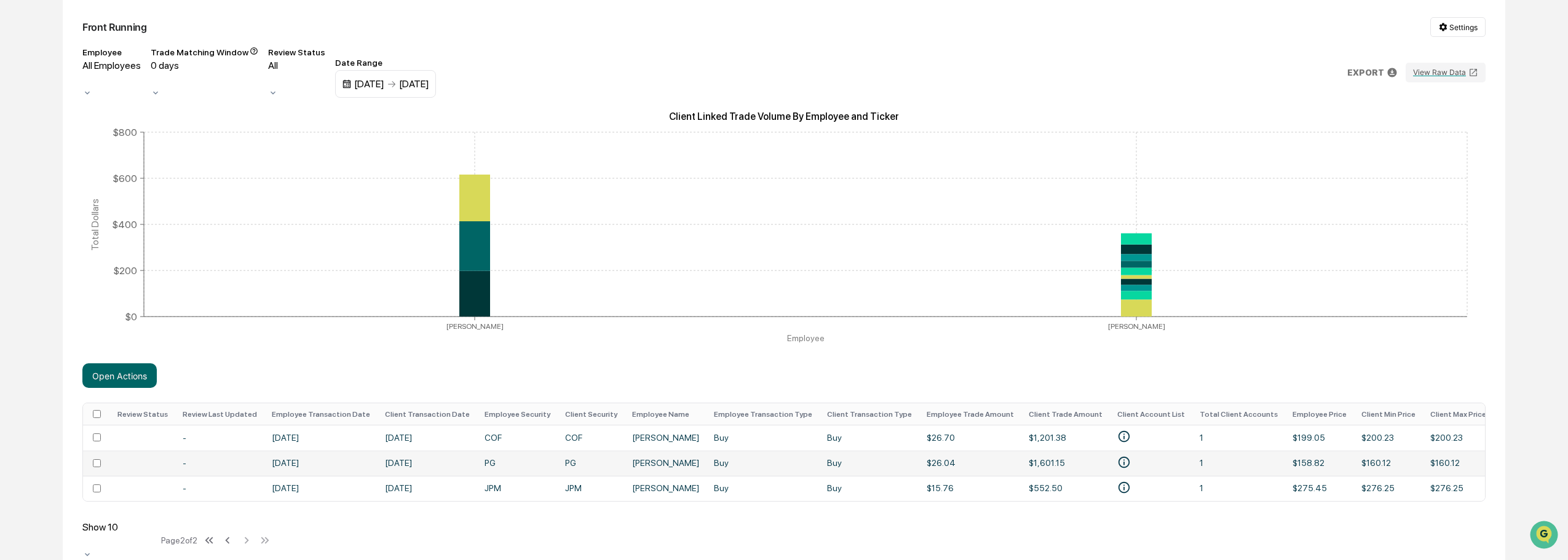
click at [96, 450] on td at bounding box center [96, 463] width 27 height 25
click at [107, 365] on button "Open Actions" at bounding box center [119, 376] width 75 height 25
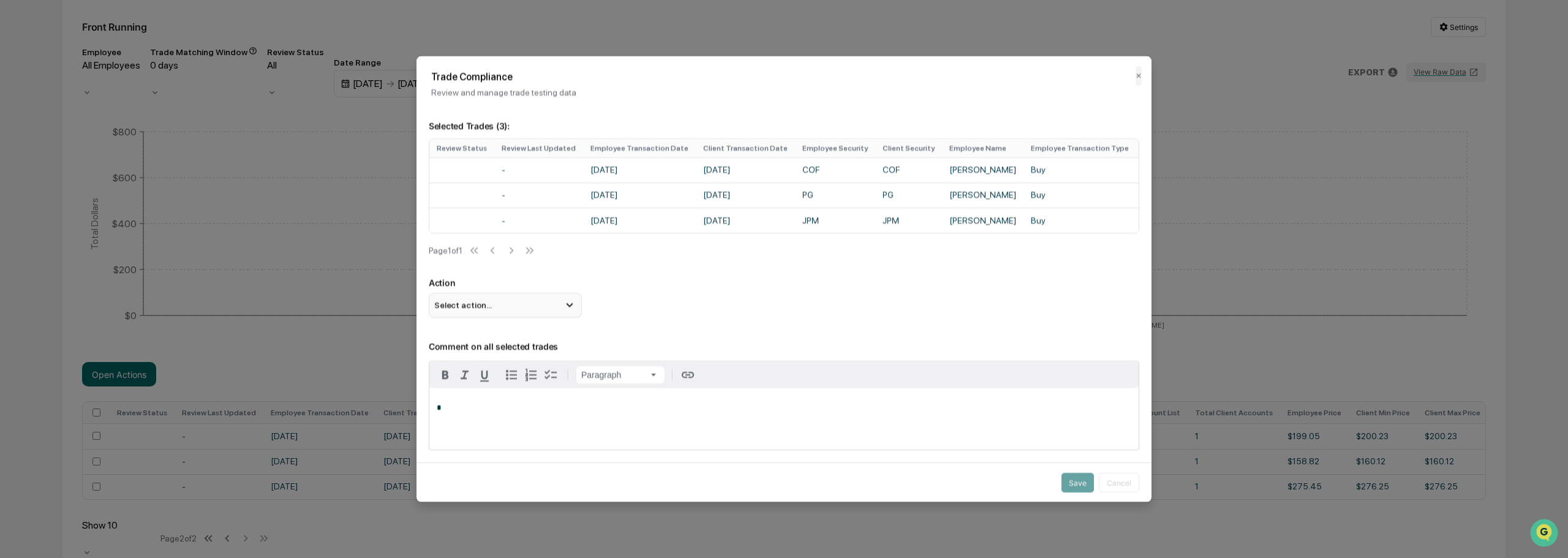
click at [510, 312] on div "Select action..." at bounding box center [504, 305] width 153 height 24
click at [500, 358] on div "Mark Not Item of Interest" at bounding box center [505, 354] width 143 height 13
click at [934, 474] on button "Save" at bounding box center [1078, 482] width 32 height 20
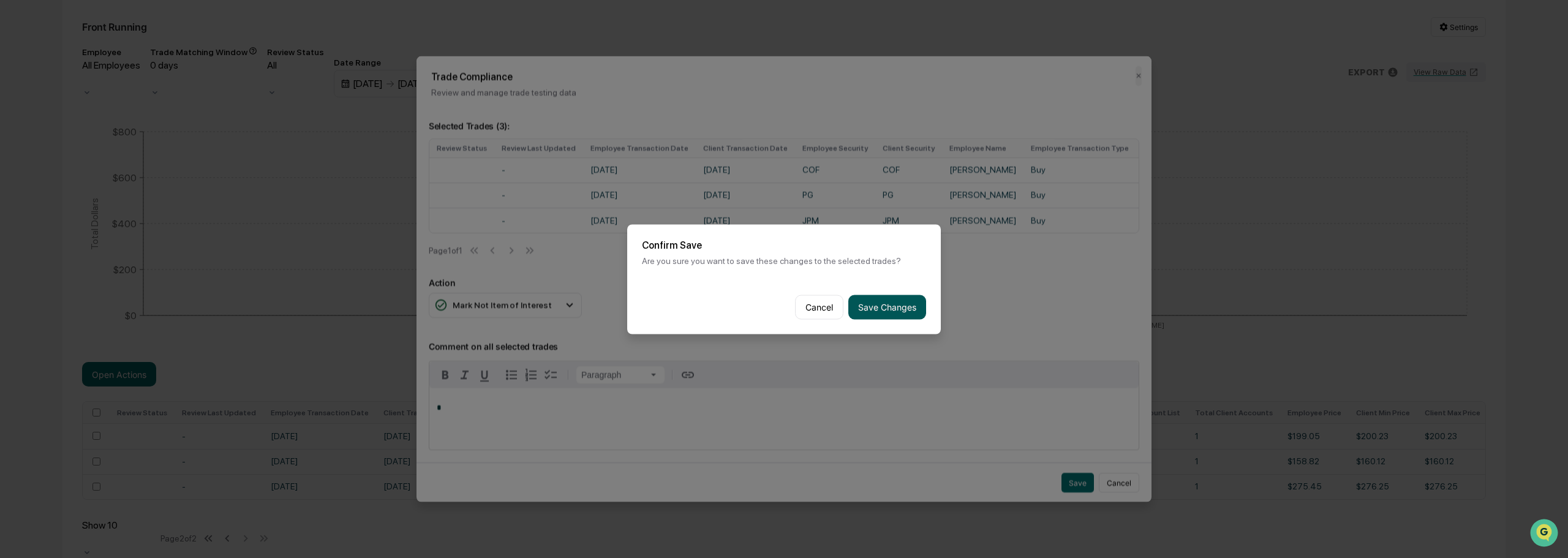
click at [851, 306] on button "Save Changes" at bounding box center [887, 307] width 78 height 24
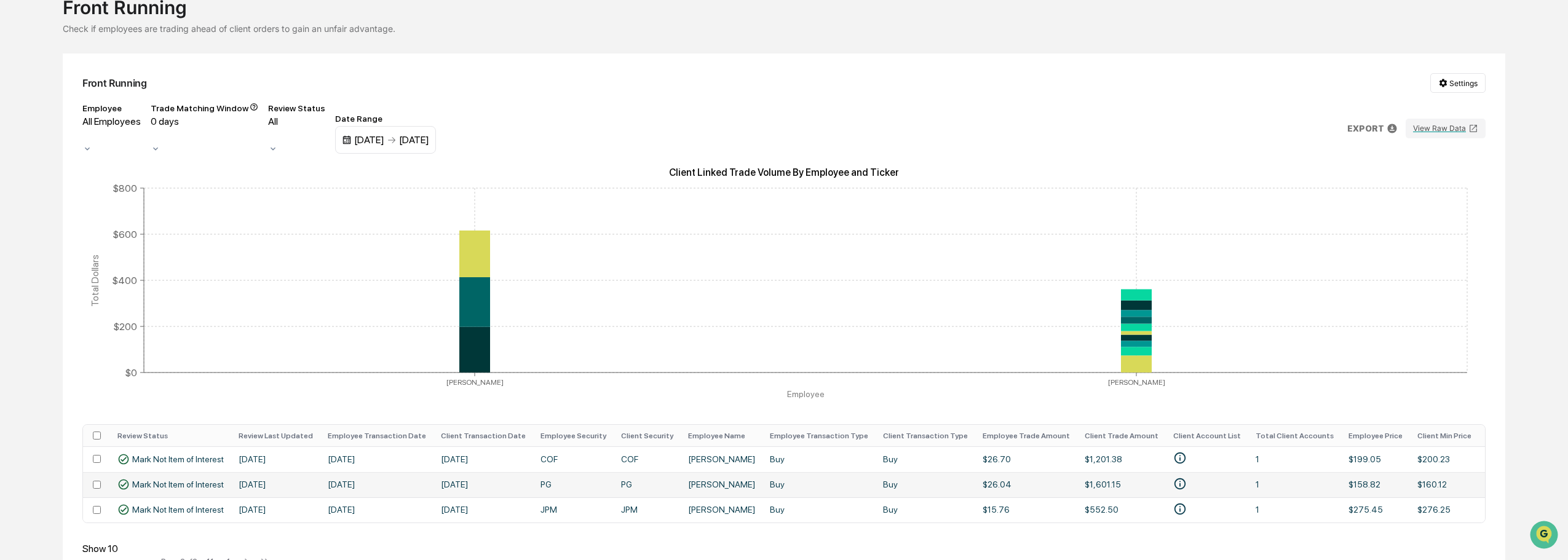
scroll to position [107, 0]
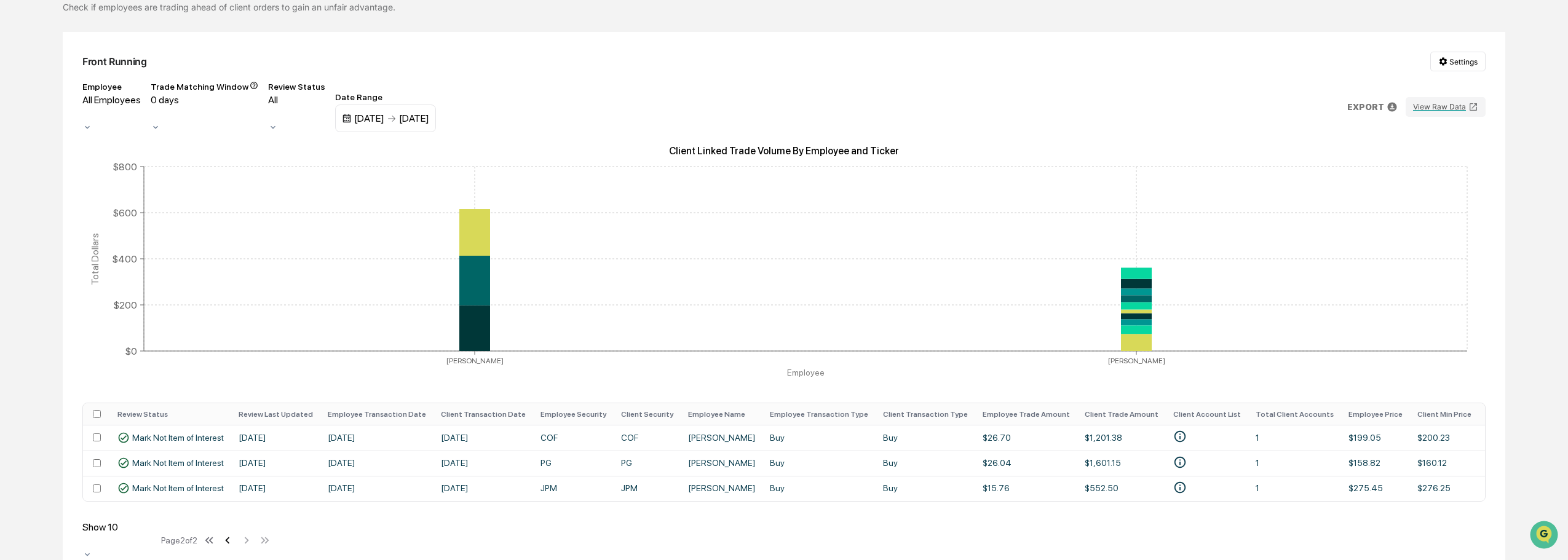
click at [230, 485] on icon at bounding box center [228, 540] width 13 height 13
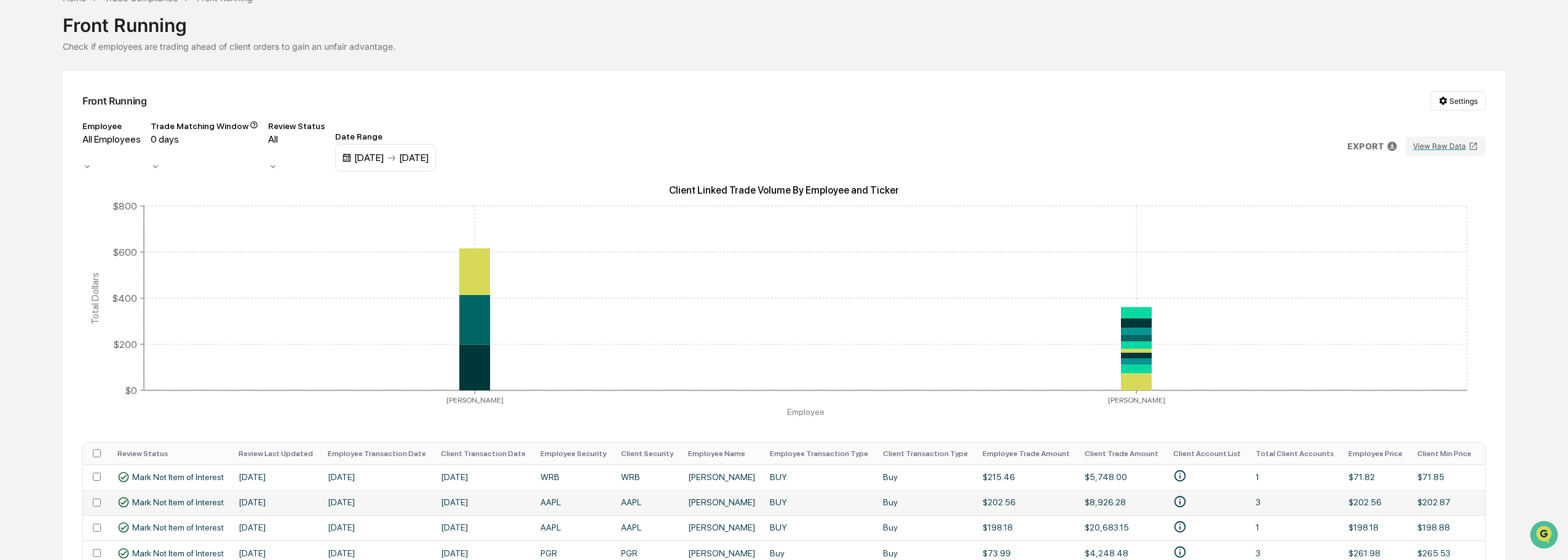
scroll to position [0, 0]
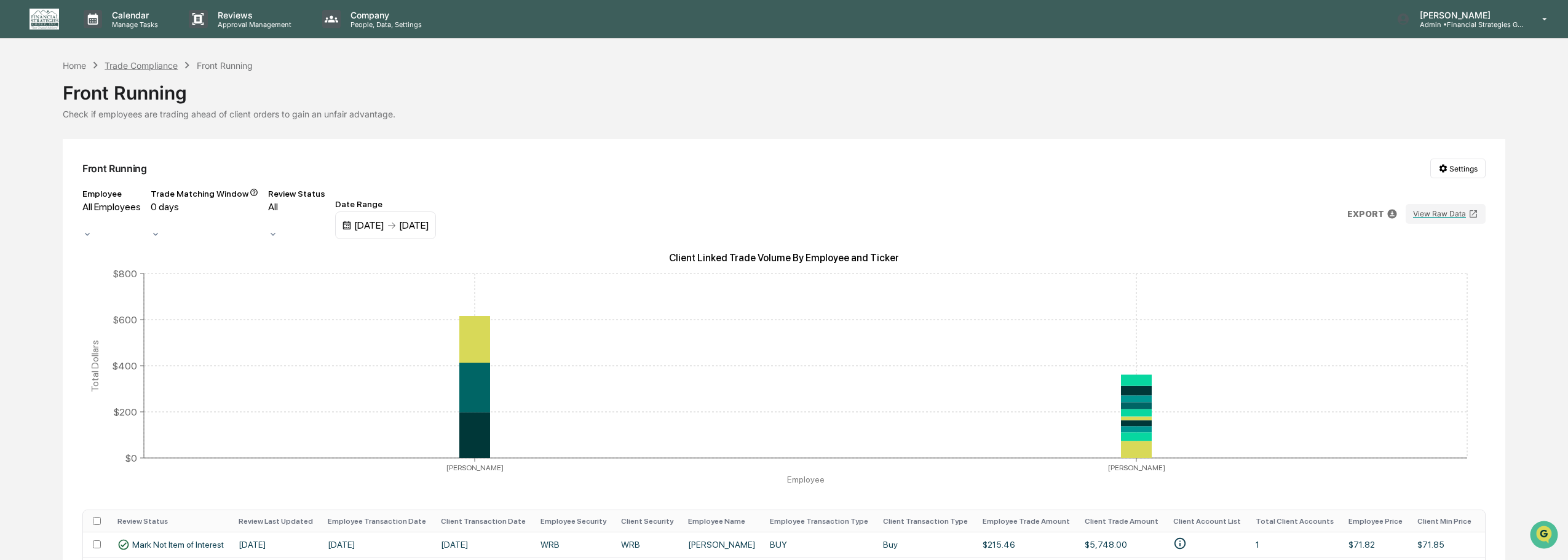
click at [143, 60] on div "Trade Compliance" at bounding box center [141, 65] width 73 height 10
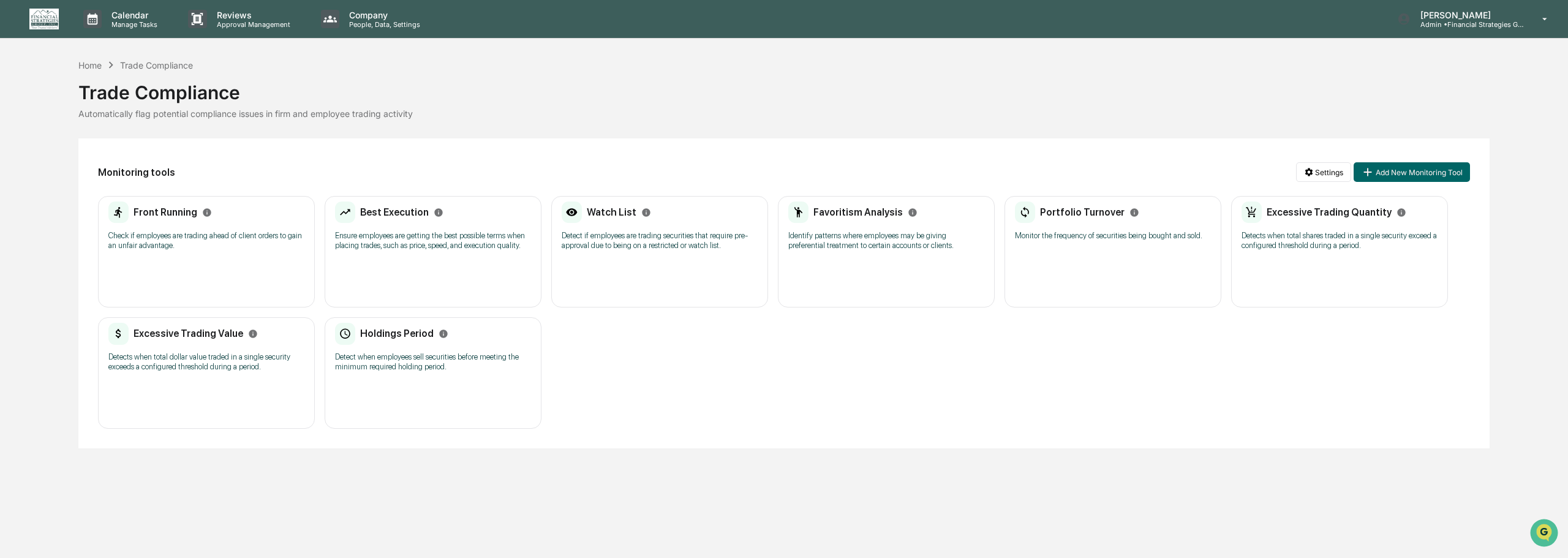
click at [434, 263] on div "Best Execution Ensure employees are getting the best possible terms when placin…" at bounding box center [433, 251] width 216 height 111
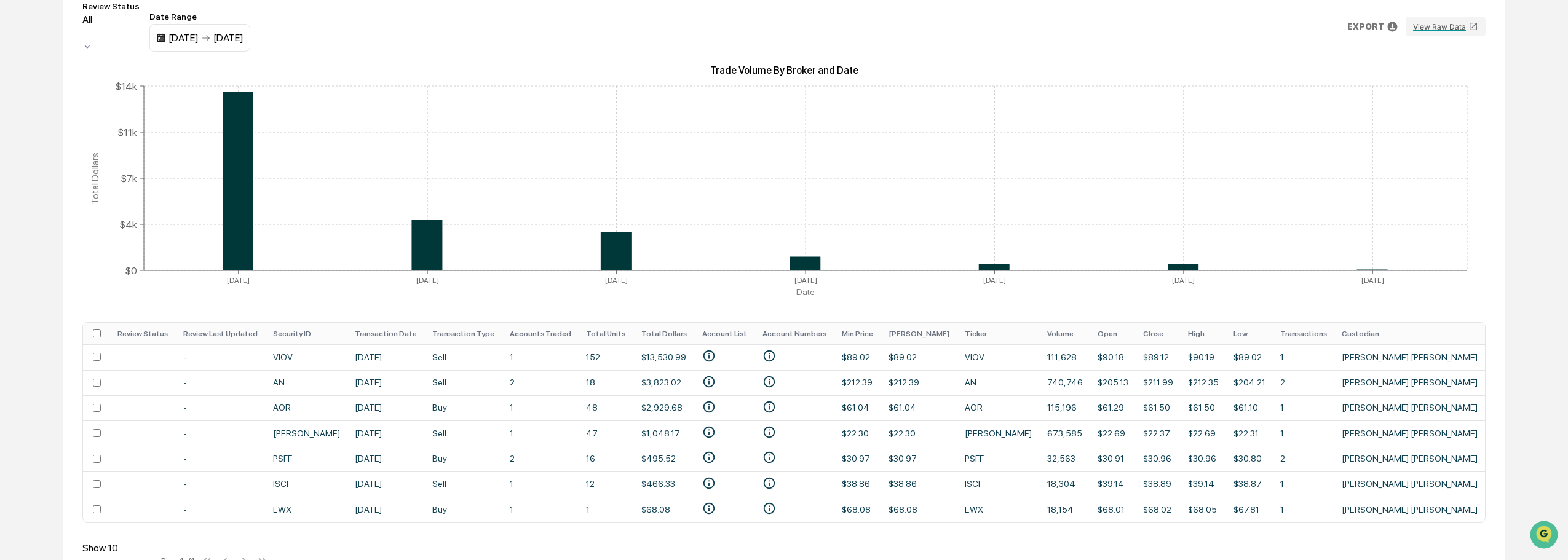
scroll to position [209, 0]
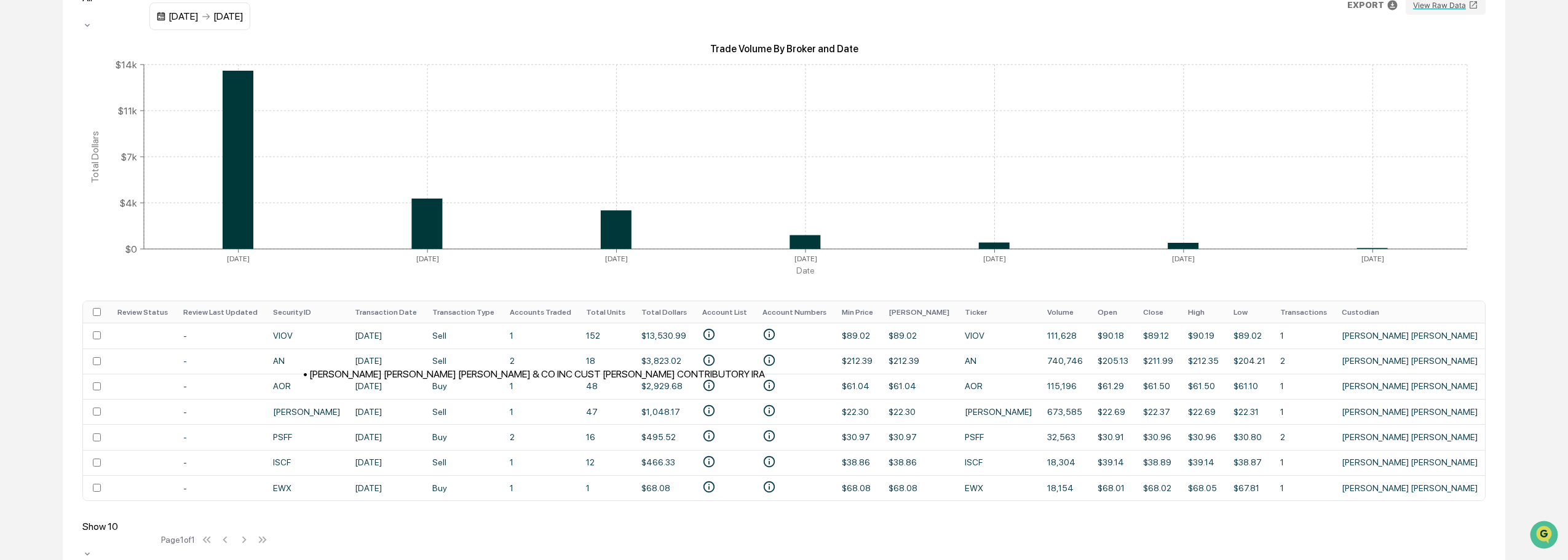
drag, startPoint x: 771, startPoint y: 371, endPoint x: 752, endPoint y: 377, distance: 19.9
click at [752, 377] on body "Calendar Manage Tasks Reviews Approval Management Company People, Data, Setting…" at bounding box center [784, 184] width 1568 height 787
click at [715, 403] on icon "• KENT W POLI DESIGNATED BENE PLAN/TOD" at bounding box center [709, 410] width 13 height 13
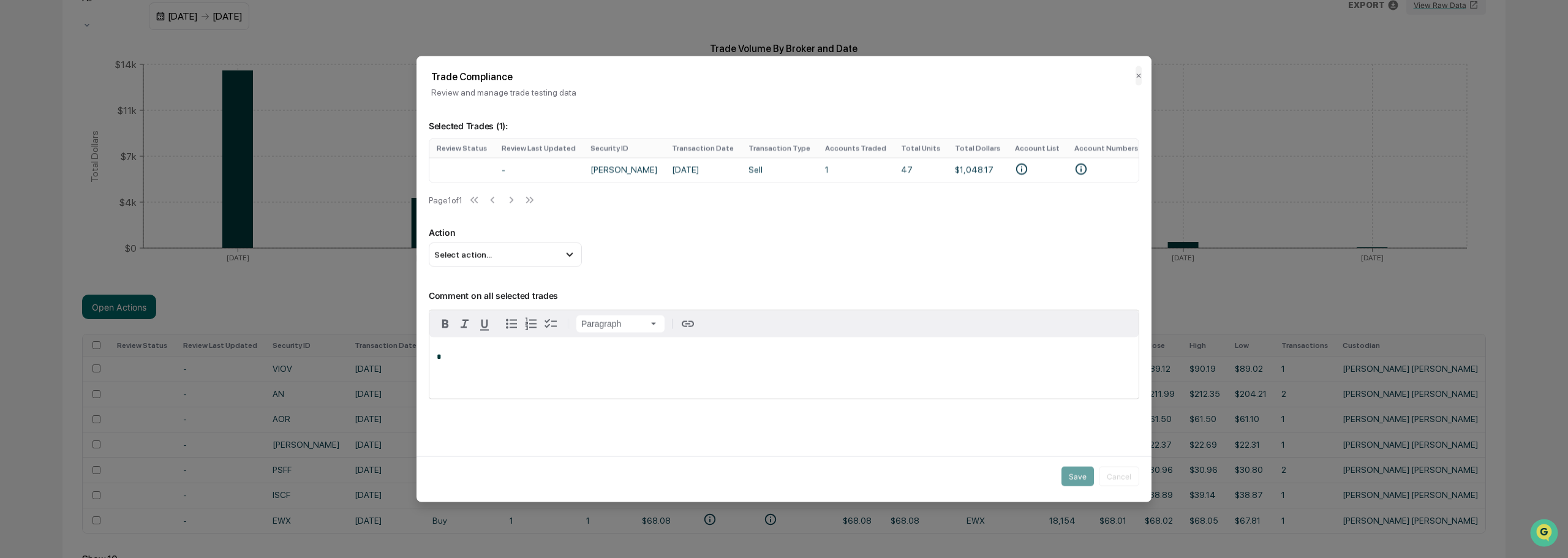
click at [934, 87] on div "Trade Compliance Review and manage trade testing data ✕" at bounding box center [783, 76] width 735 height 41
click at [934, 79] on button "✕" at bounding box center [1138, 75] width 7 height 20
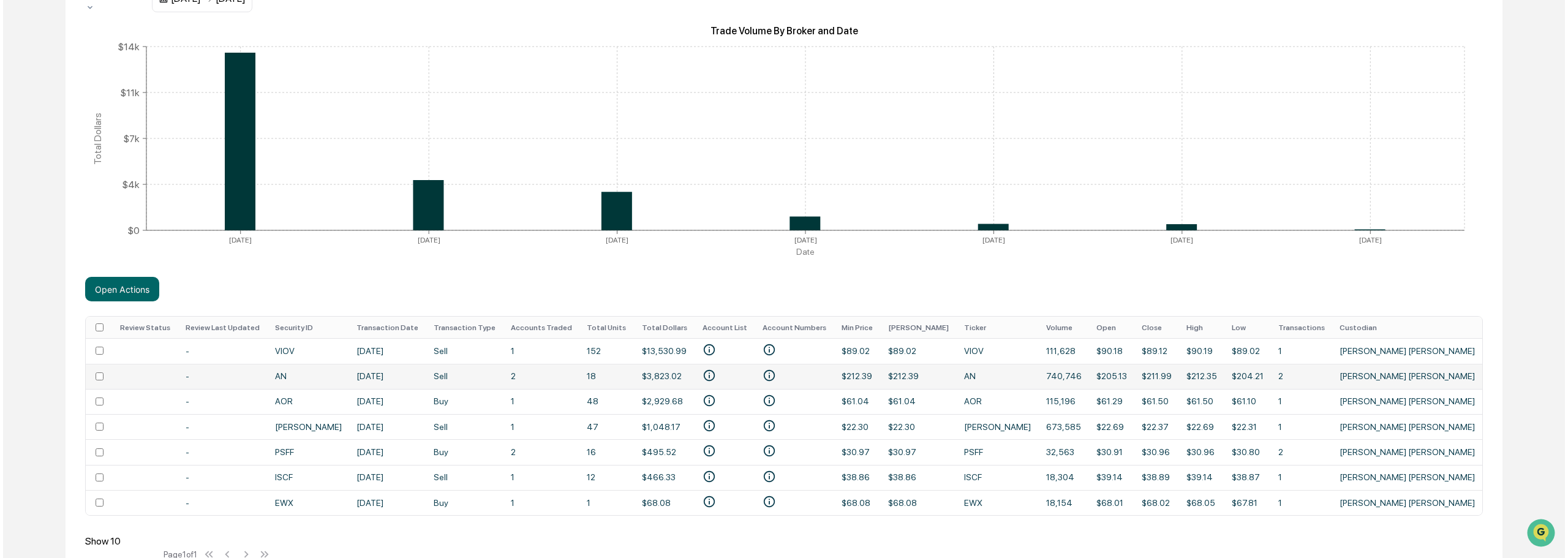
scroll to position [242, 0]
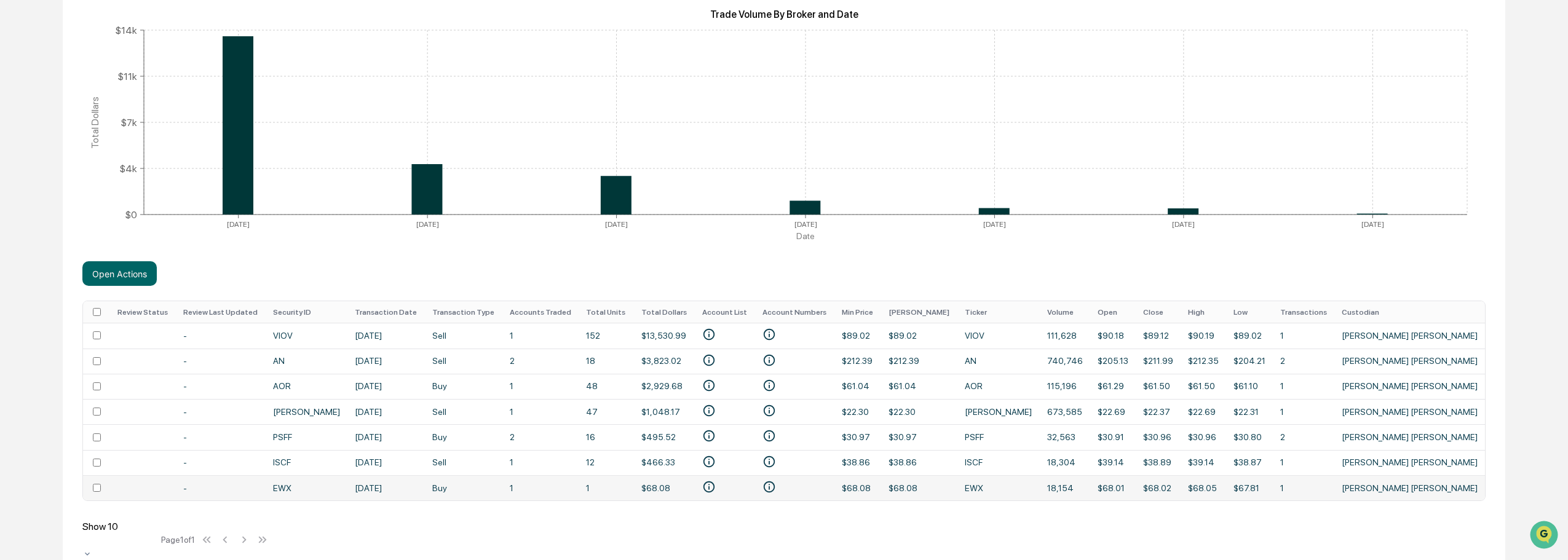
click at [380, 478] on td "Sep 16, 2025" at bounding box center [387, 487] width 78 height 25
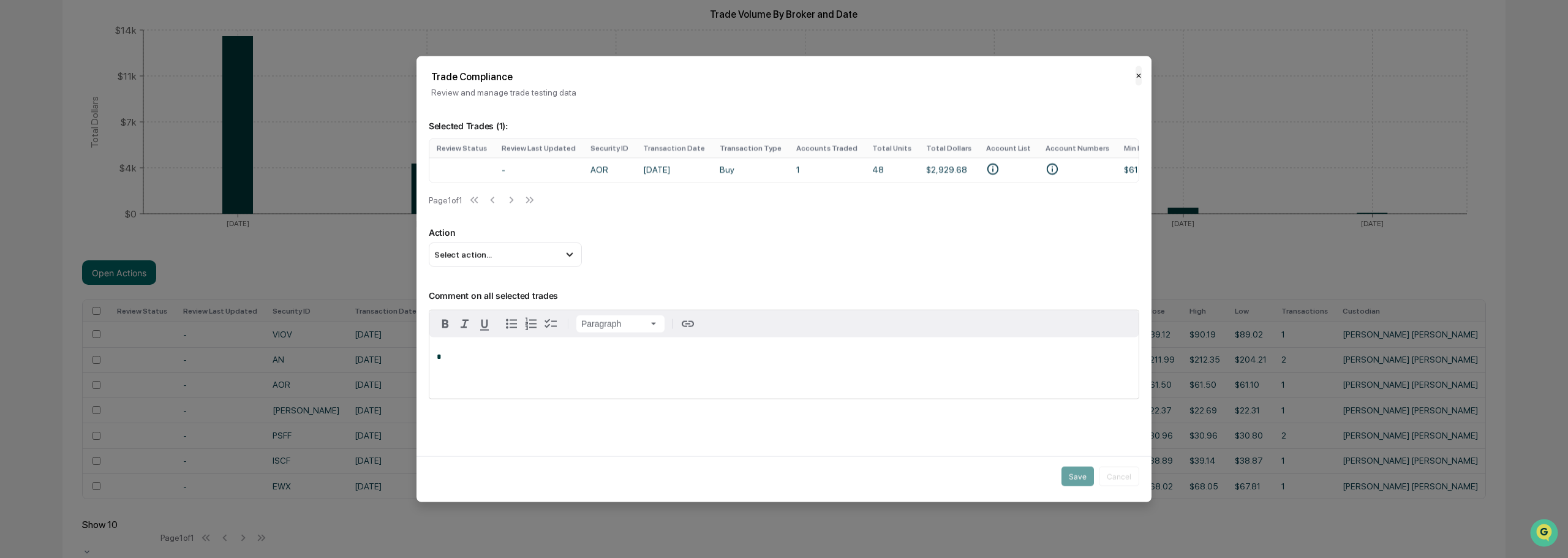
click at [934, 79] on button "✕" at bounding box center [1138, 75] width 7 height 20
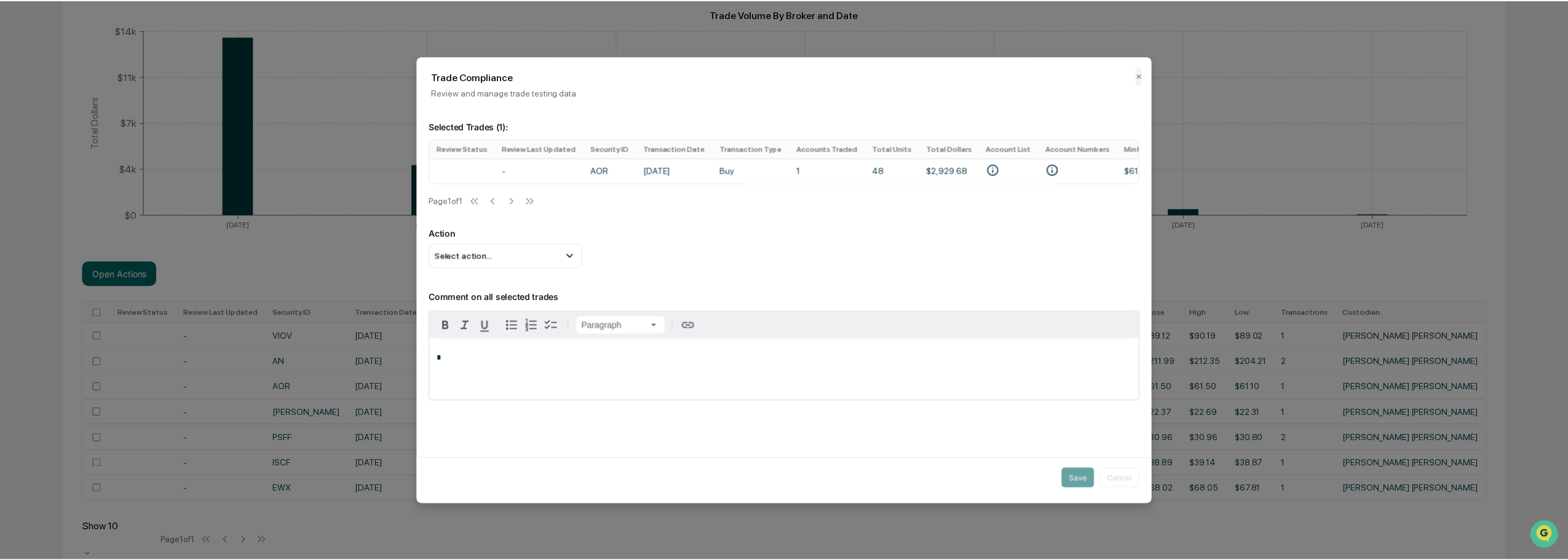
scroll to position [209, 0]
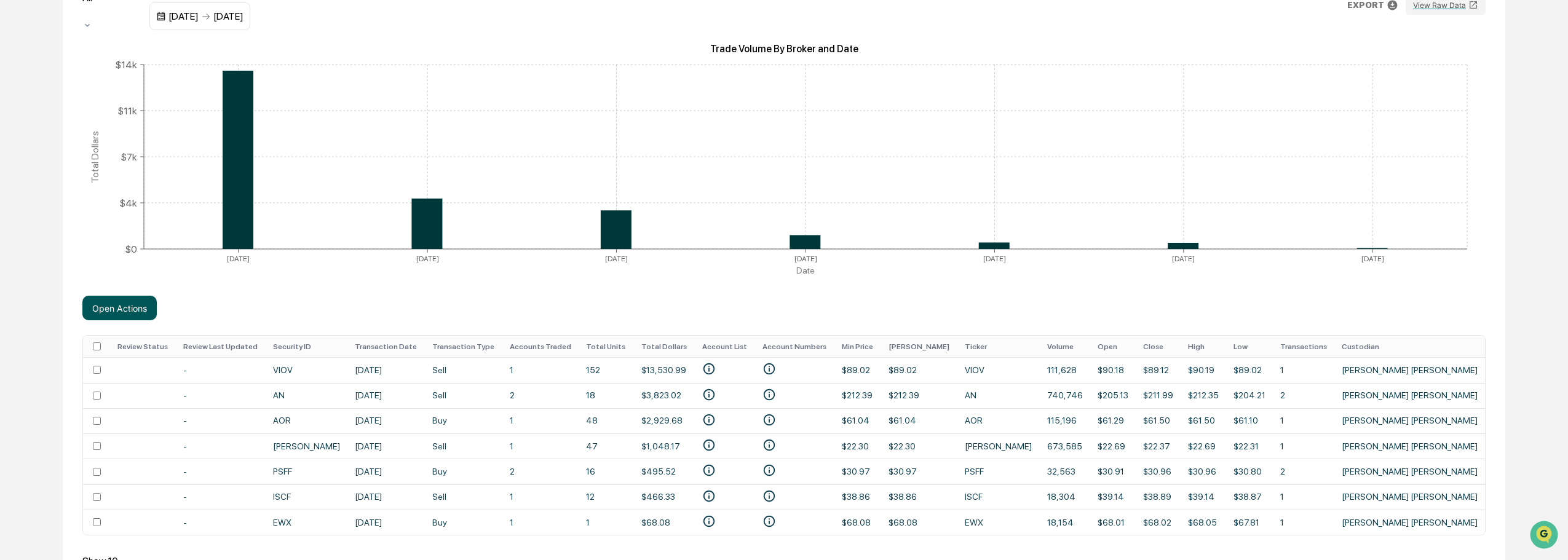
click at [144, 303] on button "Open Actions" at bounding box center [119, 308] width 75 height 25
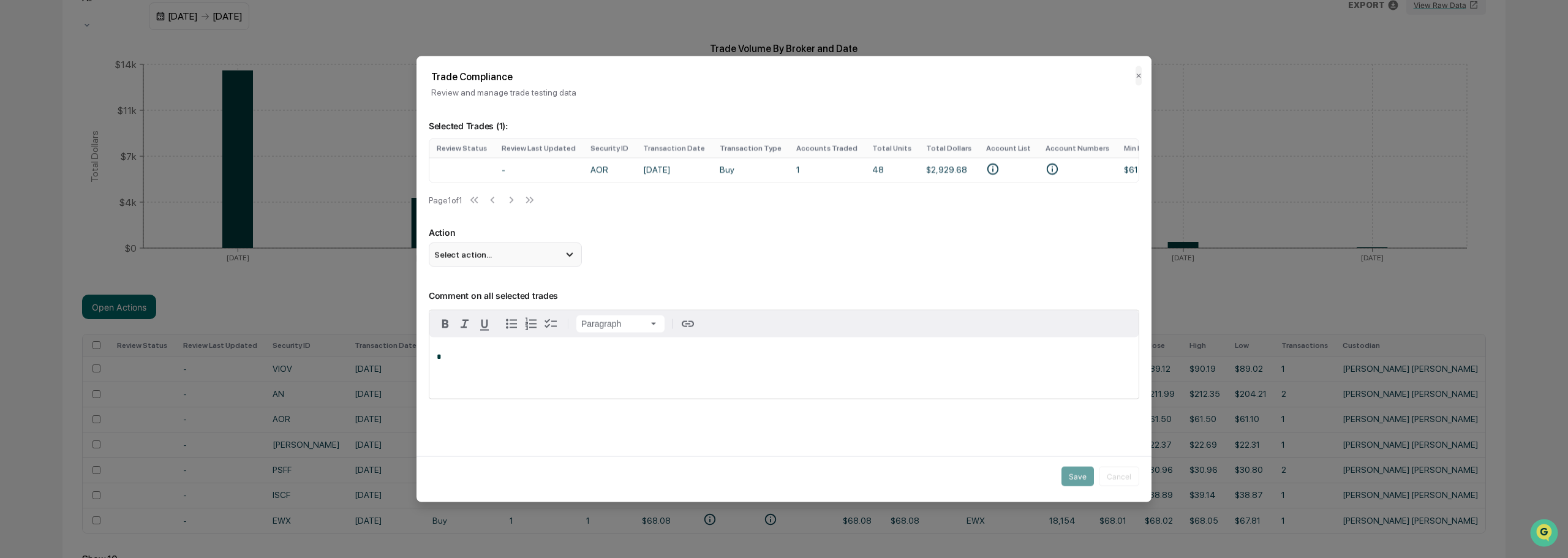
click at [533, 261] on div "Select action..." at bounding box center [504, 254] width 153 height 24
click at [511, 308] on div "Mark Not Item of Interest" at bounding box center [505, 303] width 143 height 13
click at [496, 361] on p "*" at bounding box center [784, 357] width 695 height 8
click at [934, 476] on button "Save" at bounding box center [1078, 476] width 32 height 20
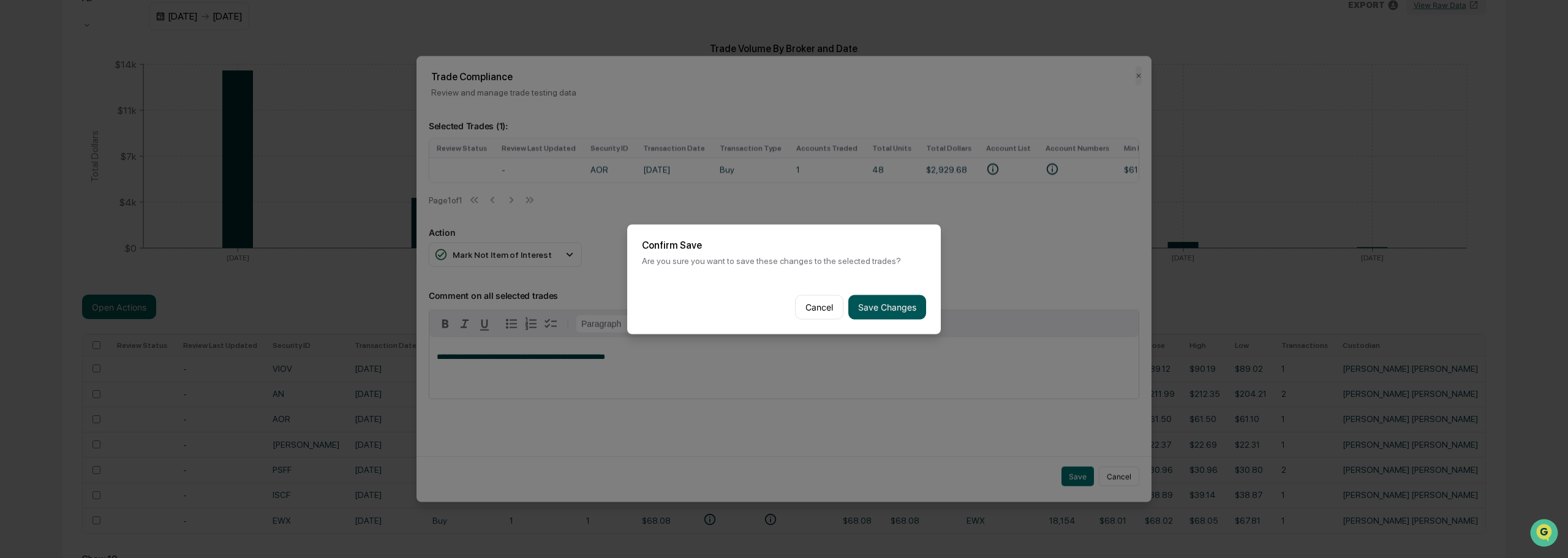
click at [890, 302] on button "Save Changes" at bounding box center [887, 307] width 78 height 24
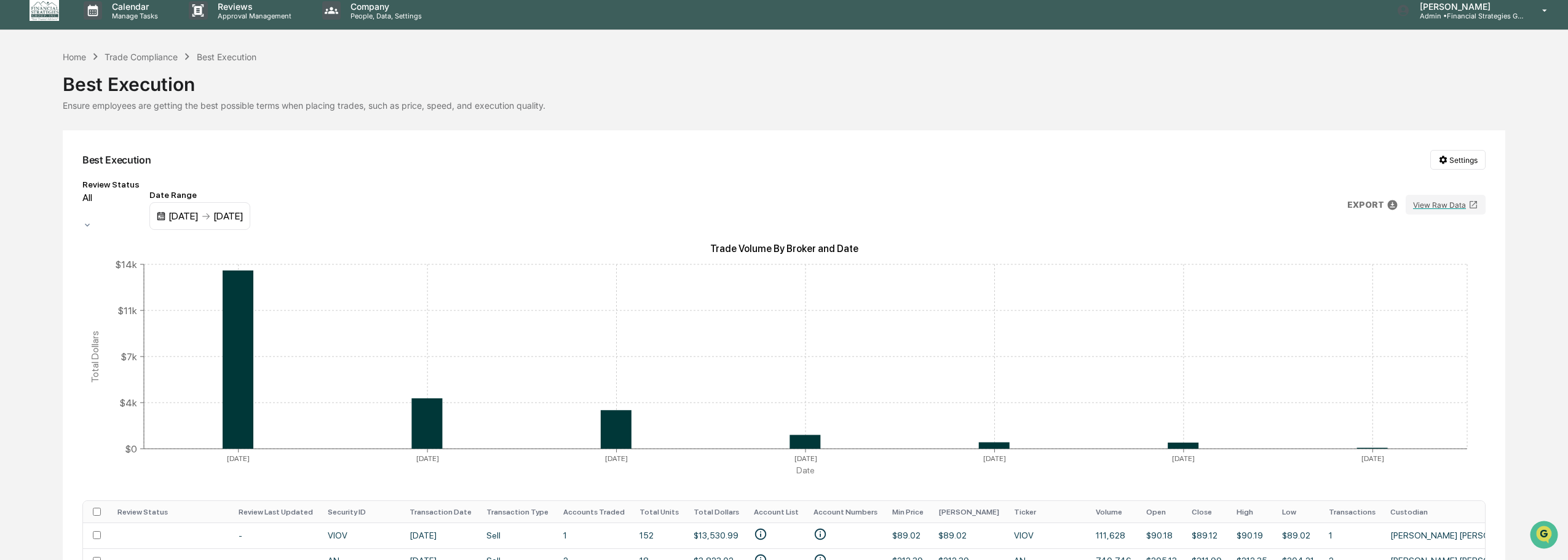
scroll to position [0, 0]
